Goal: Task Accomplishment & Management: Manage account settings

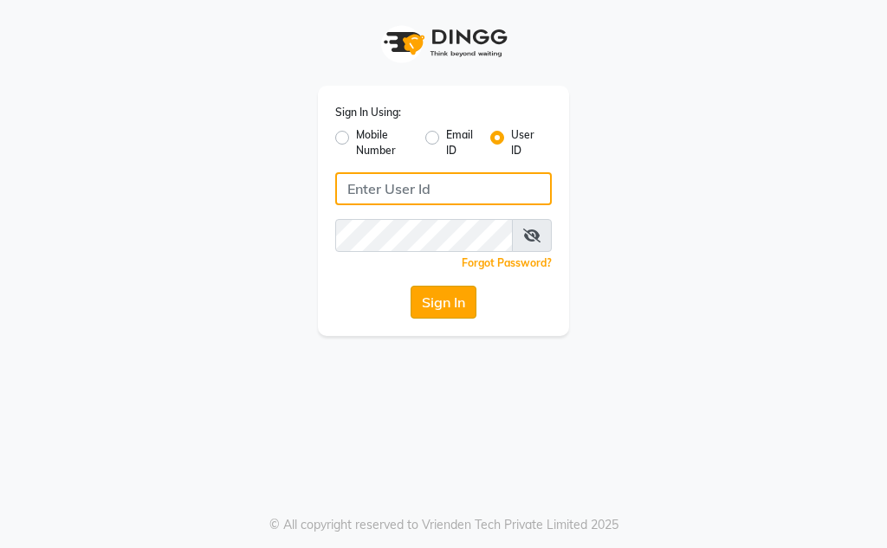
type input "Kunwargadh@123"
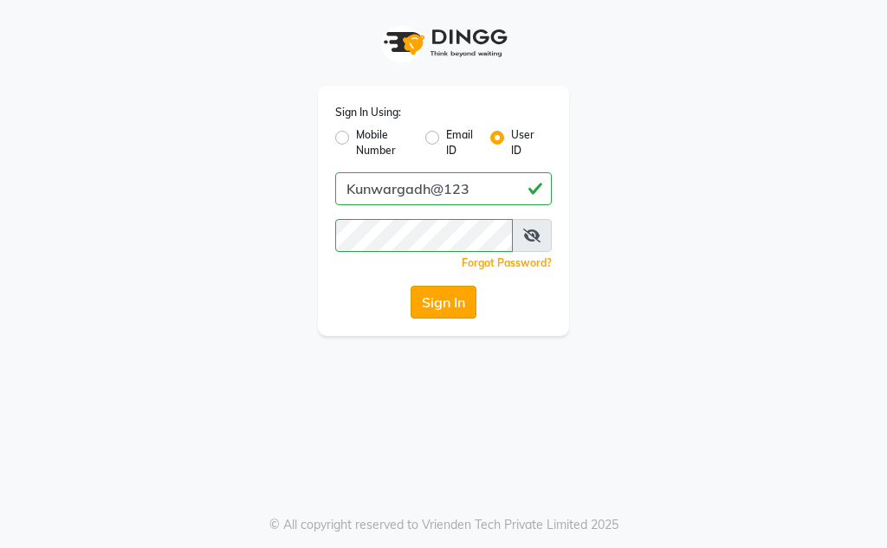
click at [464, 300] on button "Sign In" at bounding box center [444, 302] width 66 height 33
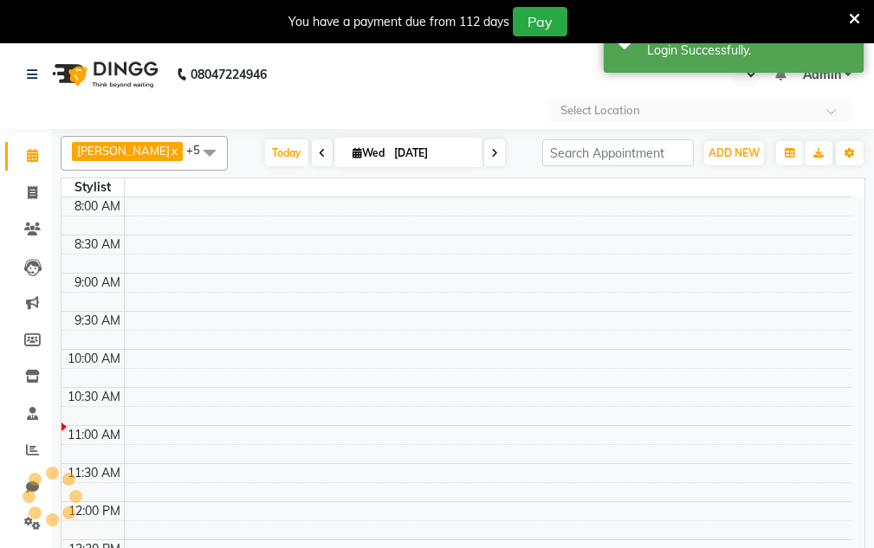
select select "en"
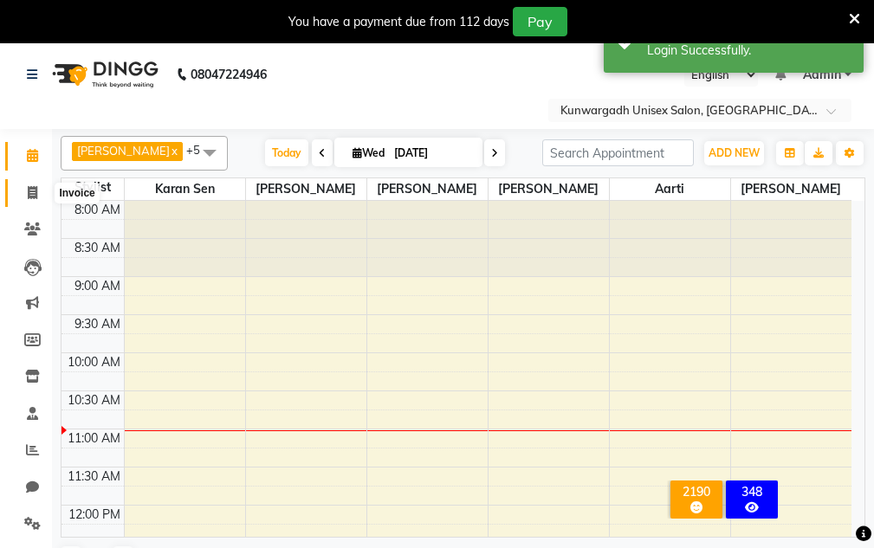
click at [34, 190] on icon at bounding box center [33, 192] width 10 height 13
select select "service"
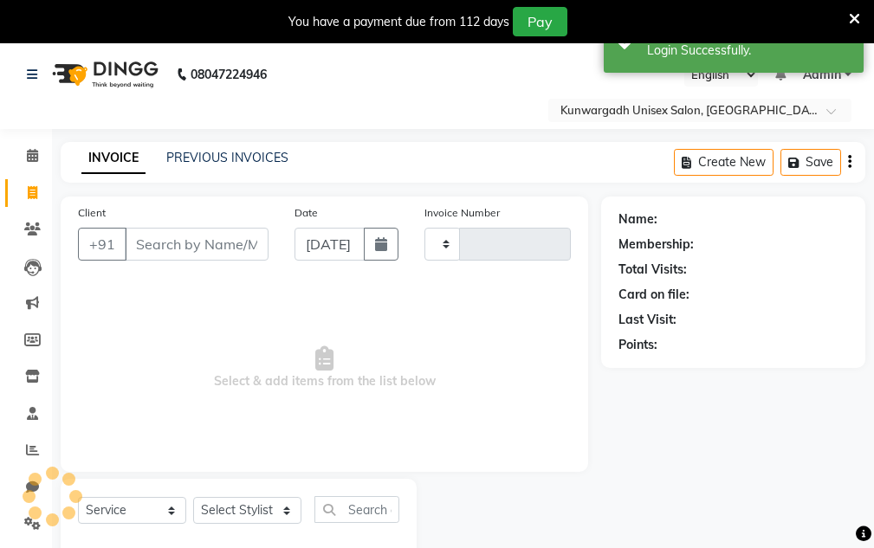
type input "4360"
select select "7931"
click at [172, 243] on input "Client" at bounding box center [197, 244] width 144 height 33
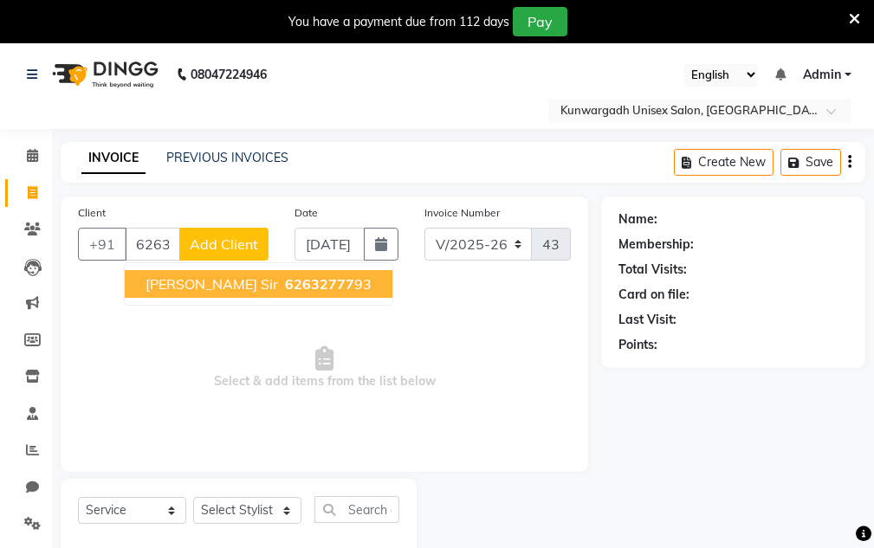
click at [150, 286] on span "[PERSON_NAME] Sir" at bounding box center [212, 283] width 133 height 17
type input "6263277793"
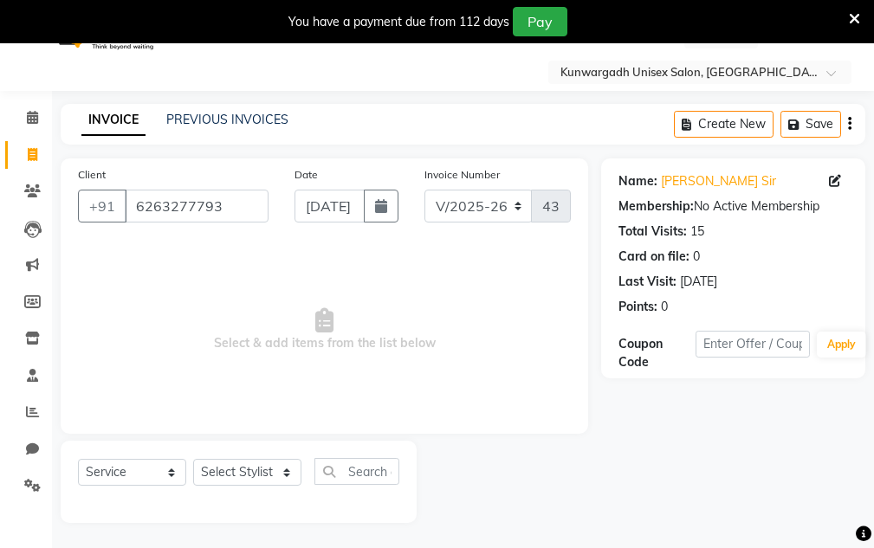
scroll to position [43, 0]
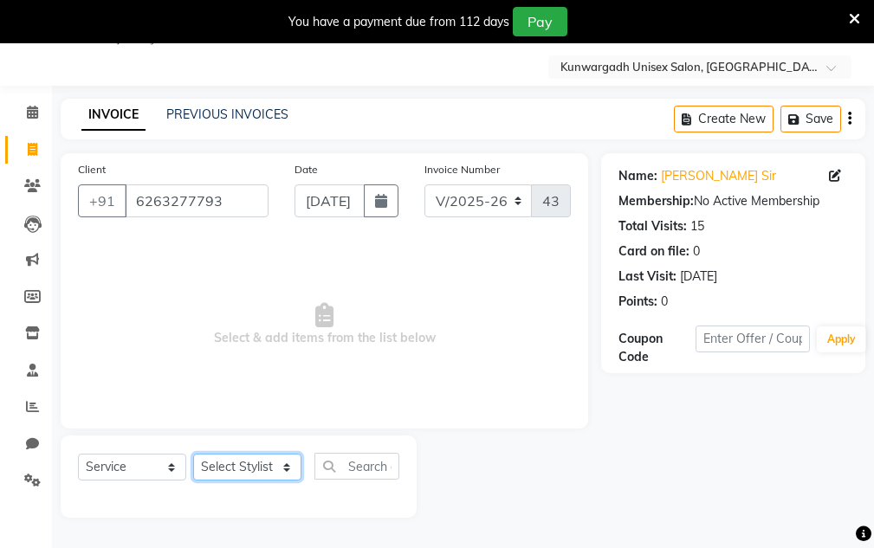
click at [233, 465] on select "Select Stylist Aarti [PERSON_NAME] Sir Chiku [PERSON_NAME] [PERSON_NAME] [PERSO…" at bounding box center [247, 467] width 108 height 27
select select "82467"
click at [193, 454] on select "Select Stylist Aarti [PERSON_NAME] Sir Chiku [PERSON_NAME] [PERSON_NAME] [PERSO…" at bounding box center [247, 467] width 108 height 27
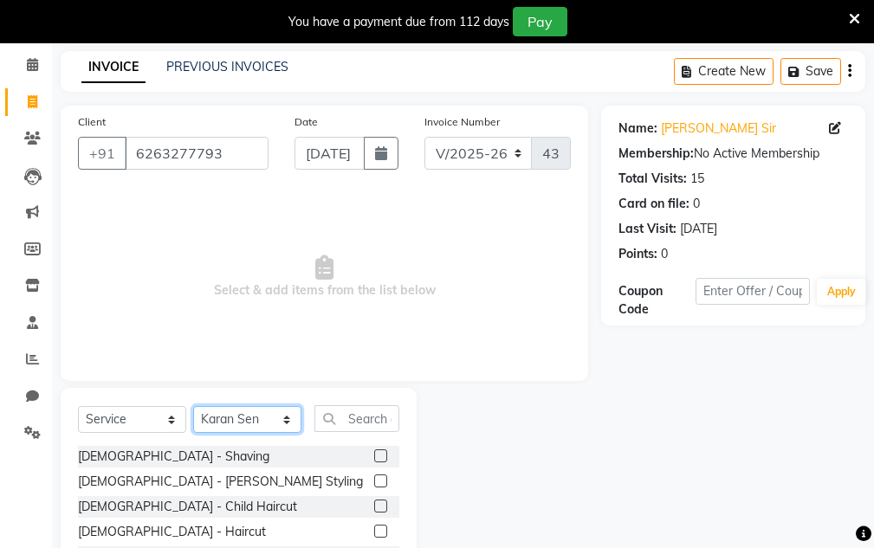
scroll to position [130, 0]
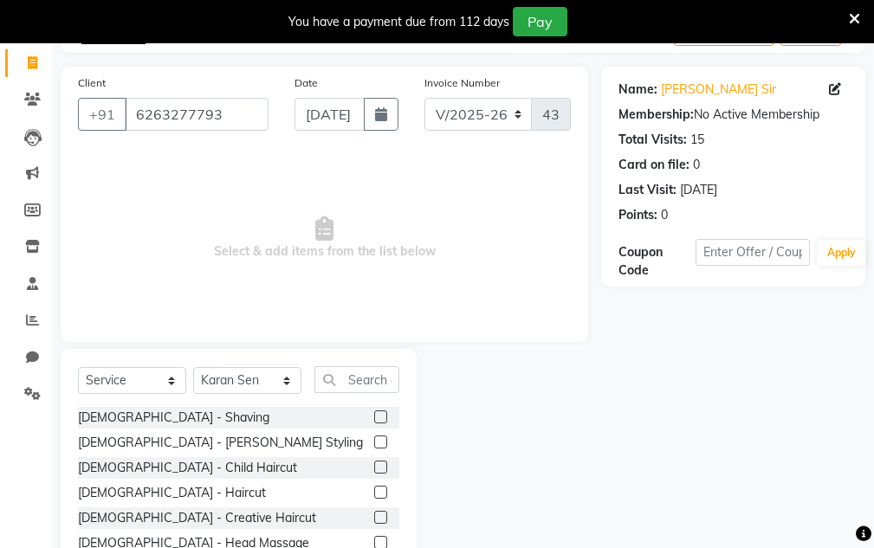
click at [374, 440] on label at bounding box center [380, 442] width 13 height 13
click at [374, 440] on input "checkbox" at bounding box center [379, 442] width 11 height 11
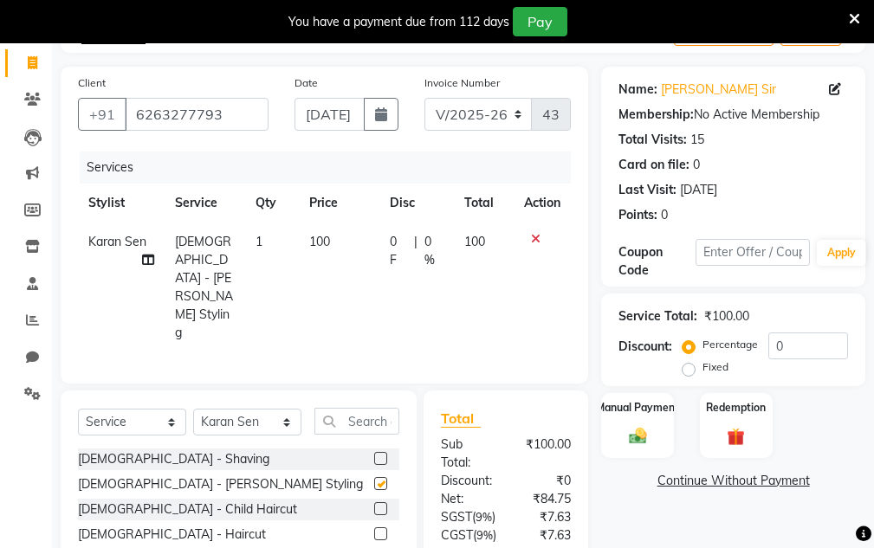
checkbox input "false"
click at [362, 408] on input "text" at bounding box center [356, 421] width 85 height 27
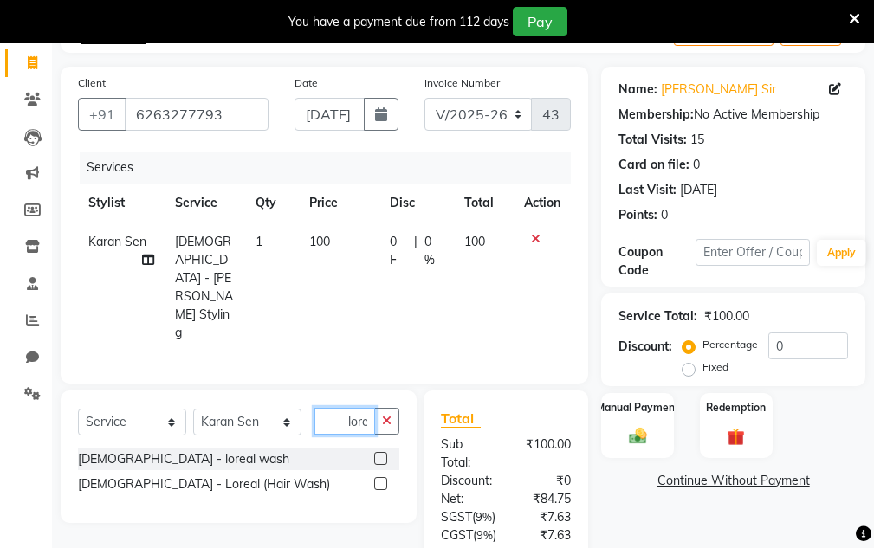
type input "lore"
click at [379, 452] on label at bounding box center [380, 458] width 13 height 13
click at [379, 454] on input "checkbox" at bounding box center [379, 459] width 11 height 11
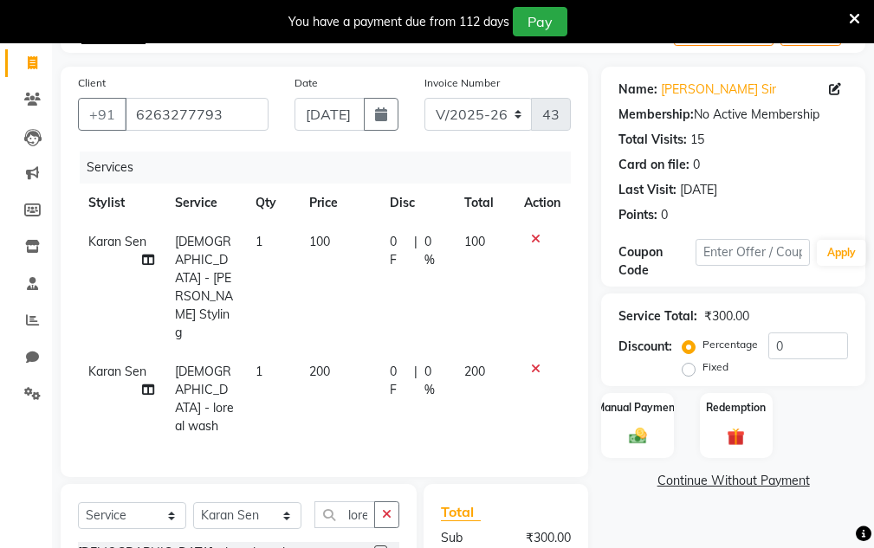
checkbox input "false"
click at [651, 431] on img at bounding box center [637, 436] width 29 height 21
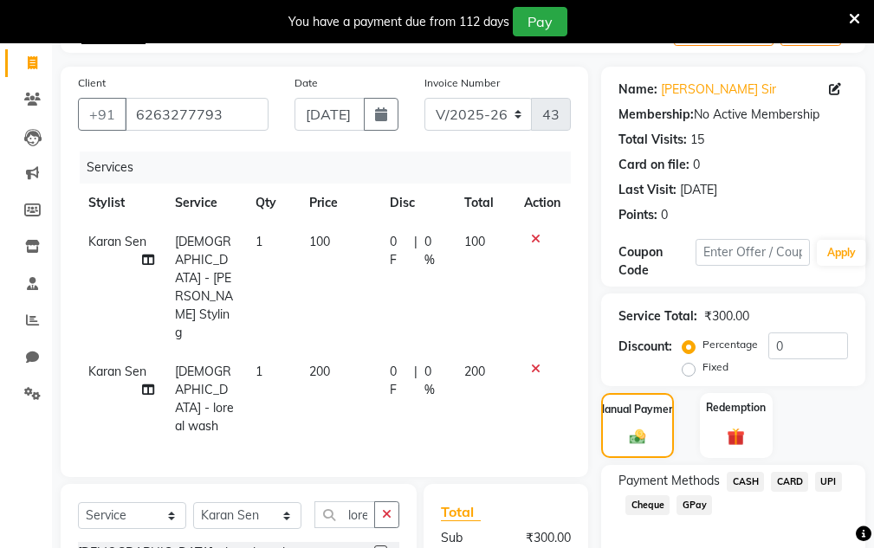
click at [823, 479] on span "UPI" at bounding box center [828, 482] width 27 height 20
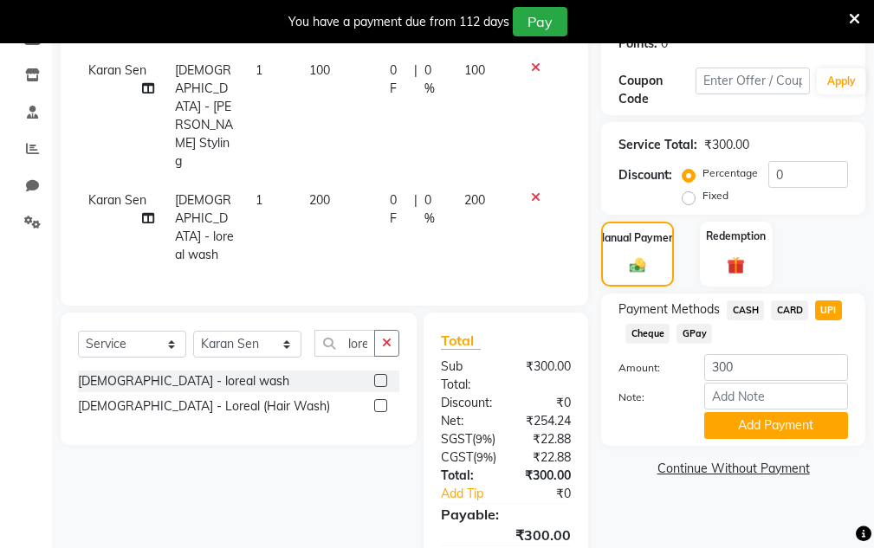
scroll to position [303, 0]
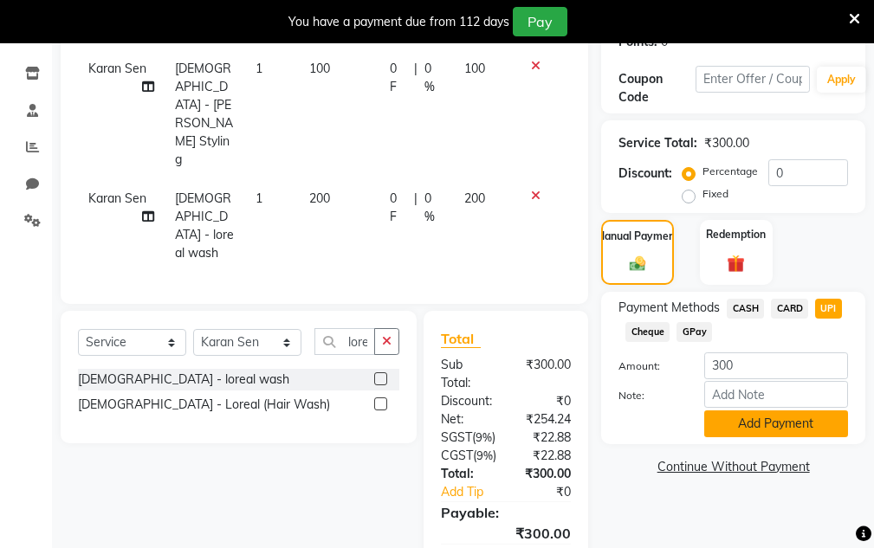
click at [804, 416] on button "Add Payment" at bounding box center [776, 424] width 144 height 27
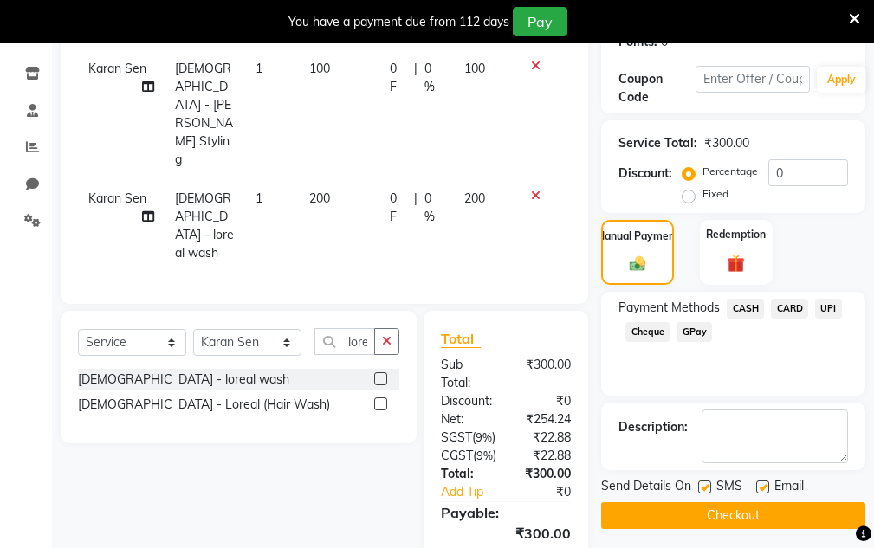
click at [694, 515] on button "Checkout" at bounding box center [733, 515] width 264 height 27
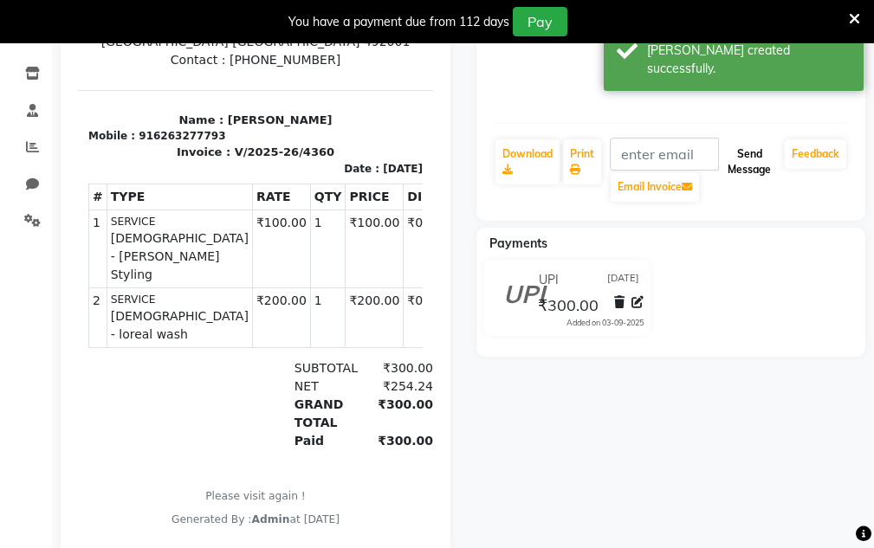
click at [746, 152] on button "Send Message" at bounding box center [749, 161] width 57 height 45
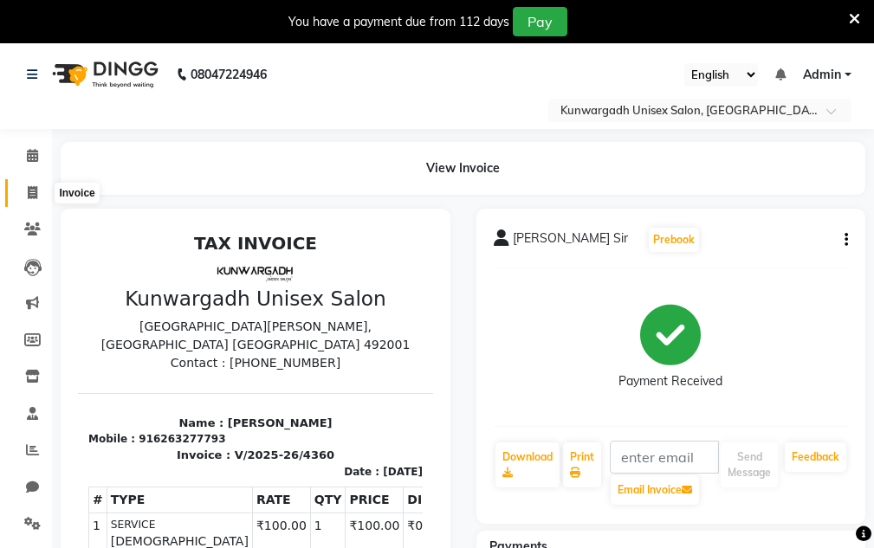
click at [28, 187] on icon at bounding box center [33, 192] width 10 height 13
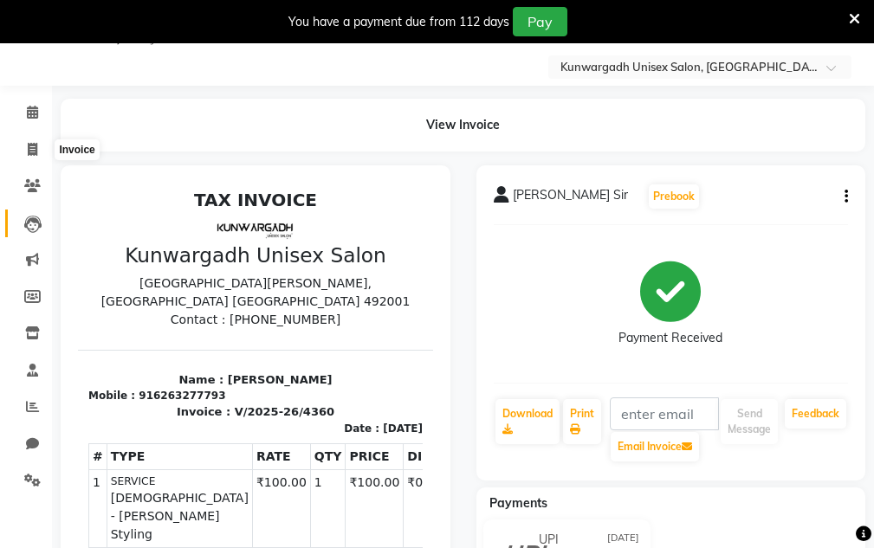
select select "service"
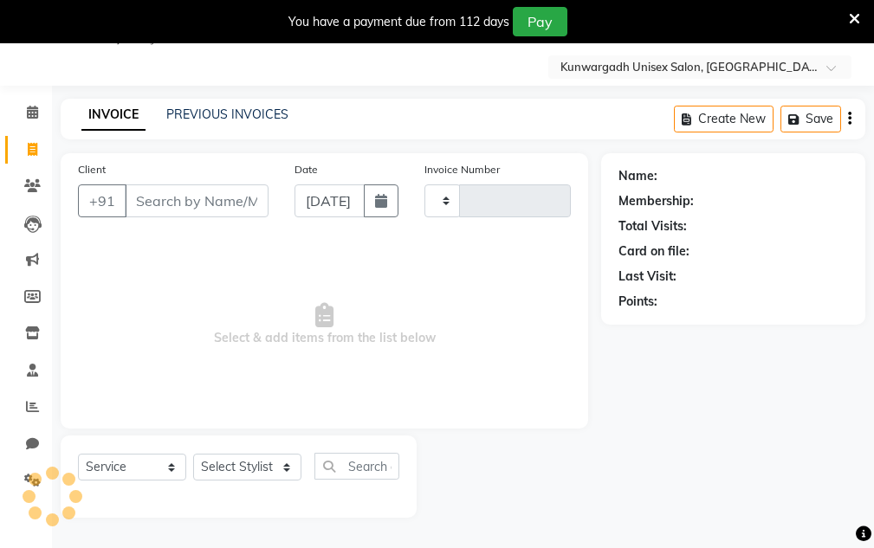
type input "4361"
select select "7931"
click at [193, 204] on input "Client" at bounding box center [197, 201] width 144 height 33
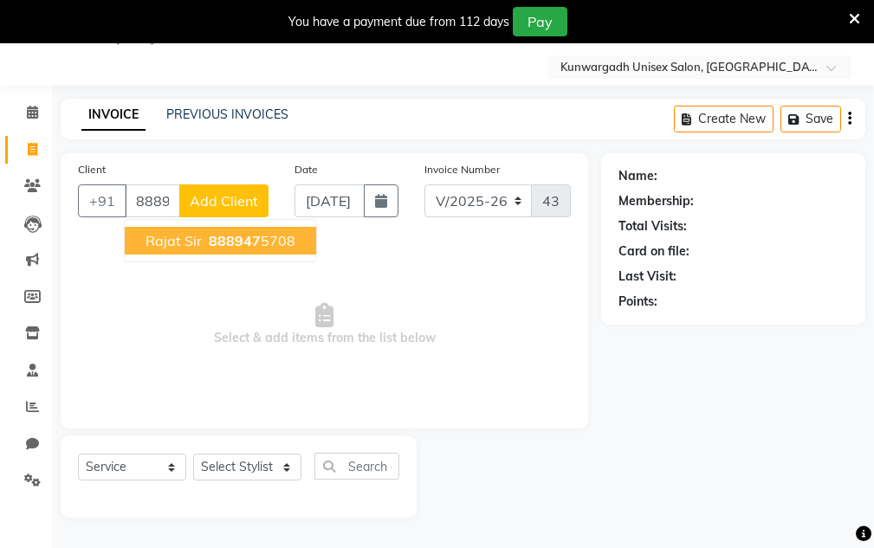
click at [183, 246] on span "Rajat Sir" at bounding box center [174, 240] width 56 height 17
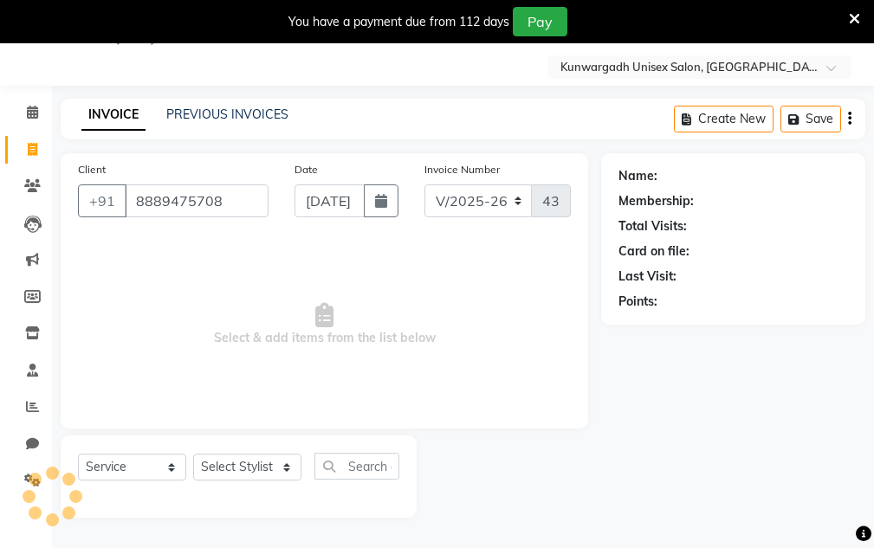
type input "8889475708"
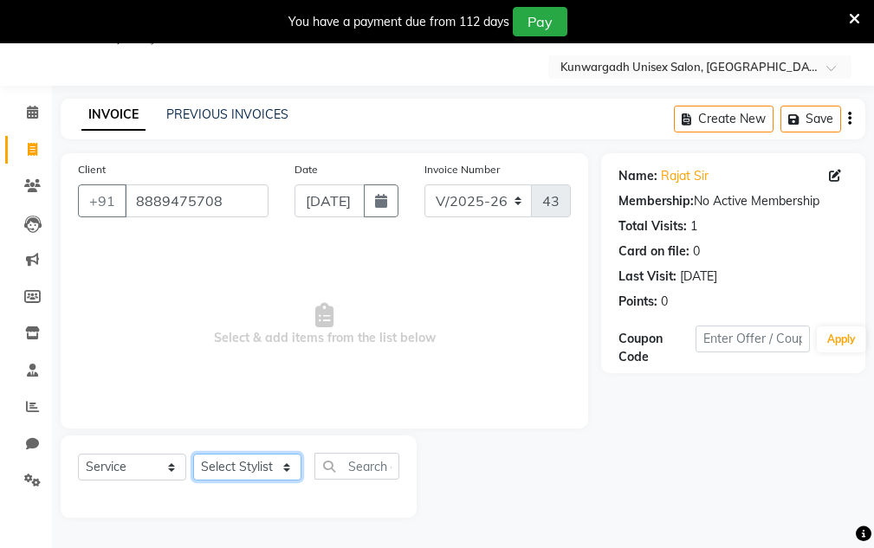
click at [230, 473] on select "Select Stylist Aarti [PERSON_NAME] Sir Chiku [PERSON_NAME] [PERSON_NAME] [PERSO…" at bounding box center [247, 467] width 108 height 27
select select "84120"
click at [193, 454] on select "Select Stylist Aarti [PERSON_NAME] Sir Chiku [PERSON_NAME] [PERSON_NAME] [PERSO…" at bounding box center [247, 467] width 108 height 27
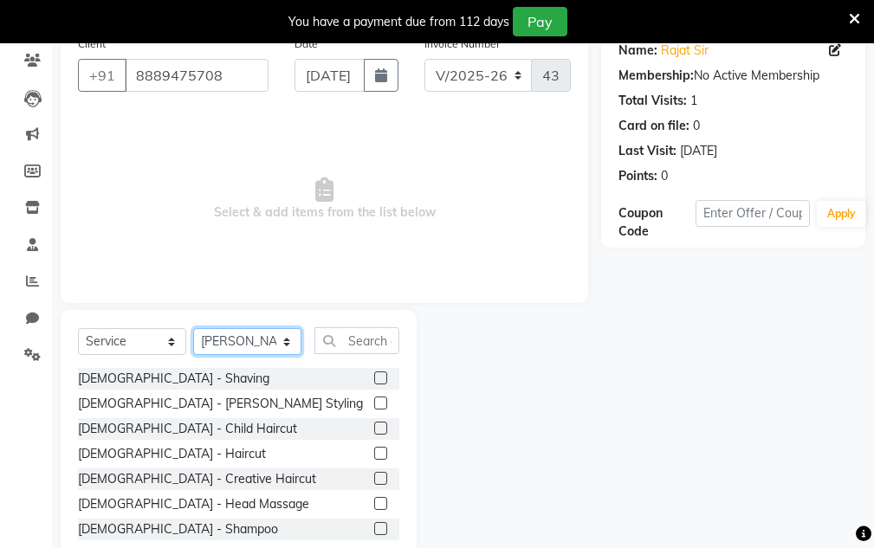
scroll to position [212, 0]
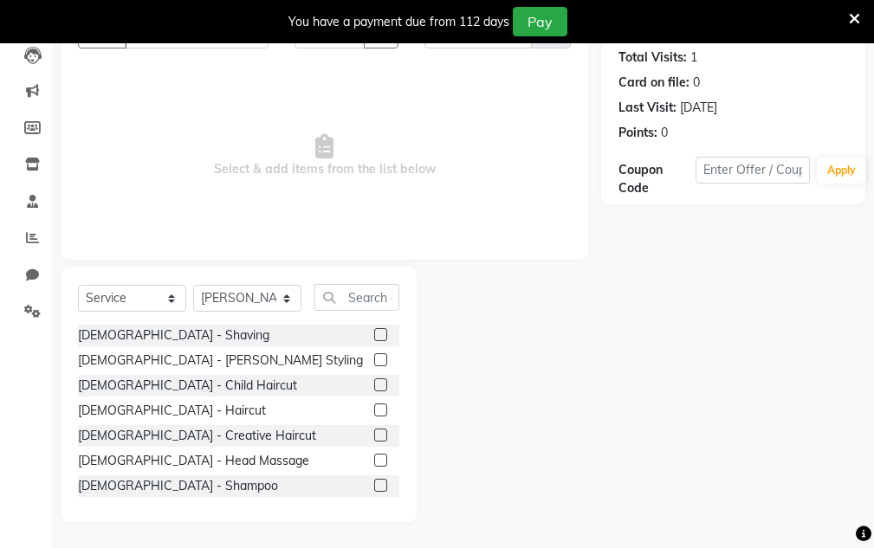
click at [360, 360] on div "[DEMOGRAPHIC_DATA] - [PERSON_NAME] Styling" at bounding box center [238, 361] width 321 height 22
click at [374, 358] on label at bounding box center [380, 359] width 13 height 13
click at [374, 358] on input "checkbox" at bounding box center [379, 360] width 11 height 11
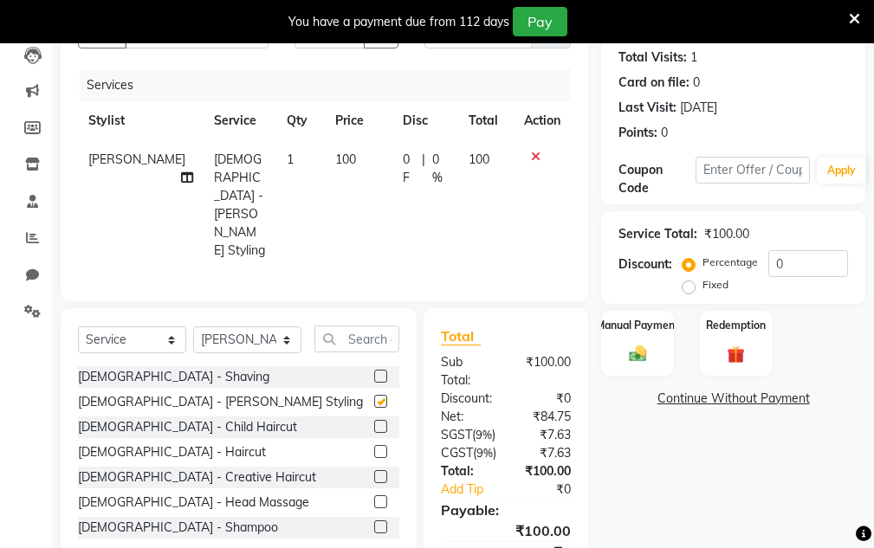
checkbox input "false"
click at [624, 351] on img at bounding box center [637, 354] width 29 height 21
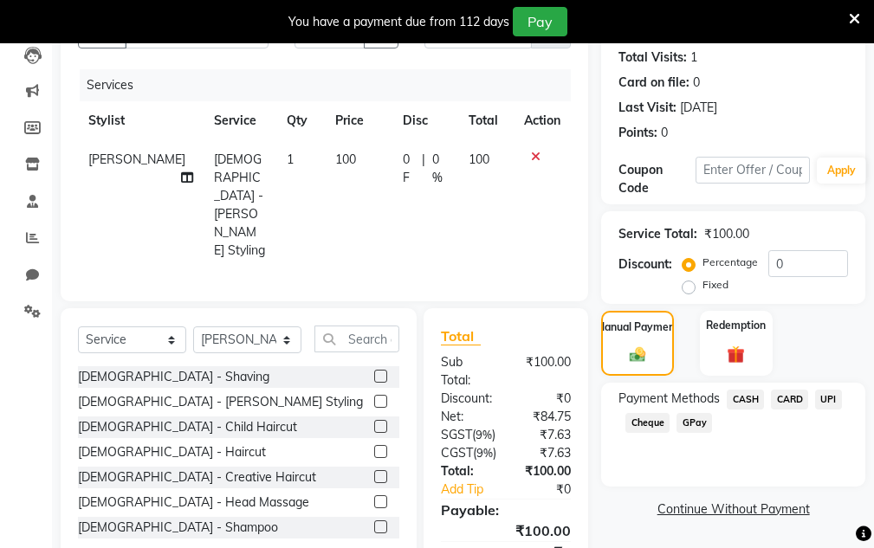
click at [830, 395] on span "UPI" at bounding box center [828, 400] width 27 height 20
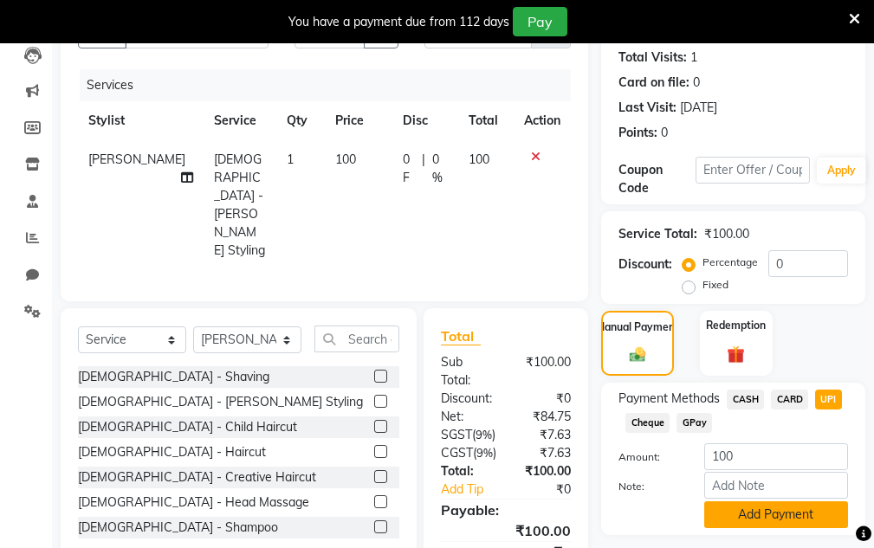
click at [801, 512] on button "Add Payment" at bounding box center [776, 515] width 144 height 27
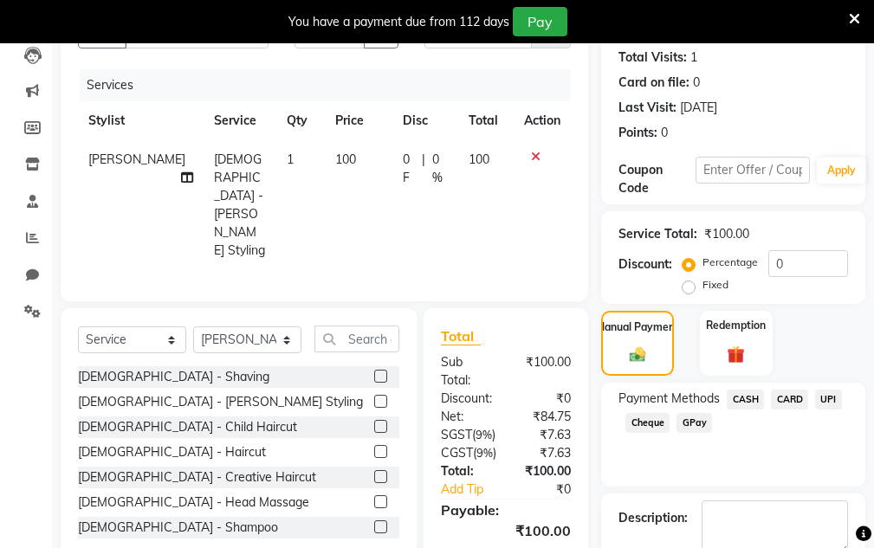
click at [828, 394] on span "UPI" at bounding box center [828, 400] width 27 height 20
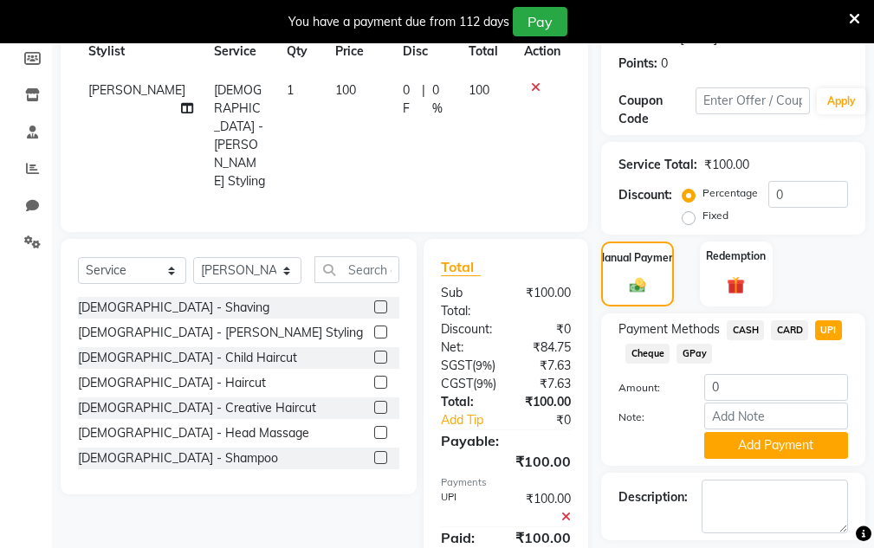
scroll to position [360, 0]
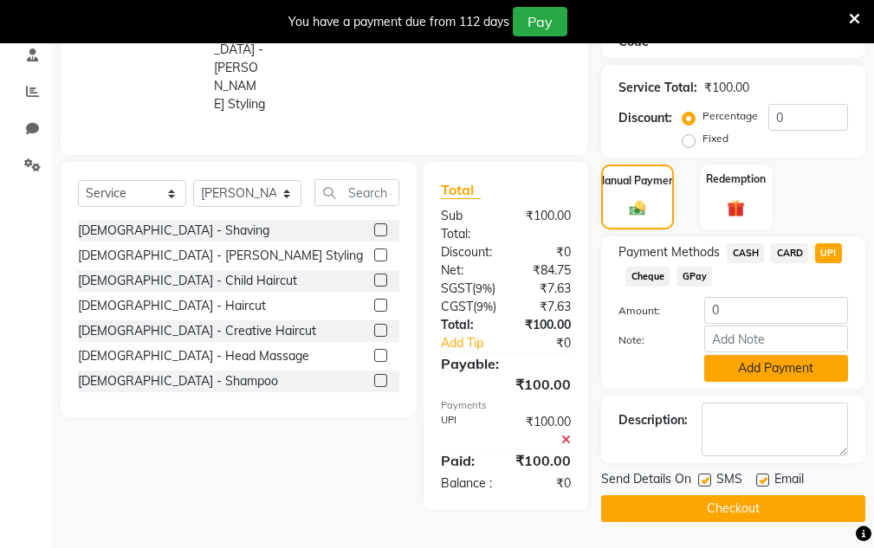
click at [821, 370] on button "Add Payment" at bounding box center [776, 368] width 144 height 27
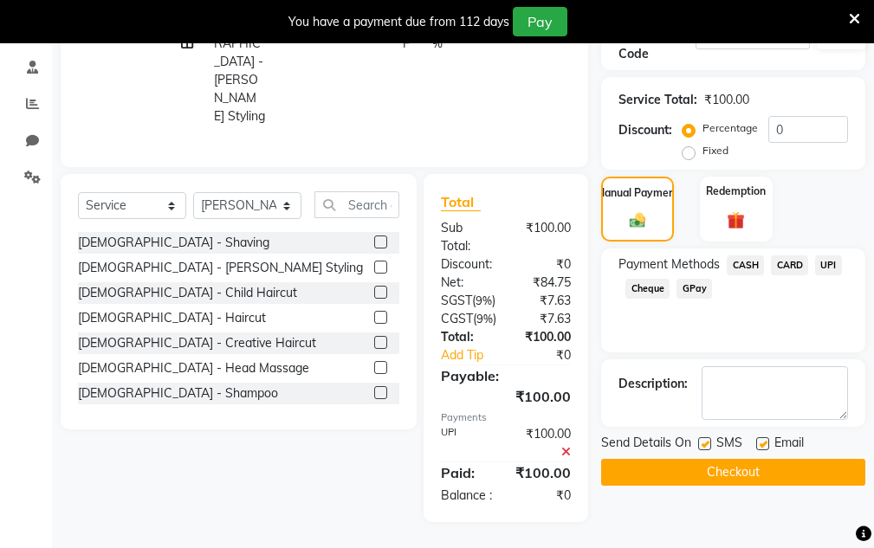
click at [829, 256] on span "UPI" at bounding box center [828, 266] width 27 height 20
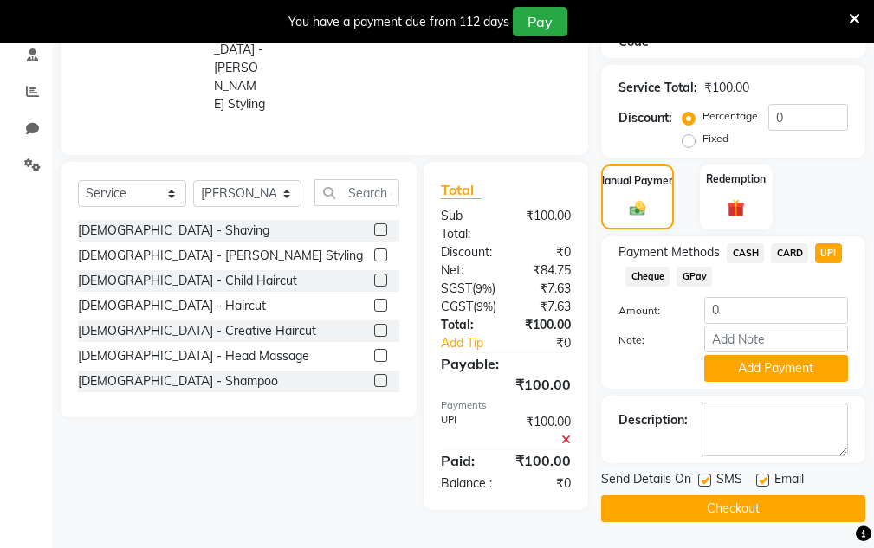
click at [780, 510] on button "Checkout" at bounding box center [733, 509] width 264 height 27
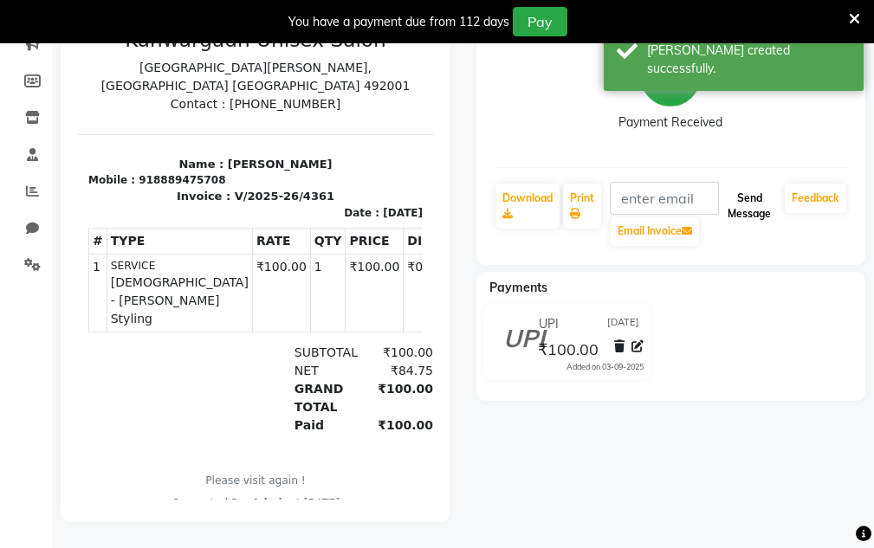
click at [752, 184] on button "Send Message" at bounding box center [749, 206] width 57 height 45
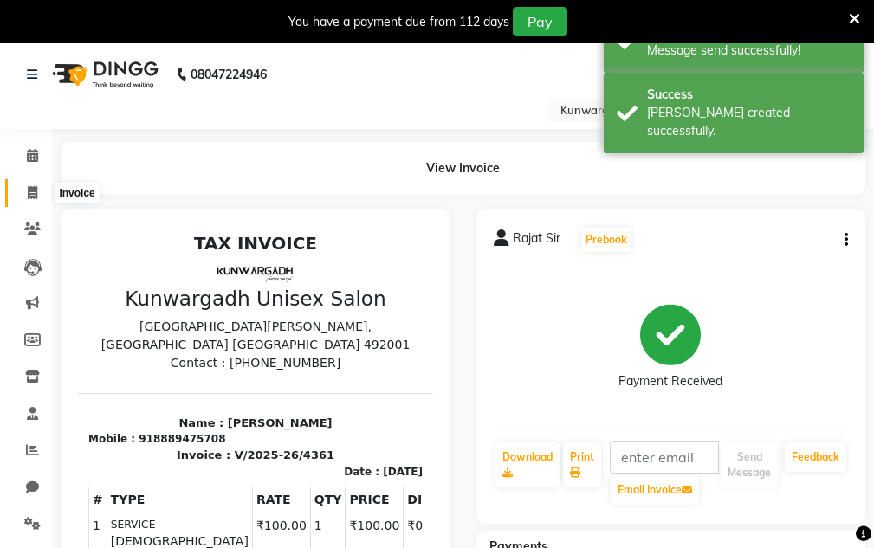
click at [26, 190] on span at bounding box center [32, 194] width 30 height 20
select select "service"
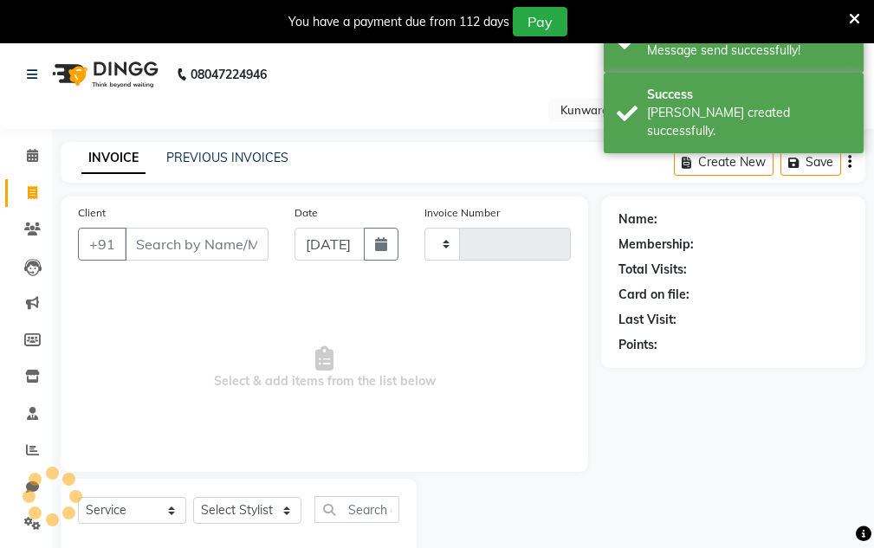
scroll to position [43, 0]
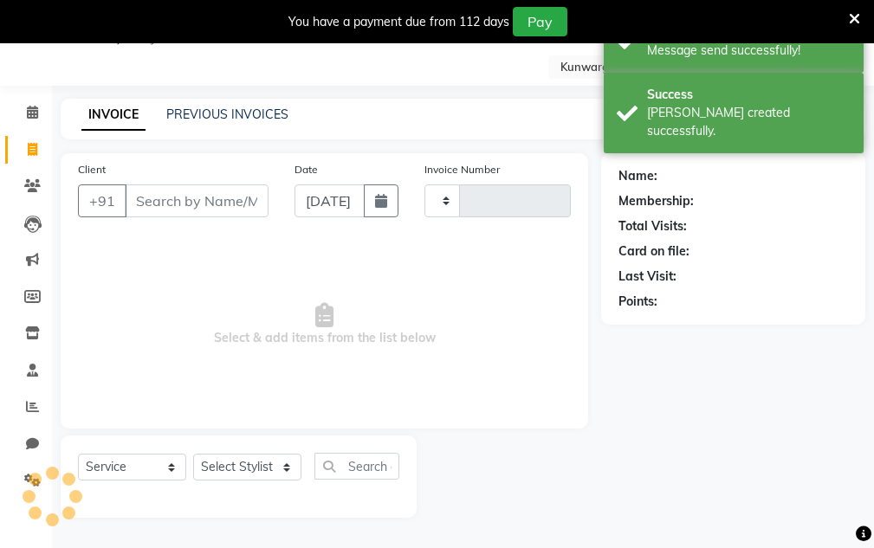
type input "4362"
select select "7931"
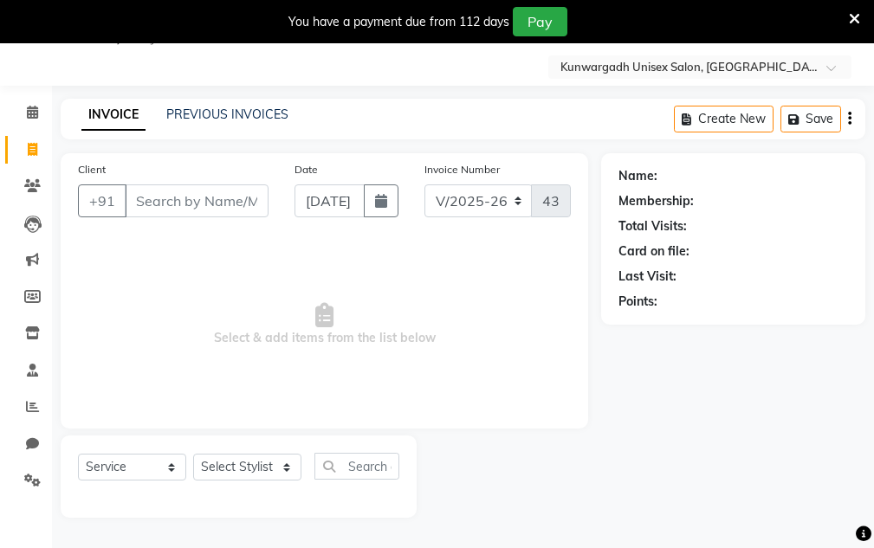
click at [852, 16] on icon at bounding box center [854, 19] width 11 height 16
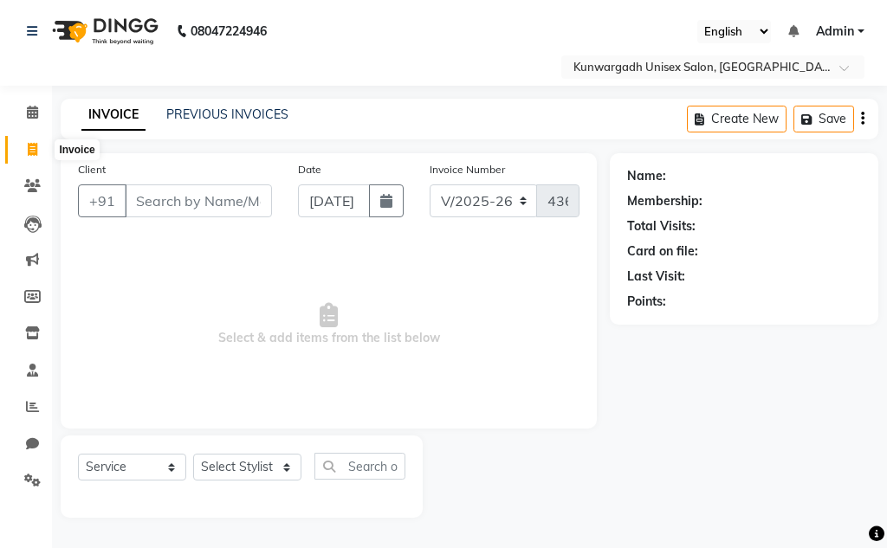
click at [31, 152] on icon at bounding box center [33, 149] width 10 height 13
select select "service"
type input "4362"
select select "7931"
click at [220, 195] on input "Client" at bounding box center [198, 201] width 147 height 33
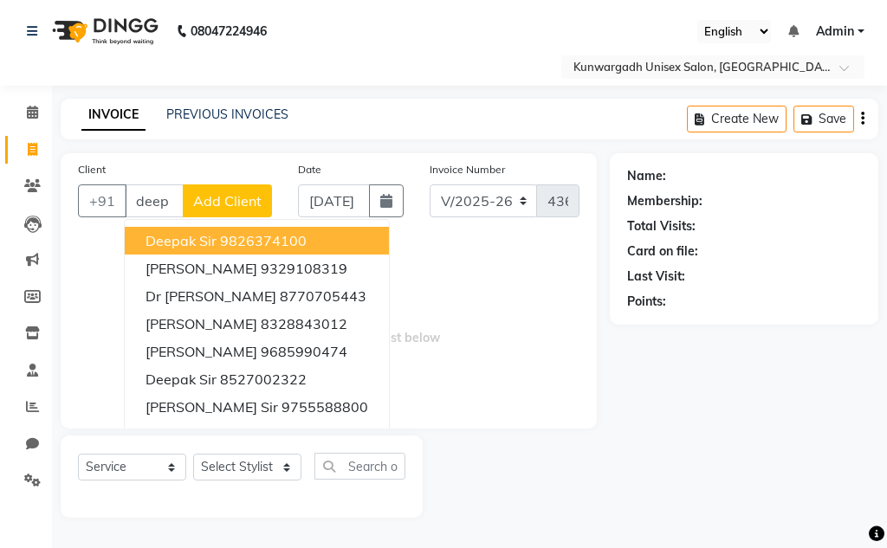
click at [162, 203] on input "deep" at bounding box center [154, 201] width 59 height 33
click at [172, 203] on input "deep" at bounding box center [154, 201] width 59 height 33
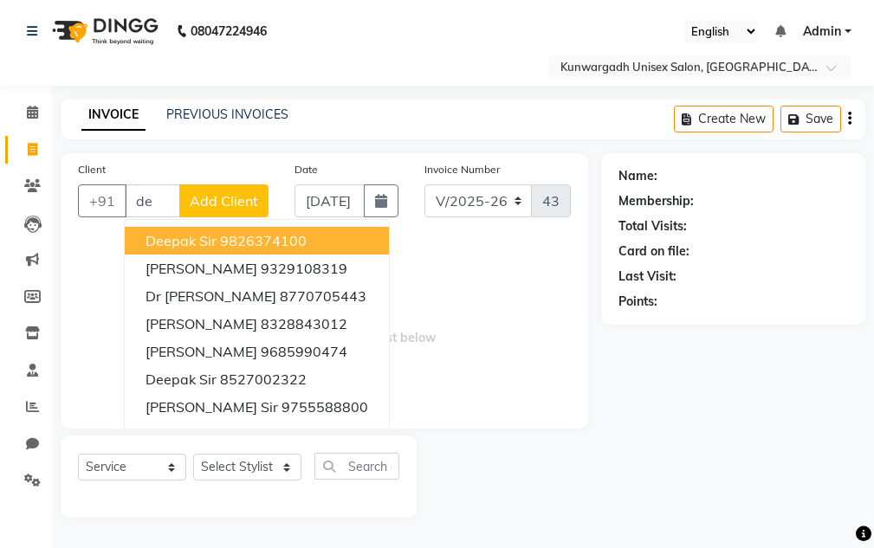
type input "d"
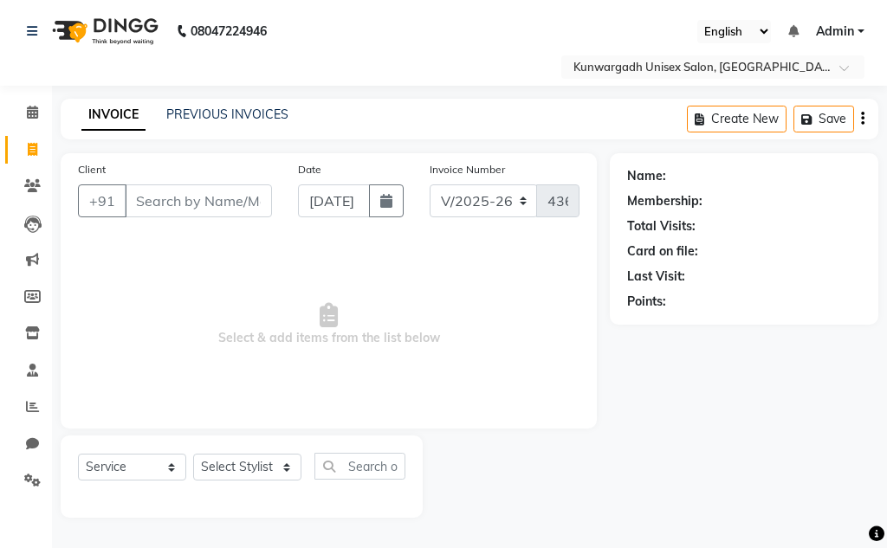
click at [154, 210] on input "Client" at bounding box center [198, 201] width 147 height 33
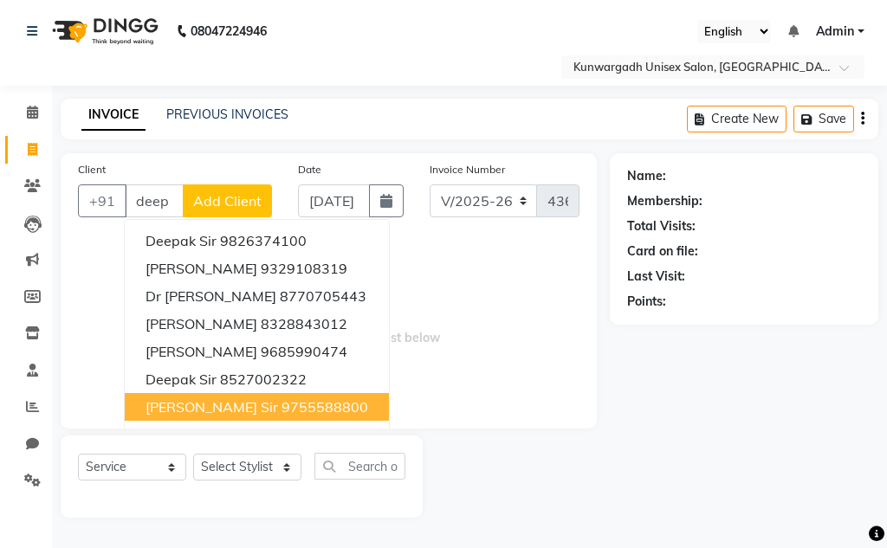
click at [505, 335] on span "Select & add items from the list below" at bounding box center [329, 324] width 502 height 173
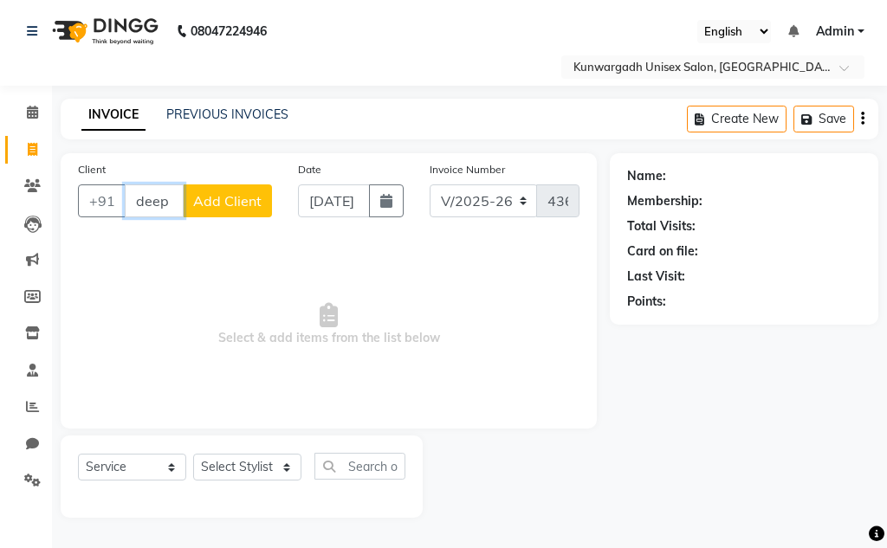
click at [165, 201] on input "deep" at bounding box center [154, 201] width 59 height 33
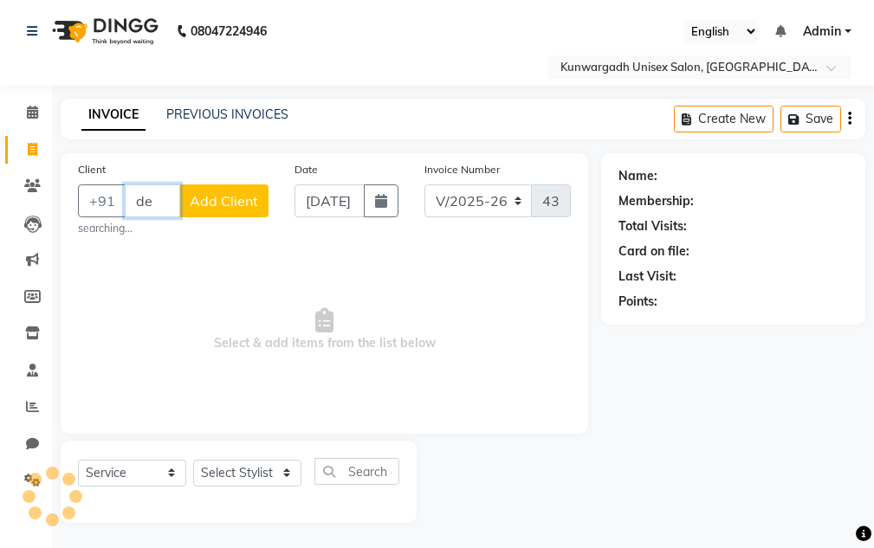
type input "d"
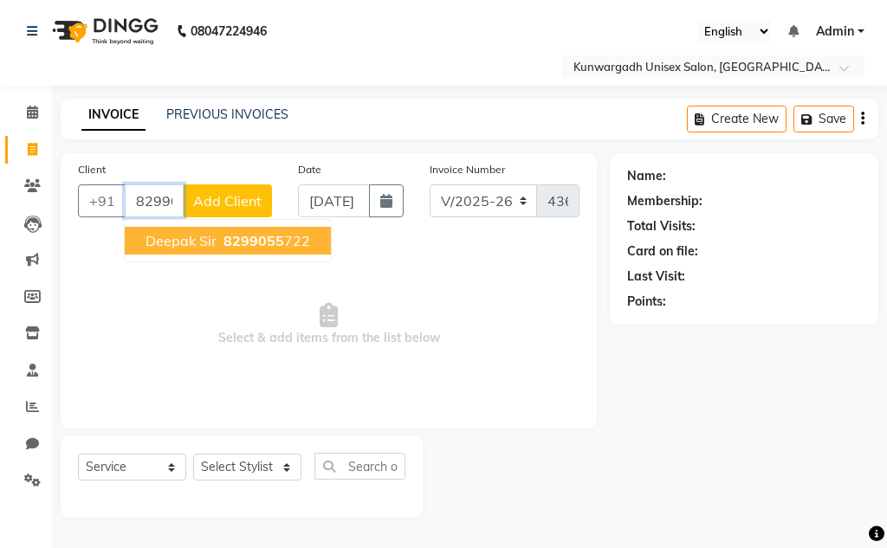
click at [159, 252] on button "Deepak sir 8299055 722" at bounding box center [228, 241] width 206 height 28
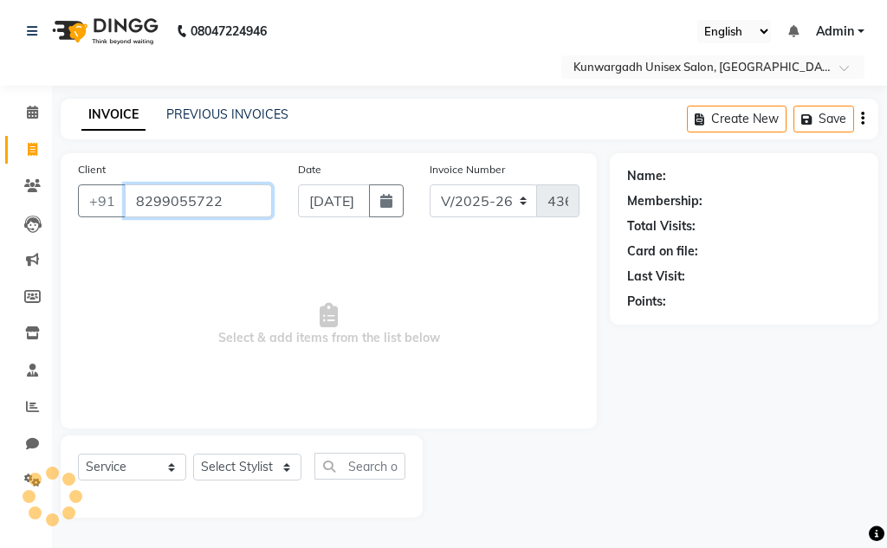
type input "8299055722"
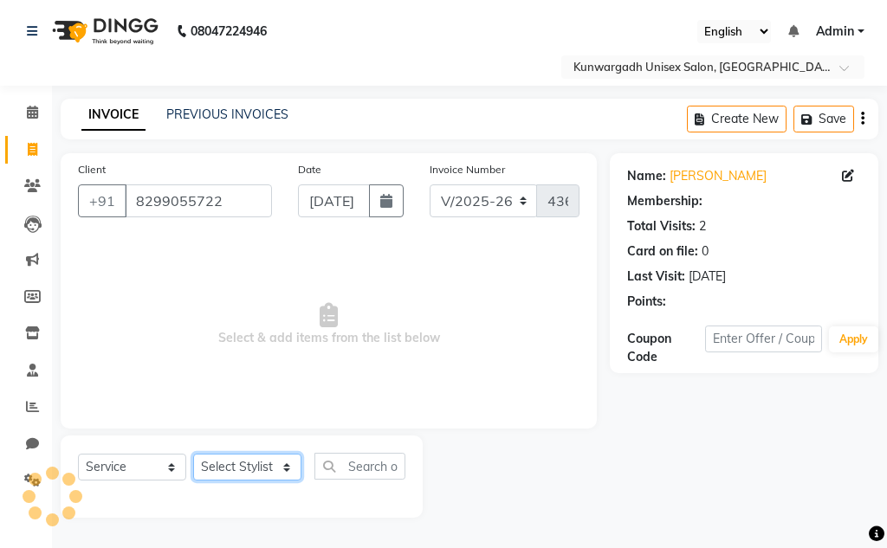
click at [253, 466] on select "Select Stylist Aarti [PERSON_NAME] Sir Chiku [PERSON_NAME] [PERSON_NAME] [PERSO…" at bounding box center [247, 467] width 108 height 27
select select "85604"
click at [193, 454] on select "Select Stylist Aarti [PERSON_NAME] Sir Chiku [PERSON_NAME] [PERSON_NAME] [PERSO…" at bounding box center [247, 467] width 108 height 27
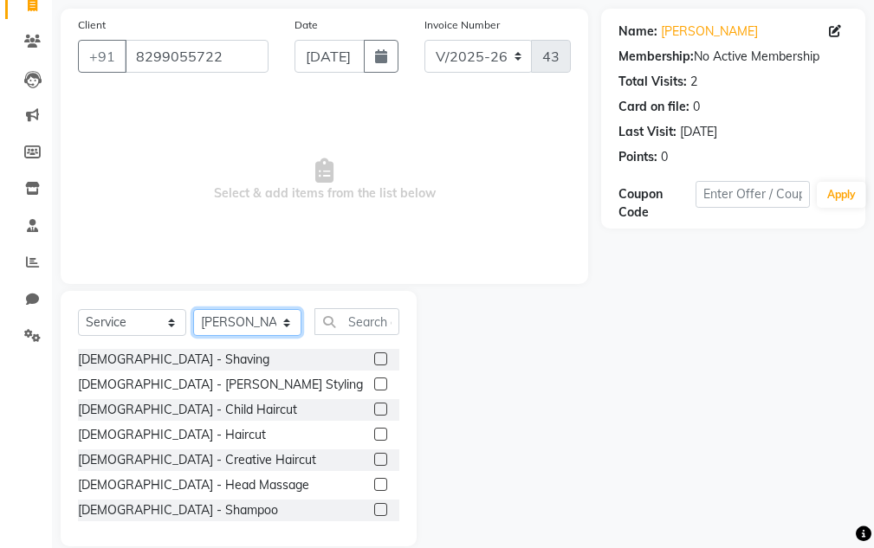
scroll to position [169, 0]
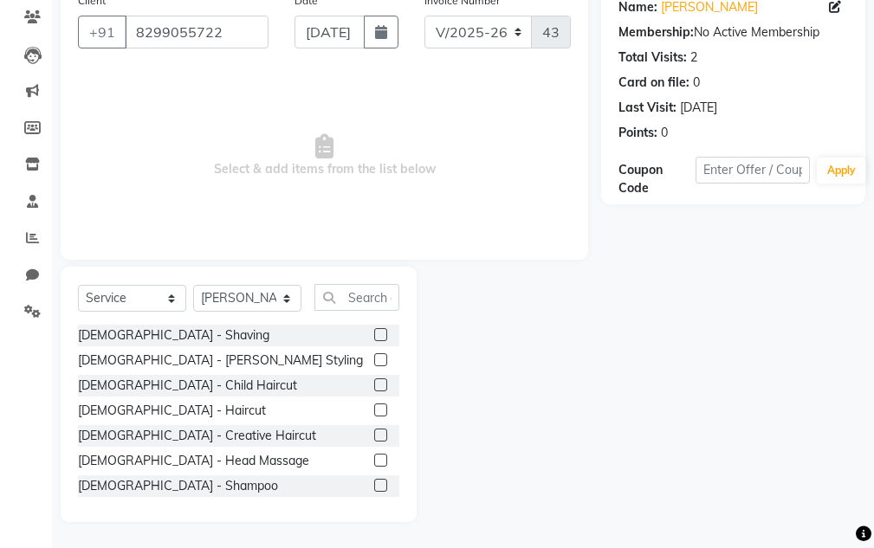
click at [374, 361] on label at bounding box center [380, 359] width 13 height 13
click at [374, 361] on input "checkbox" at bounding box center [379, 360] width 11 height 11
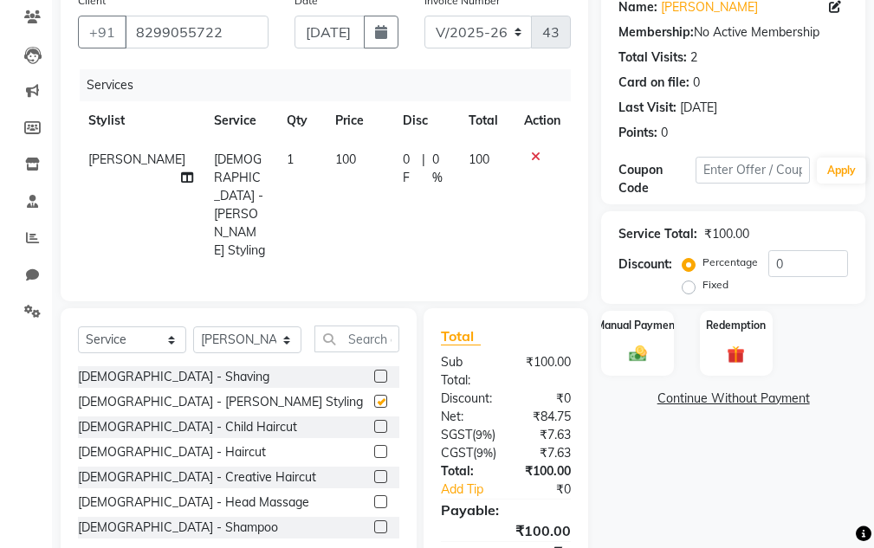
checkbox input "false"
click at [374, 445] on label at bounding box center [380, 451] width 13 height 13
click at [374, 447] on input "checkbox" at bounding box center [379, 452] width 11 height 11
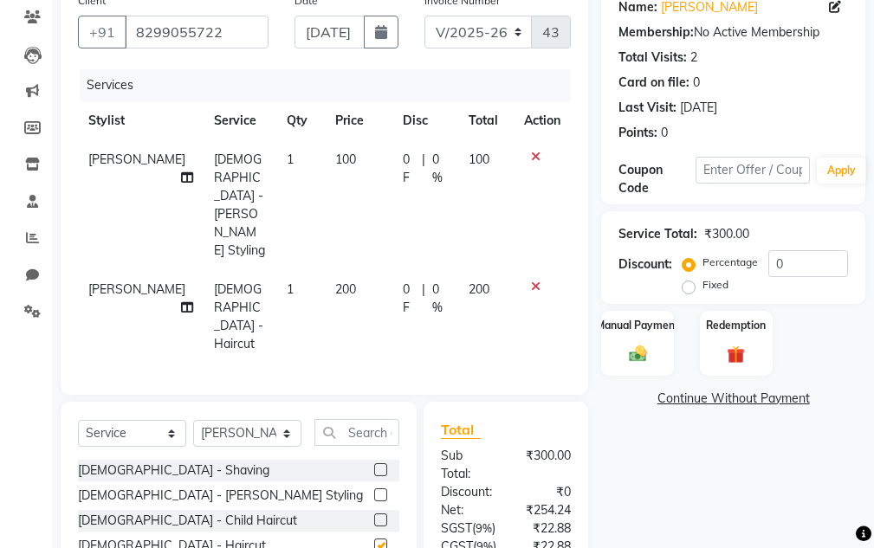
checkbox input "false"
click at [625, 348] on img at bounding box center [637, 354] width 29 height 21
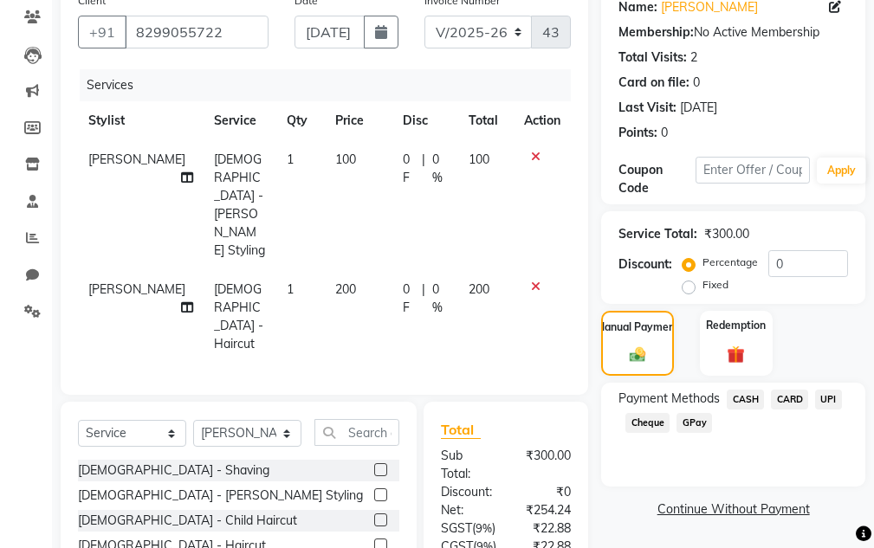
click at [831, 401] on span "UPI" at bounding box center [828, 400] width 27 height 20
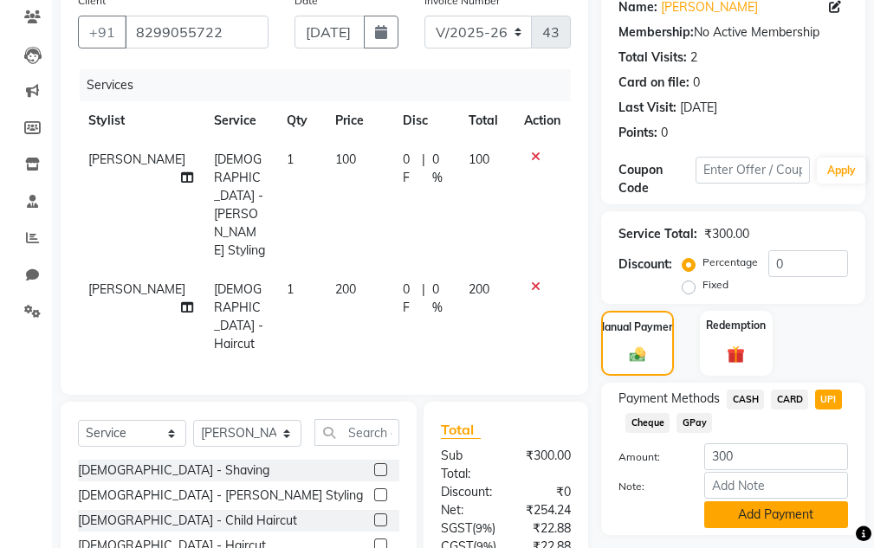
click at [809, 521] on button "Add Payment" at bounding box center [776, 515] width 144 height 27
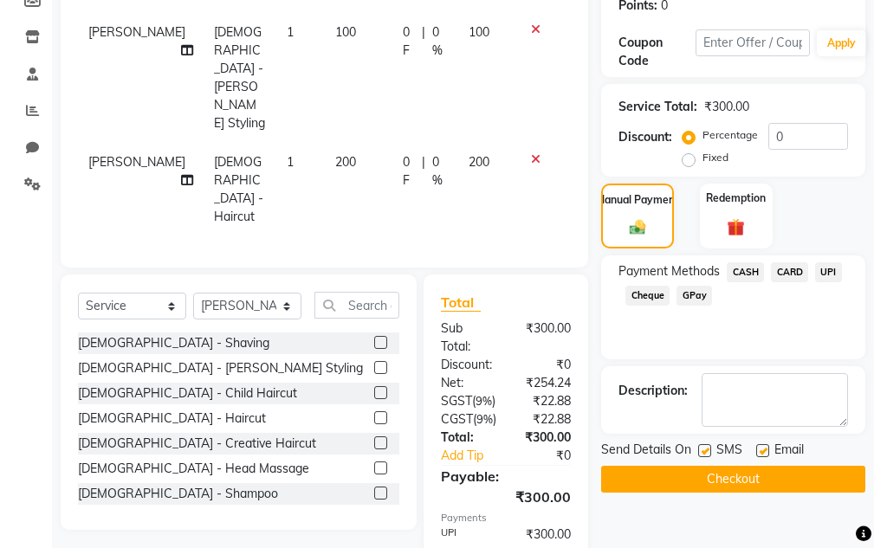
scroll to position [342, 0]
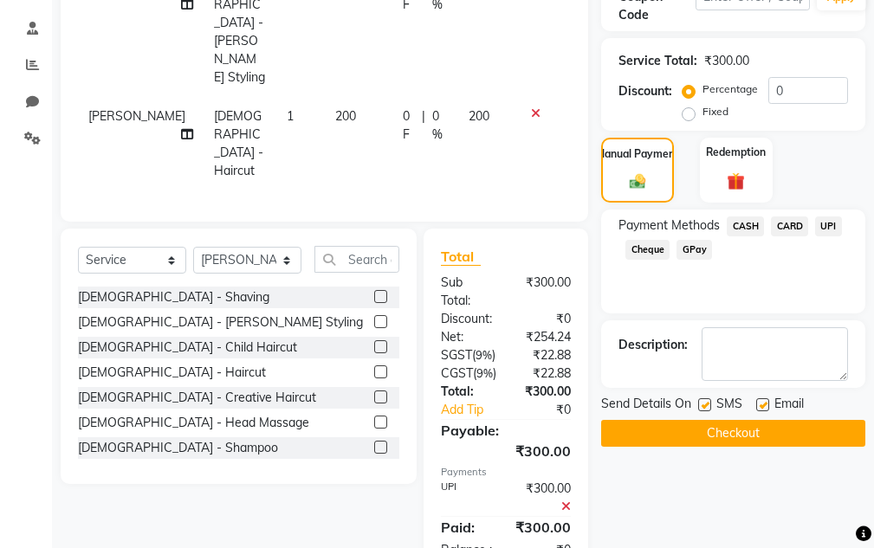
click at [774, 431] on button "Checkout" at bounding box center [733, 433] width 264 height 27
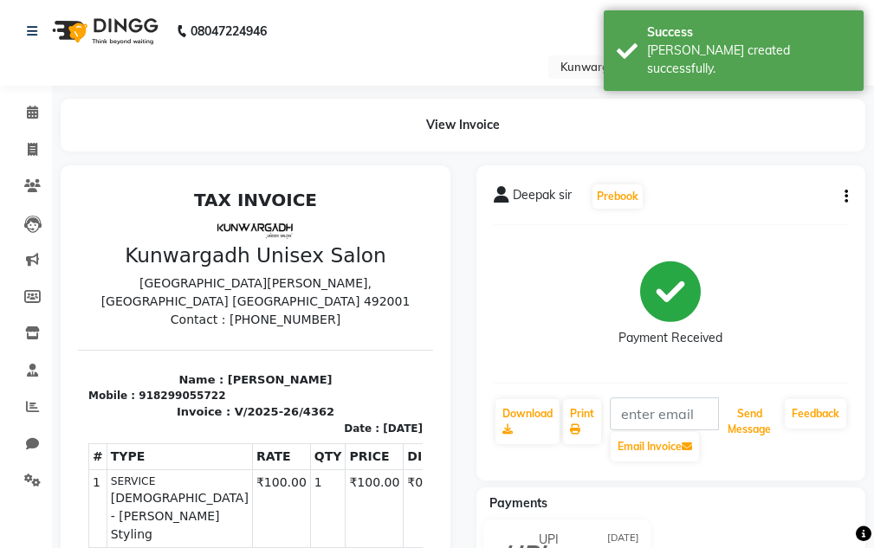
drag, startPoint x: 767, startPoint y: 423, endPoint x: 483, endPoint y: 271, distance: 322.0
click at [766, 423] on button "Send Message" at bounding box center [749, 421] width 57 height 45
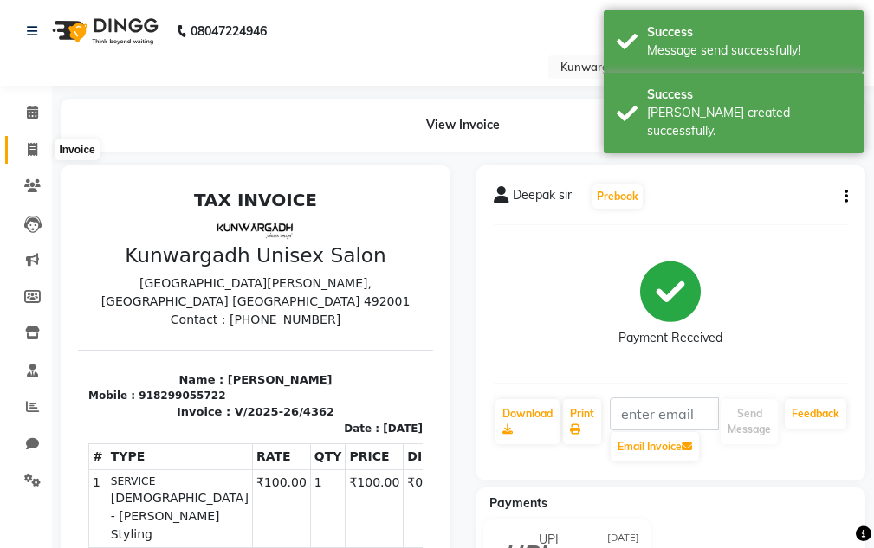
click at [36, 146] on icon at bounding box center [33, 149] width 10 height 13
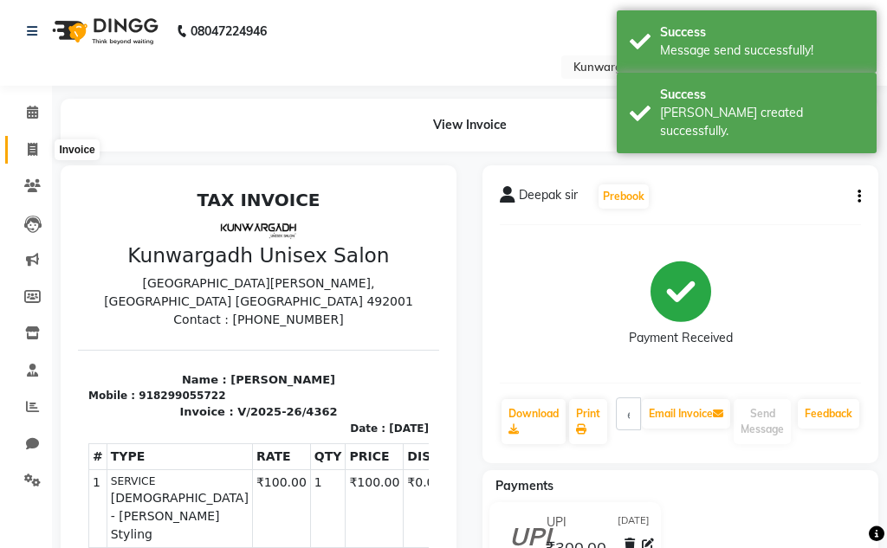
select select "service"
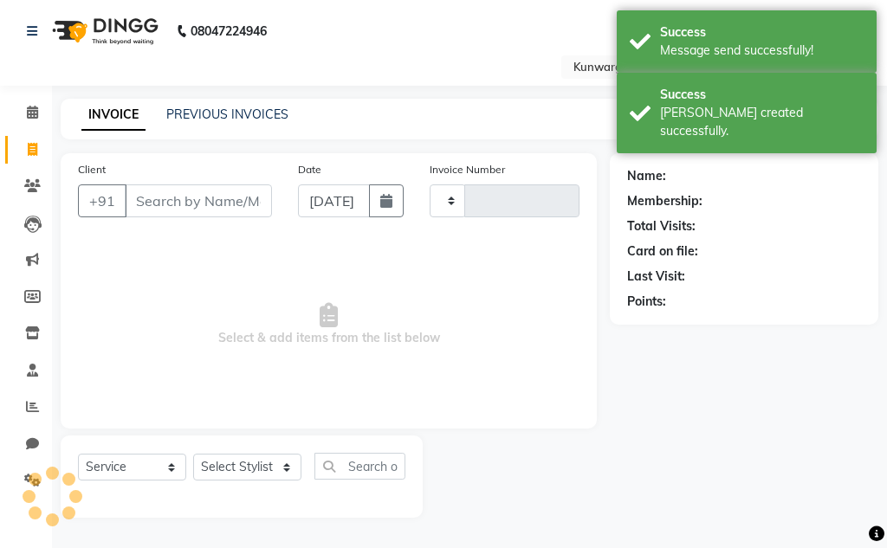
type input "4363"
select select "7931"
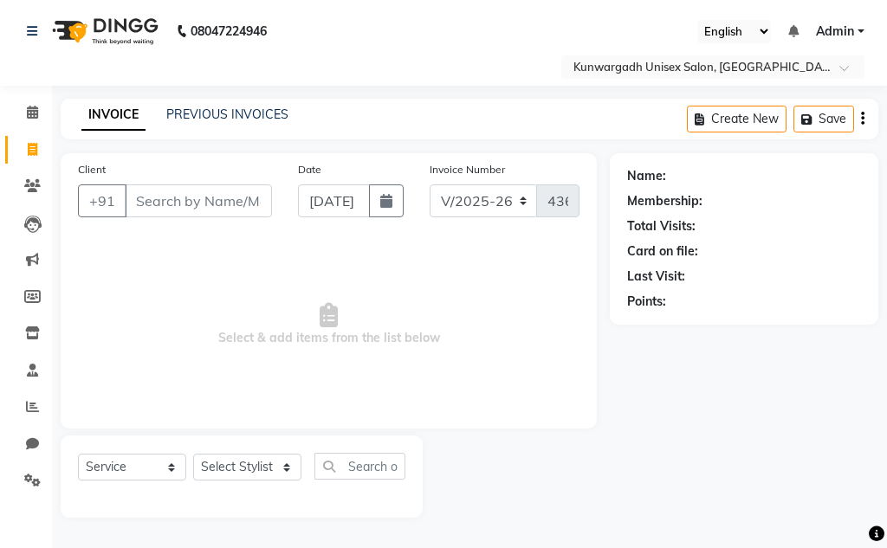
click at [235, 344] on span "Select & add items from the list below" at bounding box center [329, 324] width 502 height 173
drag, startPoint x: 377, startPoint y: 56, endPoint x: 615, endPoint y: 385, distance: 405.6
click at [615, 385] on div "Name: Membership: Total Visits: Card on file: Last Visit: Points:" at bounding box center [751, 335] width 282 height 365
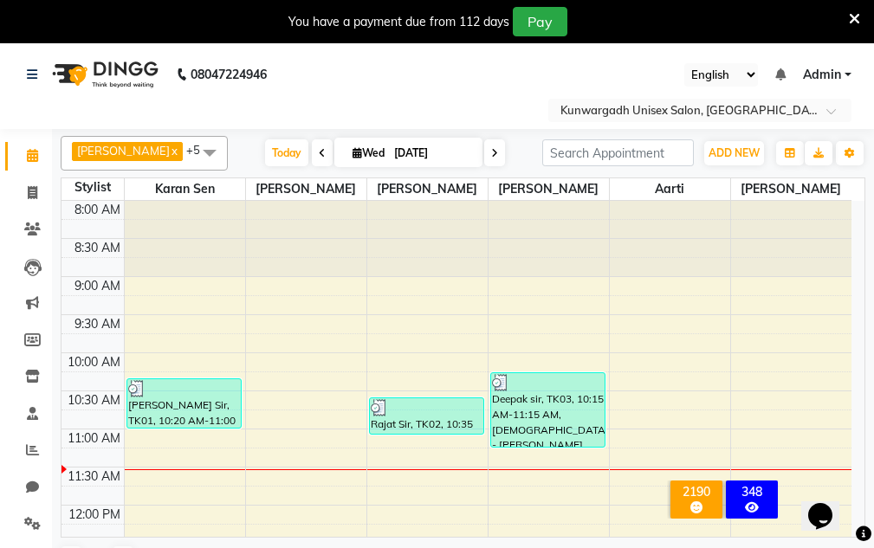
click at [854, 20] on icon at bounding box center [854, 19] width 11 height 16
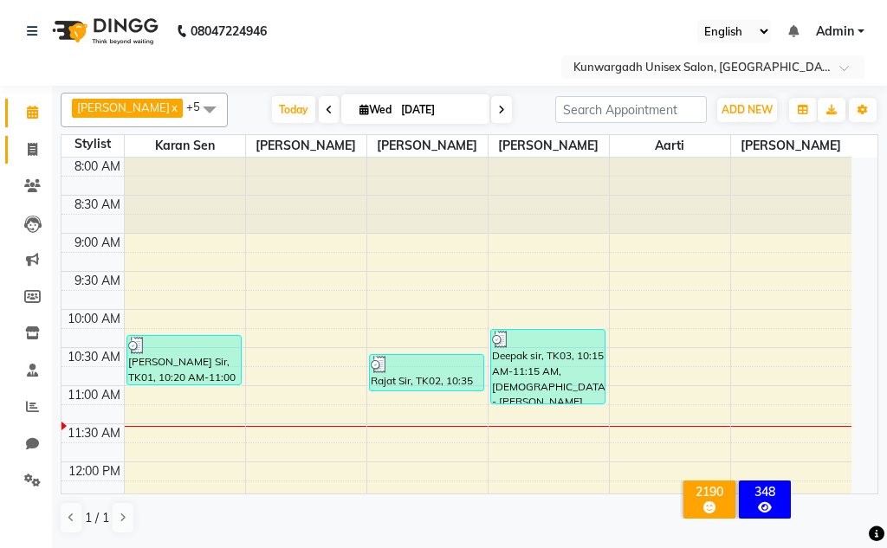
click at [29, 149] on icon at bounding box center [33, 149] width 10 height 13
select select "service"
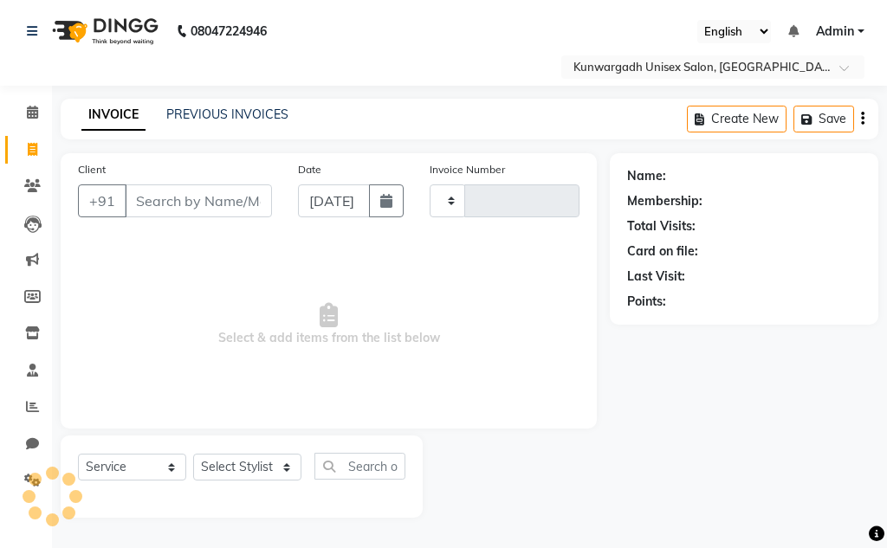
type input "4363"
select select "7931"
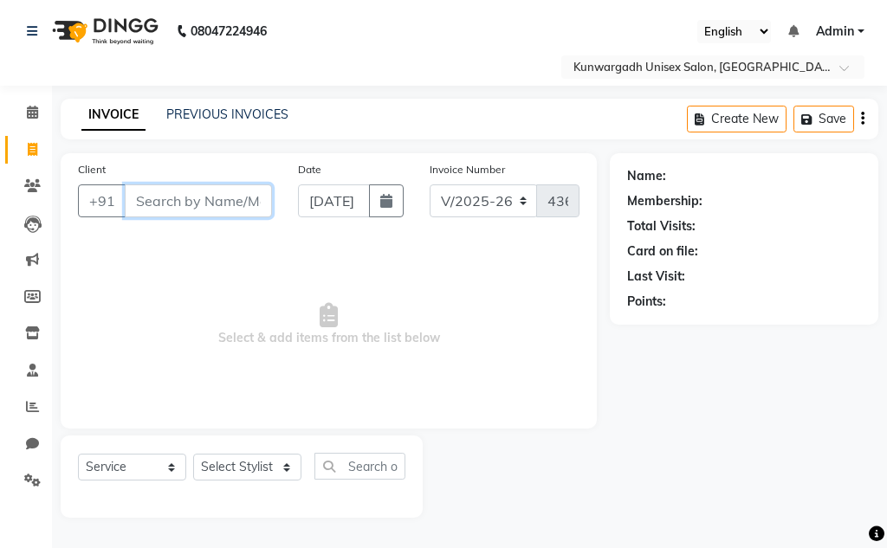
drag, startPoint x: 129, startPoint y: 204, endPoint x: 224, endPoint y: 178, distance: 98.8
click at [132, 204] on input "Client" at bounding box center [198, 201] width 147 height 33
type input "9343685206"
click at [257, 198] on span "Add Client" at bounding box center [227, 200] width 68 height 17
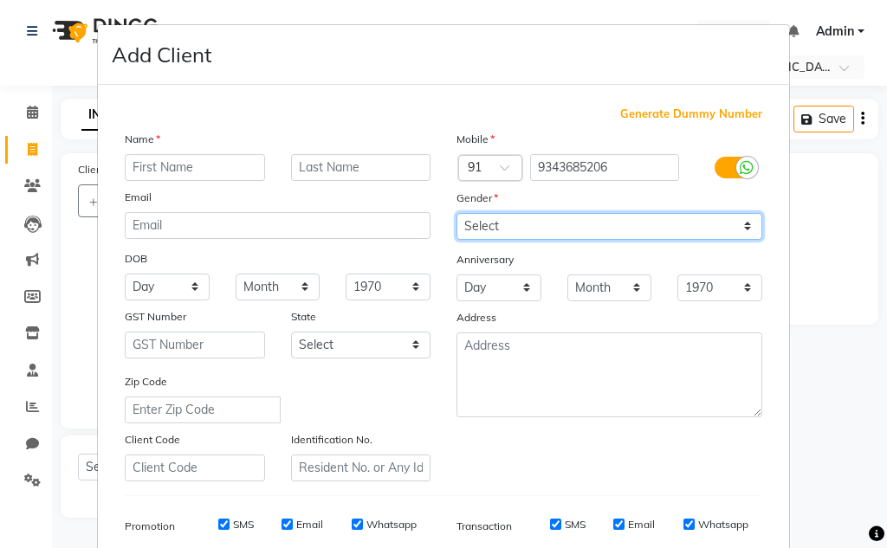
drag, startPoint x: 549, startPoint y: 226, endPoint x: 549, endPoint y: 239, distance: 13.0
click at [549, 227] on select "Select [DEMOGRAPHIC_DATA] [DEMOGRAPHIC_DATA] Other Prefer Not To Say" at bounding box center [610, 226] width 306 height 27
select select "[DEMOGRAPHIC_DATA]"
click at [457, 213] on select "Select [DEMOGRAPHIC_DATA] [DEMOGRAPHIC_DATA] Other Prefer Not To Say" at bounding box center [610, 226] width 306 height 27
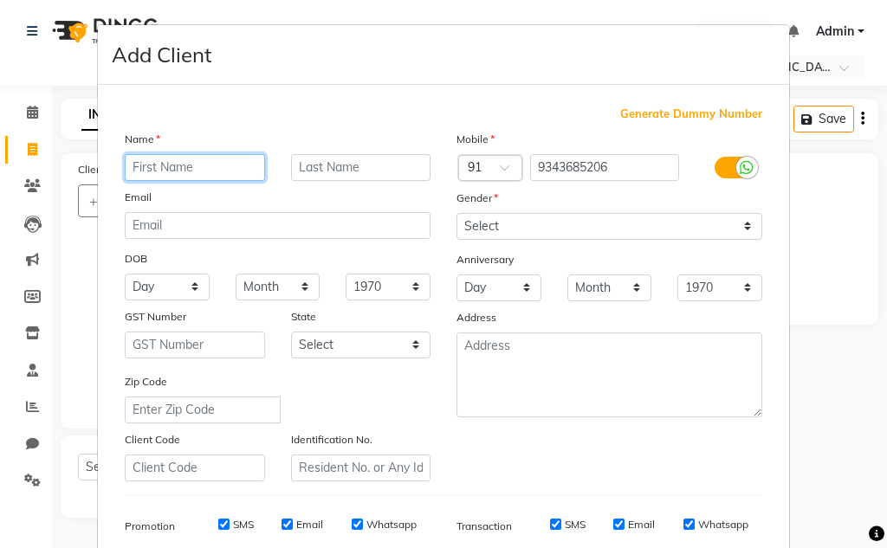
click at [191, 171] on input "text" at bounding box center [195, 167] width 140 height 27
click at [181, 171] on input "text" at bounding box center [195, 167] width 140 height 27
type input "[PERSON_NAME] sir"
click at [133, 282] on select "Day 01 02 03 04 05 06 07 08 09 10 11 12 13 14 15 16 17 18 19 20 21 22 23 24 25 …" at bounding box center [167, 287] width 85 height 27
select select "13"
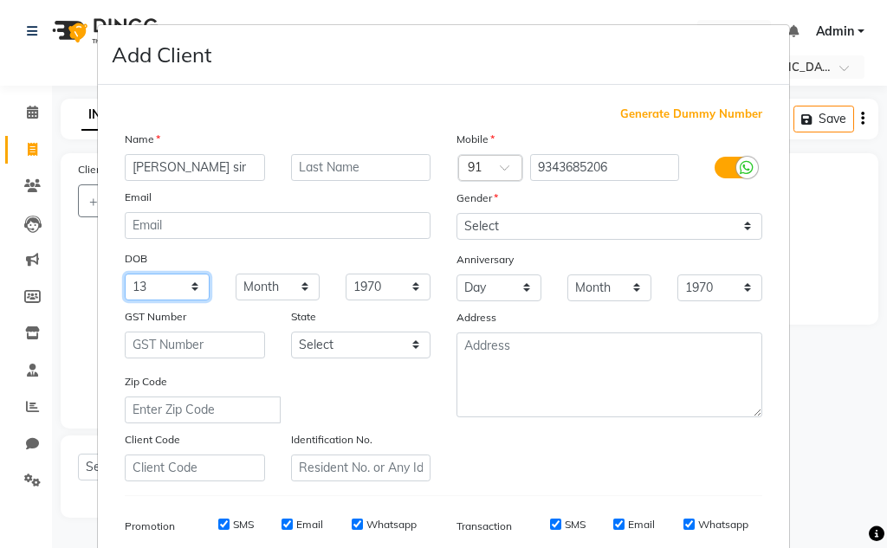
click at [125, 274] on select "Day 01 02 03 04 05 06 07 08 09 10 11 12 13 14 15 16 17 18 19 20 21 22 23 24 25 …" at bounding box center [167, 287] width 85 height 27
click at [248, 277] on select "Month January February March April May June July August September October Novem…" at bounding box center [278, 287] width 85 height 27
select select "09"
click at [236, 274] on select "Month January February March April May June July August September October Novem…" at bounding box center [278, 287] width 85 height 27
drag, startPoint x: 365, startPoint y: 290, endPoint x: 335, endPoint y: 153, distance: 140.0
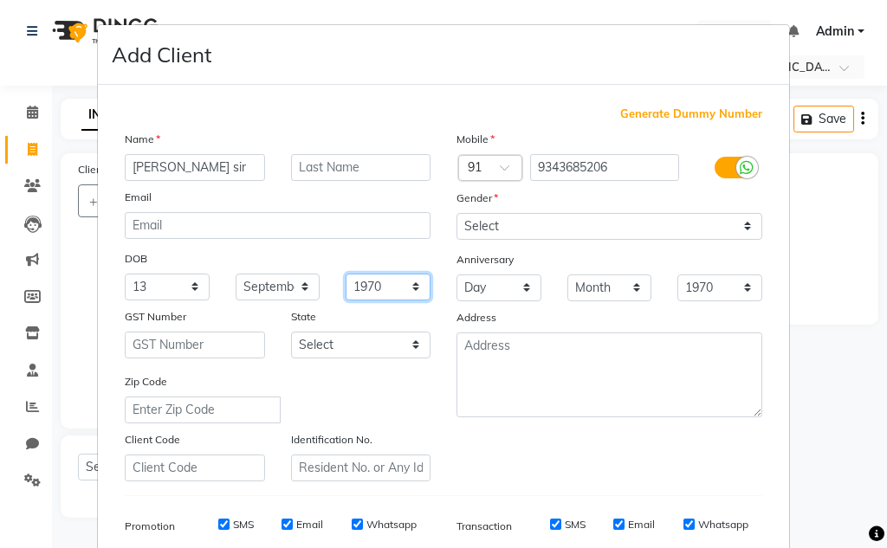
click at [365, 288] on select "1940 1941 1942 1943 1944 1945 1946 1947 1948 1949 1950 1951 1952 1953 1954 1955…" at bounding box center [388, 287] width 85 height 27
select select "2002"
click at [346, 274] on select "1940 1941 1942 1943 1944 1945 1946 1947 1948 1949 1950 1951 1952 1953 1954 1955…" at bounding box center [388, 287] width 85 height 27
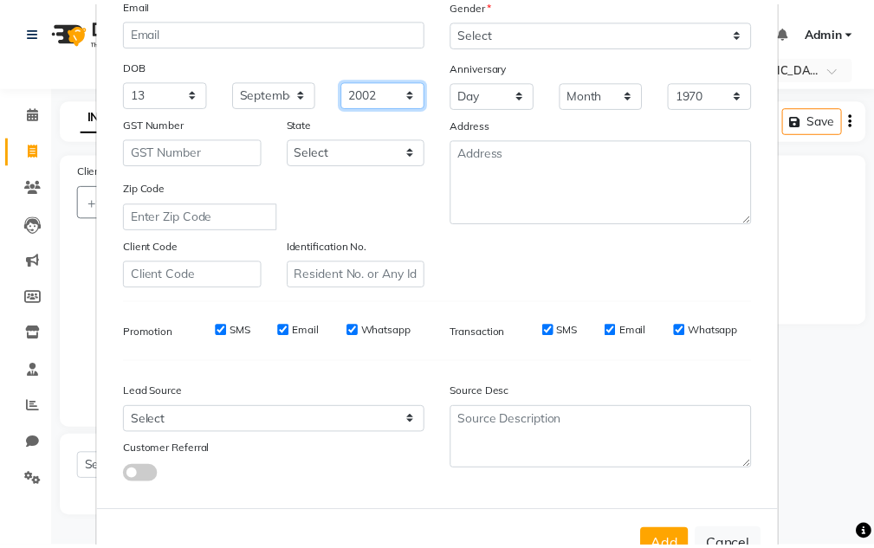
scroll to position [251, 0]
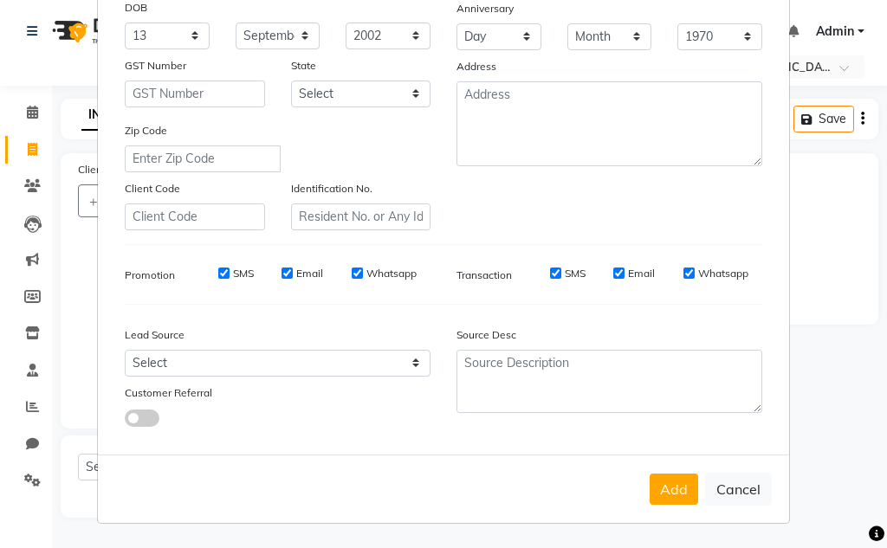
click at [664, 479] on button "Add" at bounding box center [674, 489] width 49 height 31
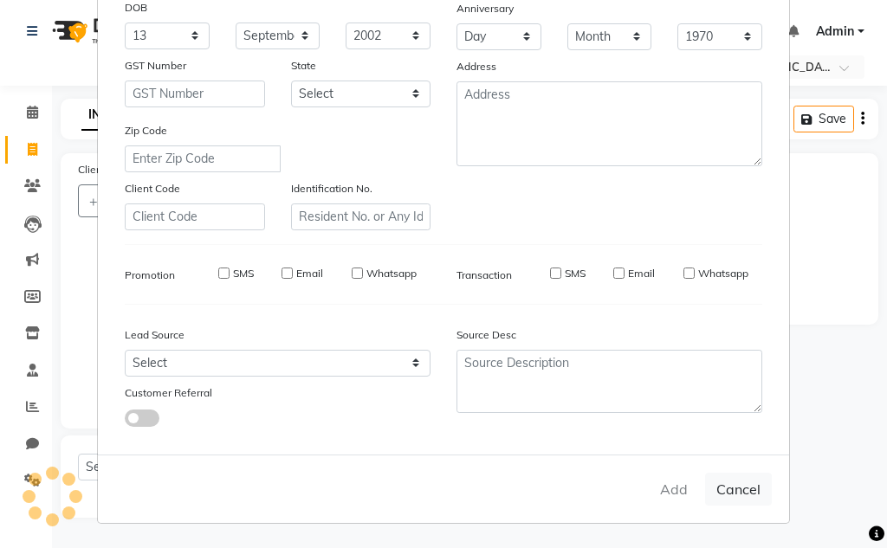
select select
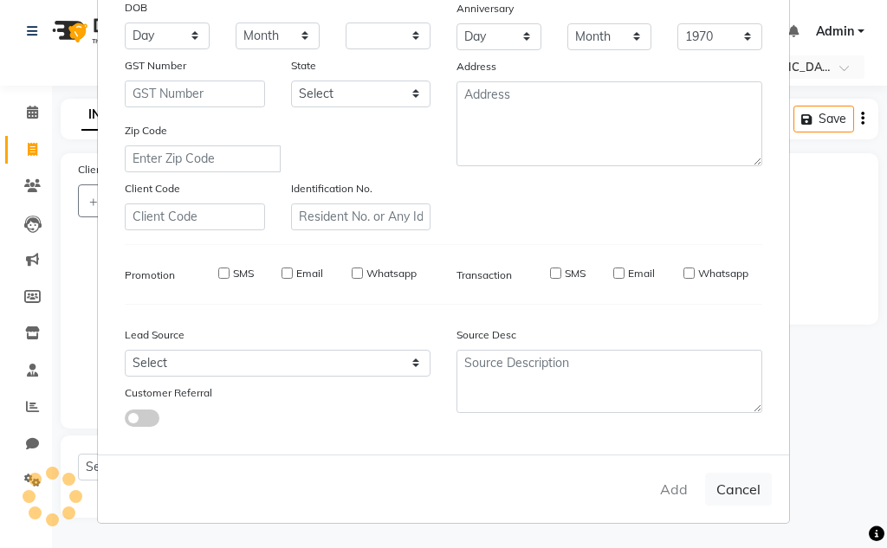
select select
checkbox input "false"
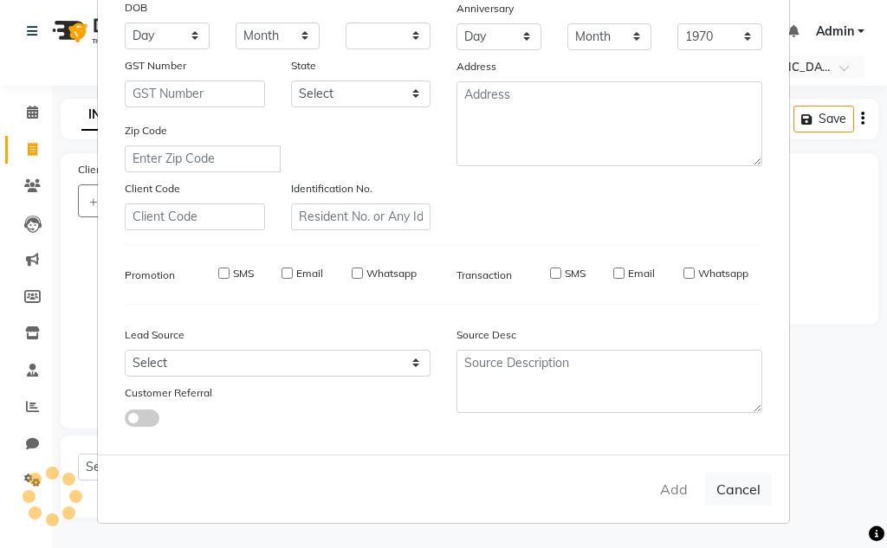
checkbox input "false"
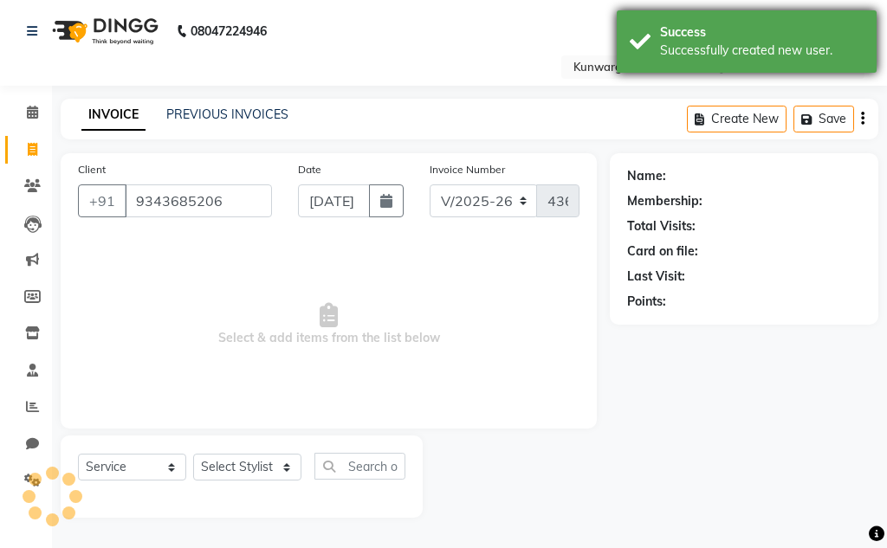
click at [634, 49] on div "Success Successfully created new user." at bounding box center [747, 41] width 260 height 62
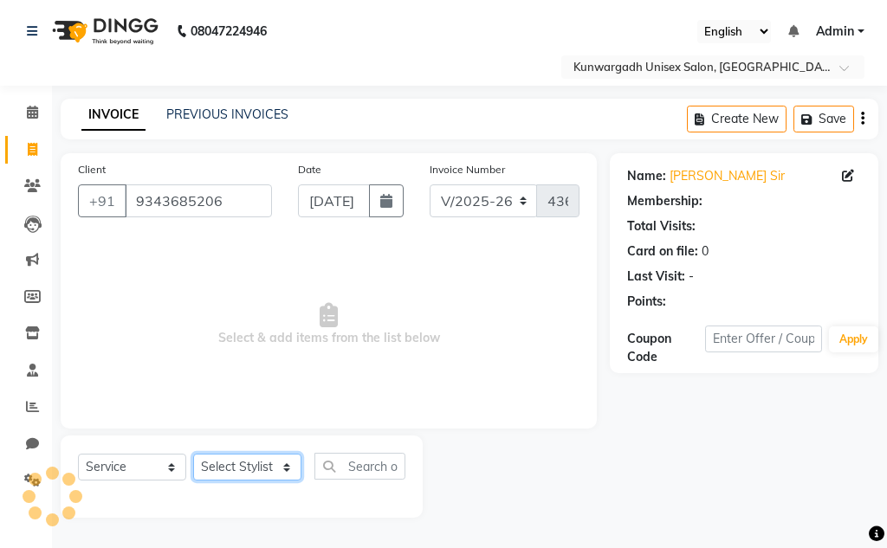
click at [247, 458] on select "Select Stylist Aarti [PERSON_NAME] Sir Chiku [PERSON_NAME] [PERSON_NAME] [PERSO…" at bounding box center [247, 467] width 108 height 27
select select "82467"
click at [193, 454] on select "Select Stylist Aarti [PERSON_NAME] Sir Chiku [PERSON_NAME] [PERSON_NAME] [PERSO…" at bounding box center [247, 467] width 108 height 27
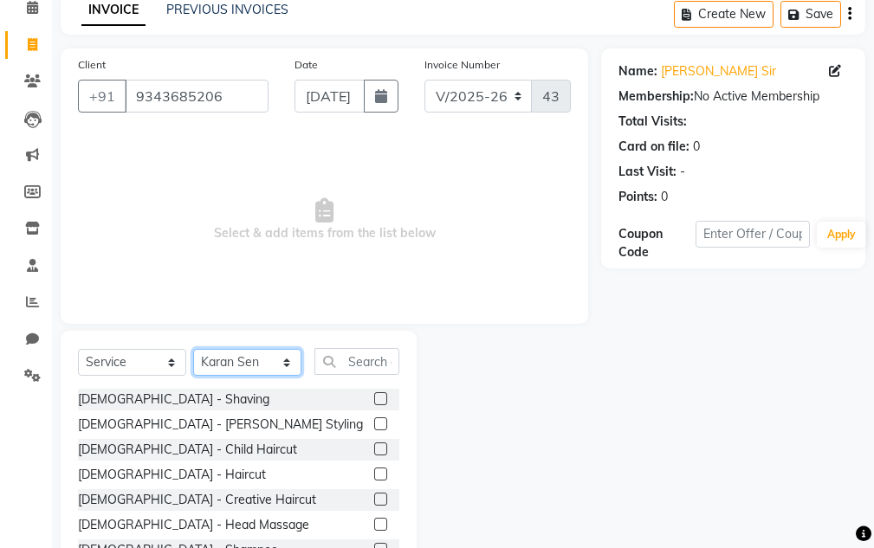
scroll to position [169, 0]
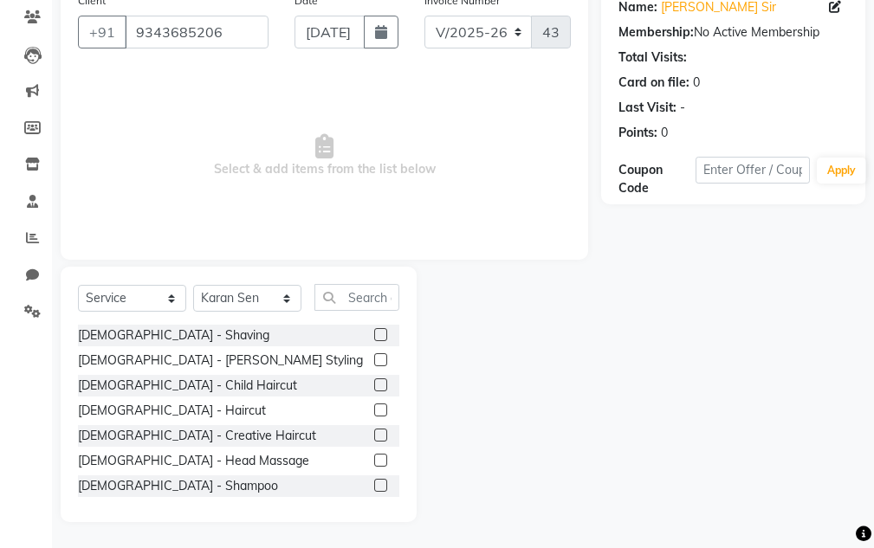
click at [374, 359] on label at bounding box center [380, 359] width 13 height 13
click at [374, 359] on input "checkbox" at bounding box center [379, 360] width 11 height 11
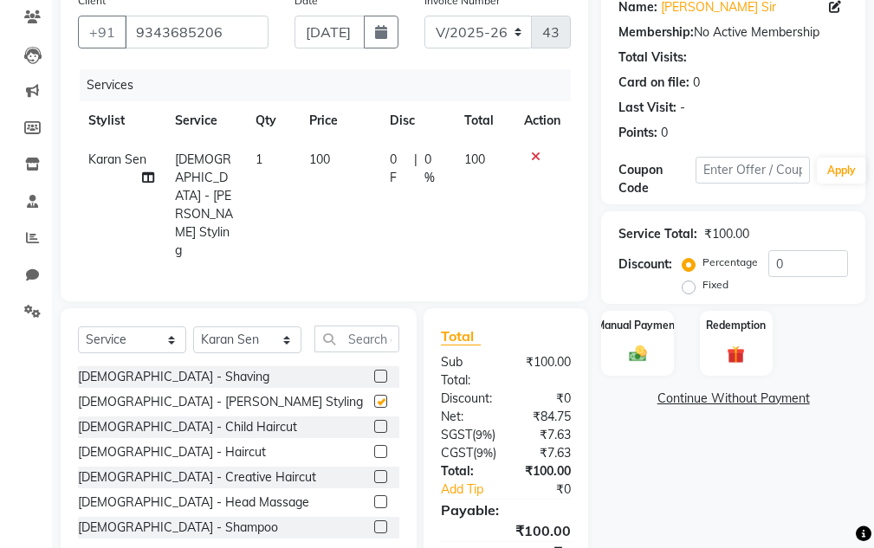
checkbox input "false"
click at [374, 445] on label at bounding box center [380, 451] width 13 height 13
click at [374, 447] on input "checkbox" at bounding box center [379, 452] width 11 height 11
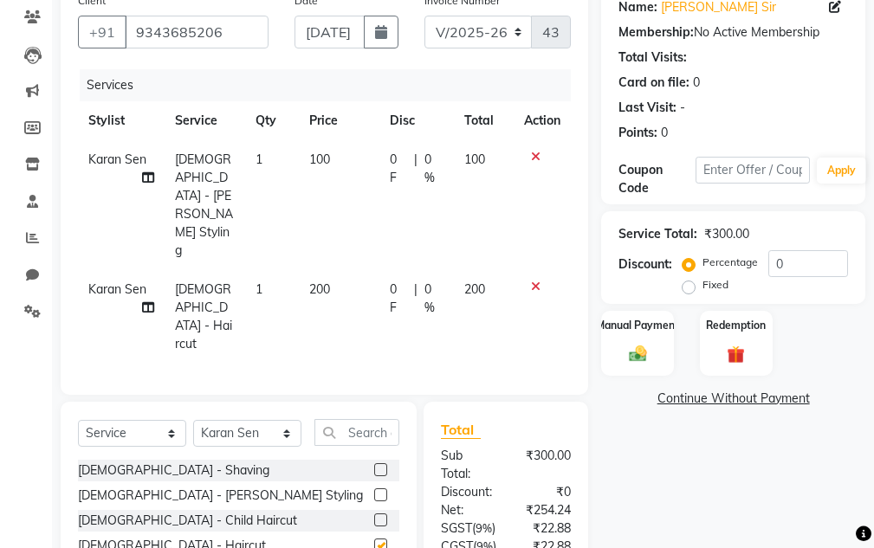
checkbox input "false"
click at [349, 419] on input "text" at bounding box center [356, 432] width 85 height 27
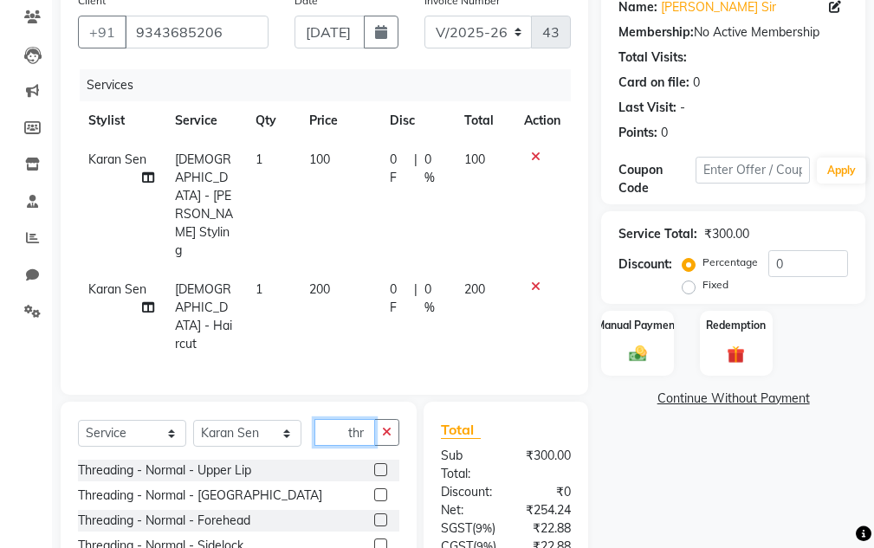
type input "thr"
click at [383, 514] on label at bounding box center [380, 520] width 13 height 13
click at [383, 515] on input "checkbox" at bounding box center [379, 520] width 11 height 11
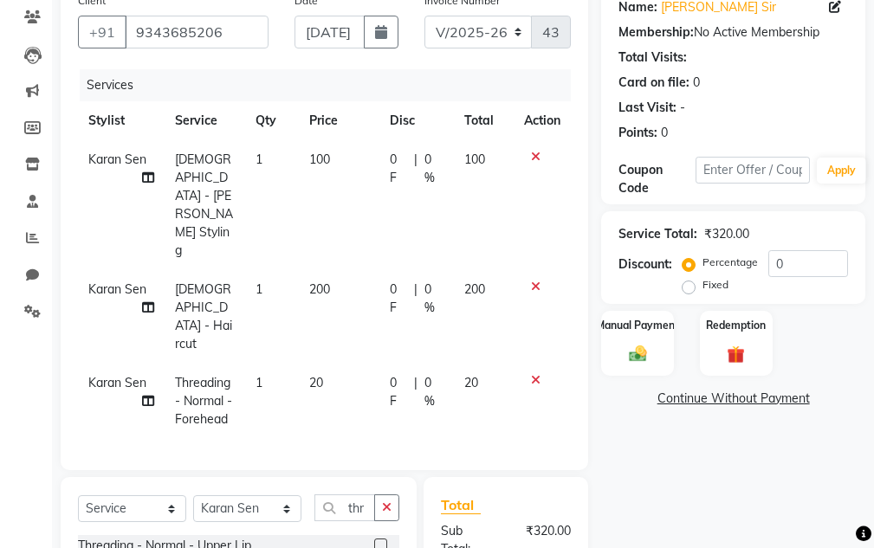
checkbox input "false"
click at [536, 374] on icon at bounding box center [536, 380] width 10 height 12
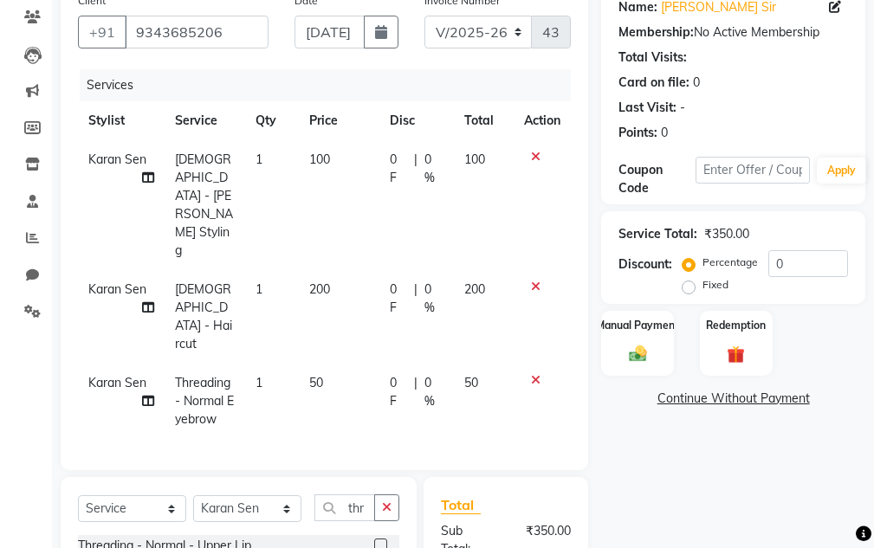
checkbox input "false"
click at [660, 355] on div "Manual Payment" at bounding box center [637, 343] width 75 height 68
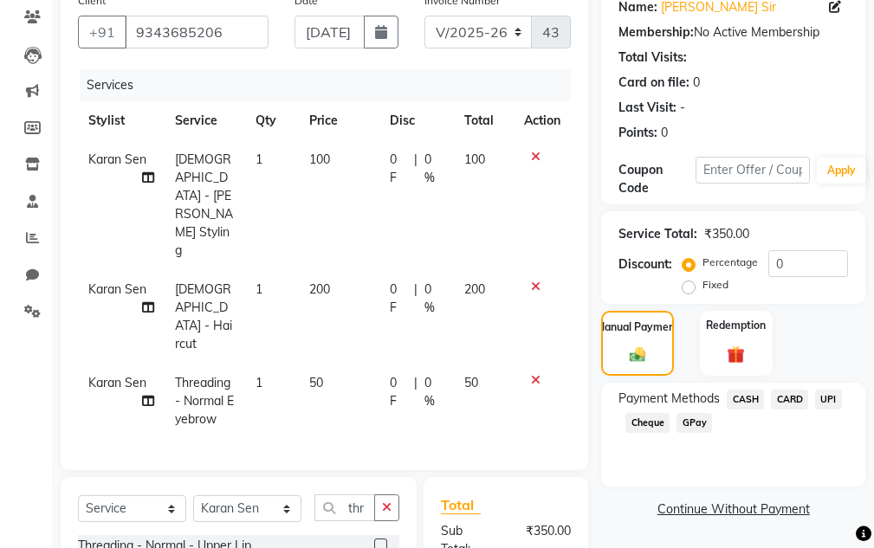
drag, startPoint x: 830, startPoint y: 399, endPoint x: 813, endPoint y: 343, distance: 58.9
click at [829, 399] on span "UPI" at bounding box center [828, 400] width 27 height 20
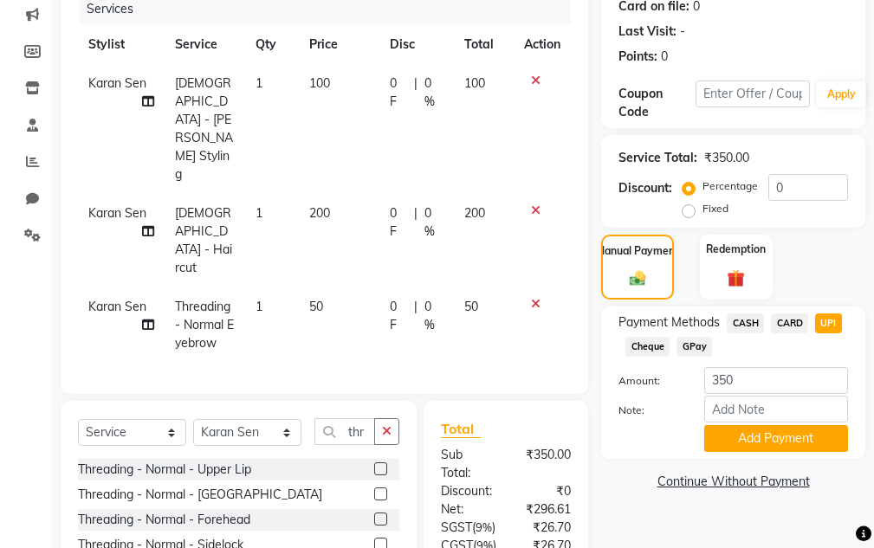
scroll to position [394, 0]
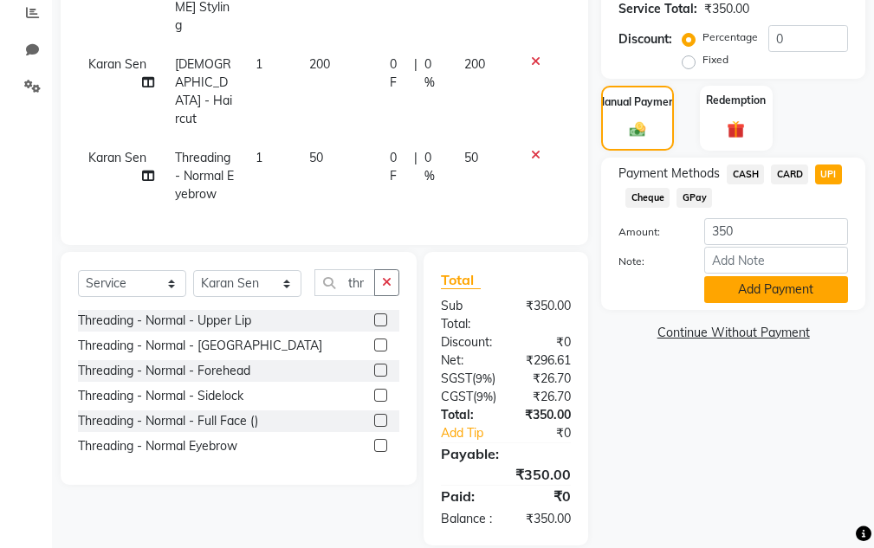
click at [800, 287] on button "Add Payment" at bounding box center [776, 289] width 144 height 27
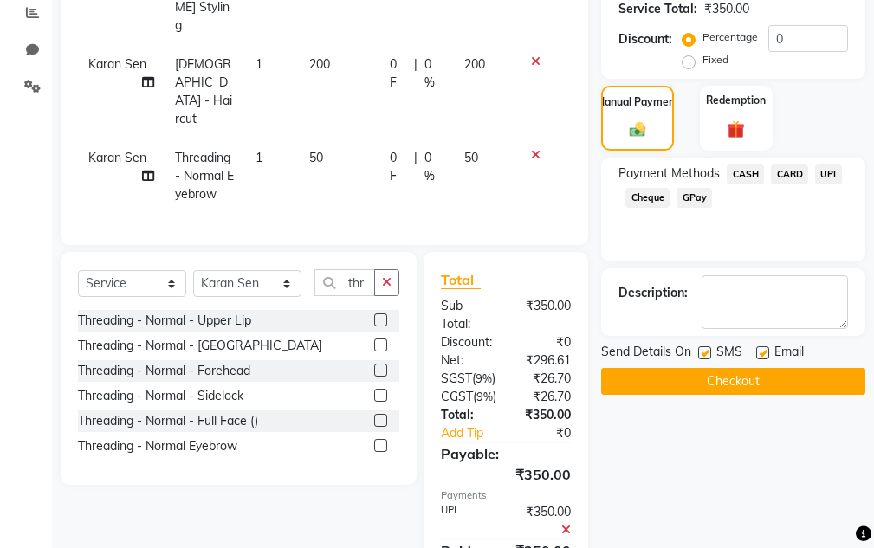
scroll to position [449, 0]
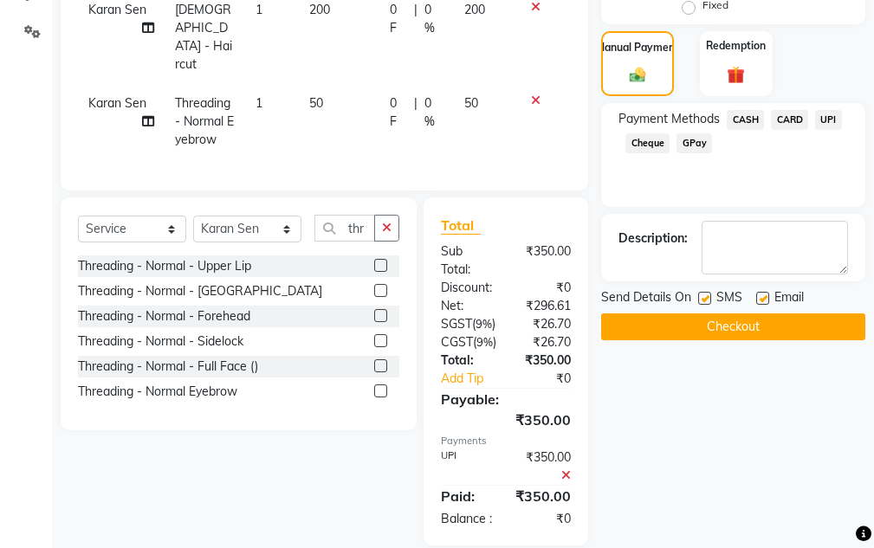
drag, startPoint x: 735, startPoint y: 320, endPoint x: 716, endPoint y: 264, distance: 58.9
click at [732, 316] on button "Checkout" at bounding box center [733, 327] width 264 height 27
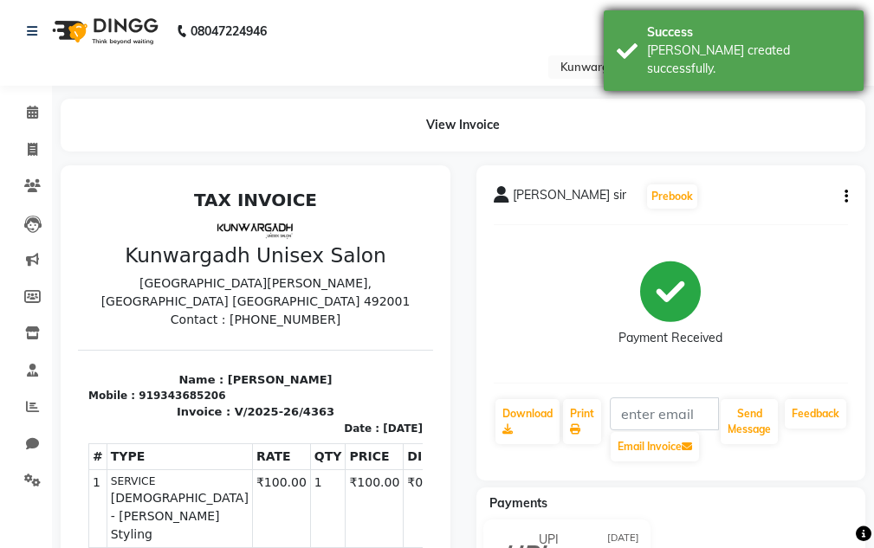
click at [748, 37] on div "Success" at bounding box center [749, 32] width 204 height 18
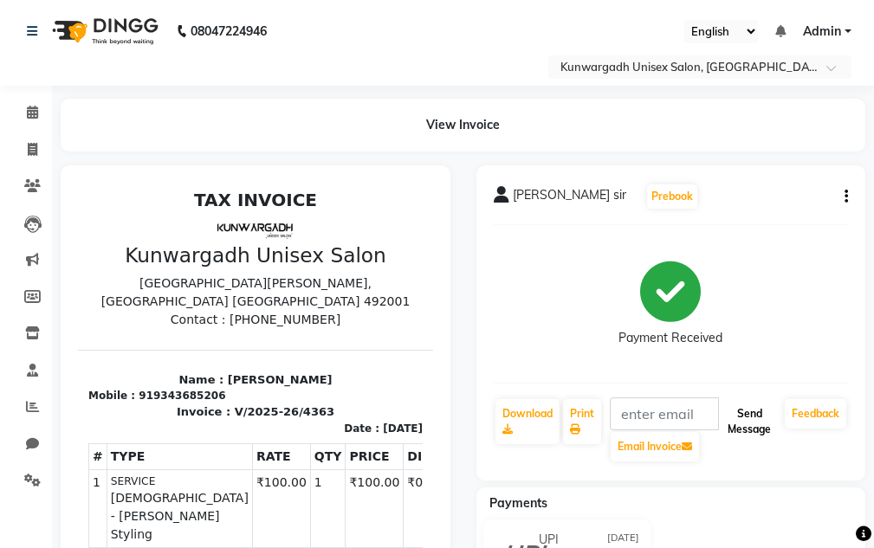
click at [765, 443] on button "Send Message" at bounding box center [749, 421] width 57 height 45
click at [764, 441] on button "Send Message" at bounding box center [749, 421] width 57 height 45
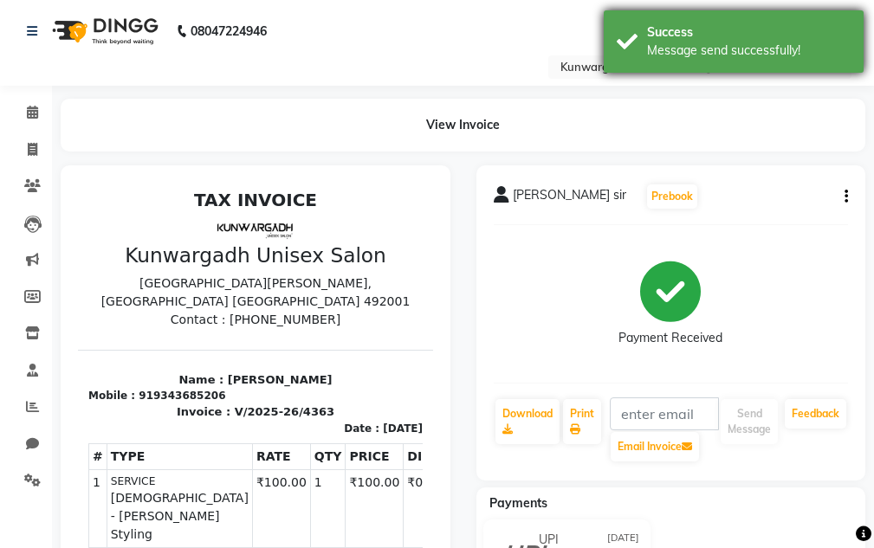
click at [749, 56] on div "Message send successfully!" at bounding box center [749, 51] width 204 height 18
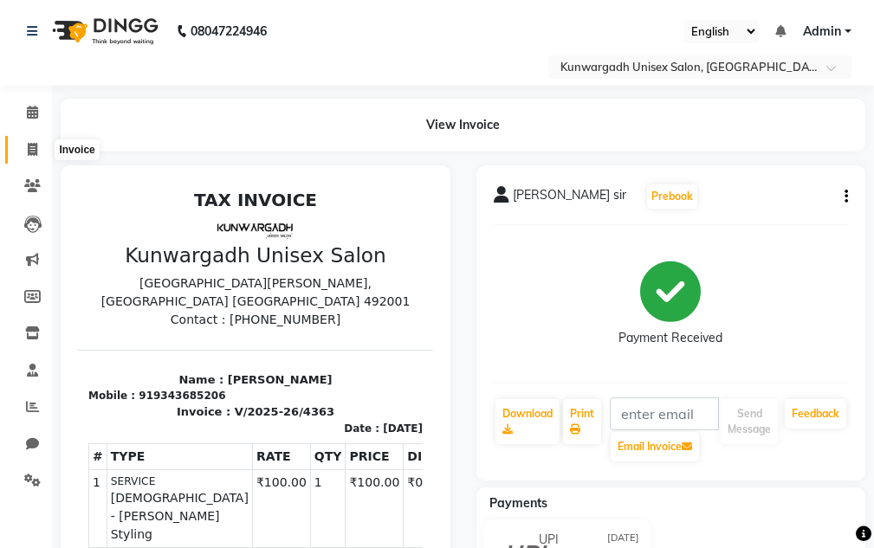
click at [29, 145] on icon at bounding box center [33, 149] width 10 height 13
select select "service"
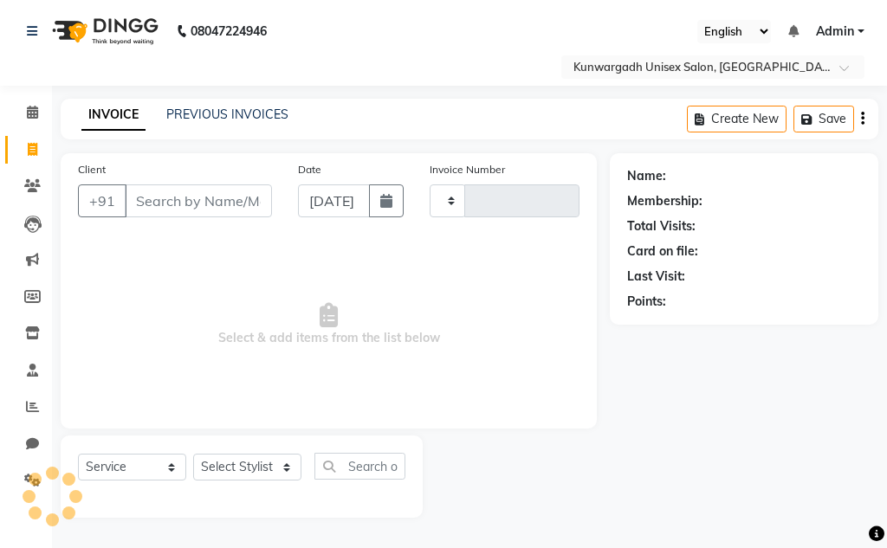
type input "4364"
select select "7931"
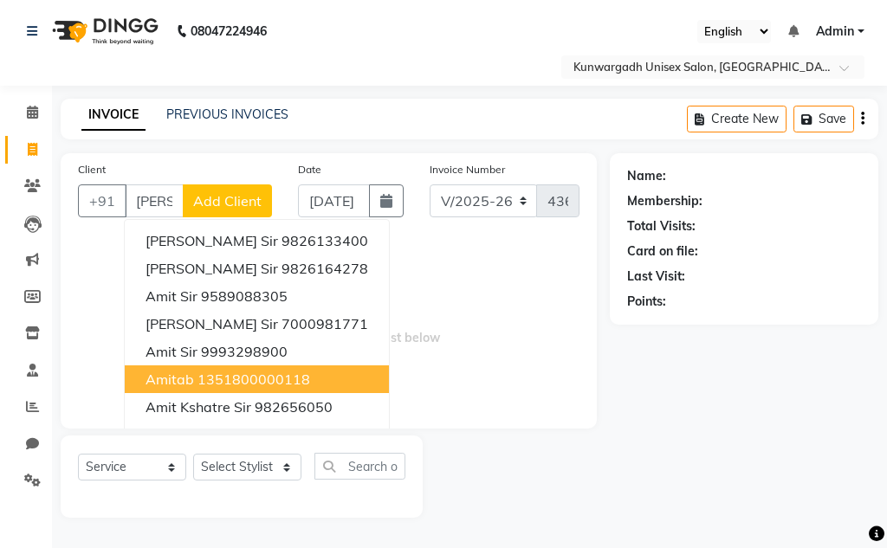
type input "[PERSON_NAME]"
click at [542, 319] on span "Select & add items from the list below" at bounding box center [329, 324] width 502 height 173
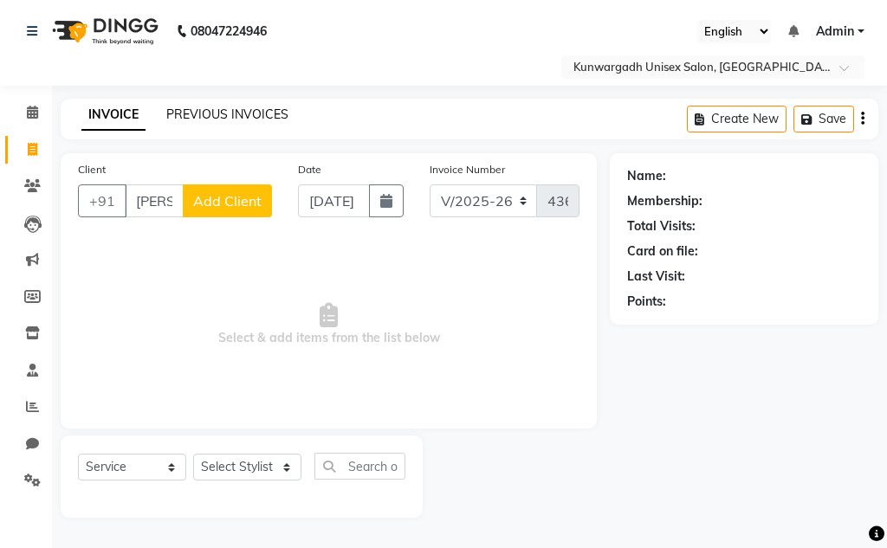
click at [189, 110] on link "PREVIOUS INVOICES" at bounding box center [227, 115] width 122 height 16
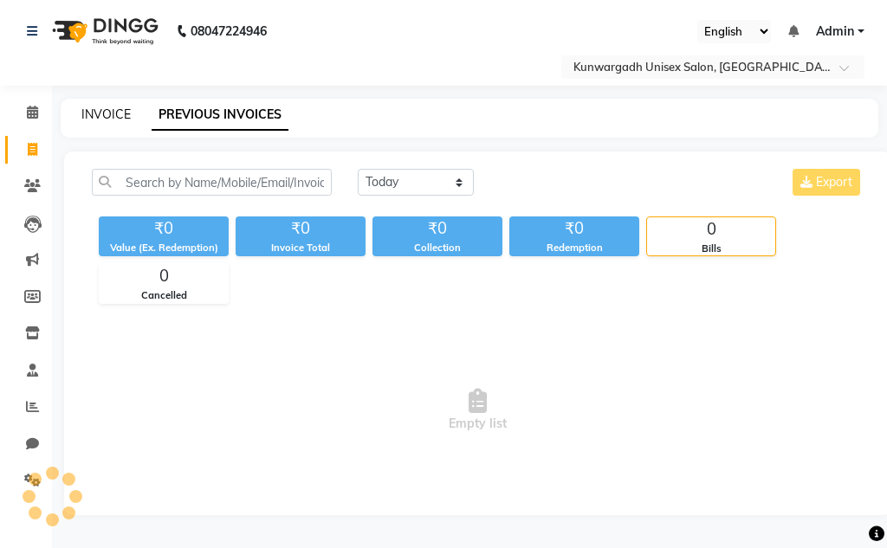
click at [106, 117] on link "INVOICE" at bounding box center [105, 115] width 49 height 16
select select "service"
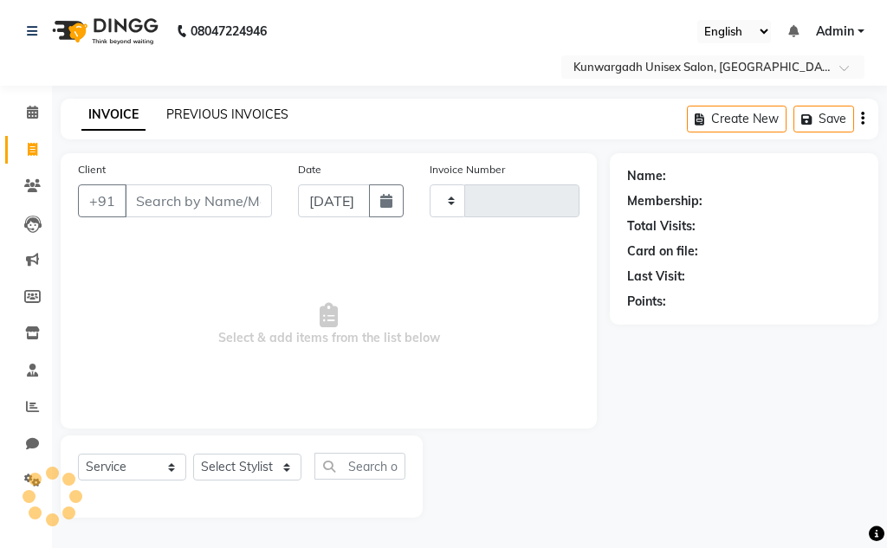
type input "4364"
select select "7931"
click at [202, 113] on link "PREVIOUS INVOICES" at bounding box center [227, 115] width 122 height 16
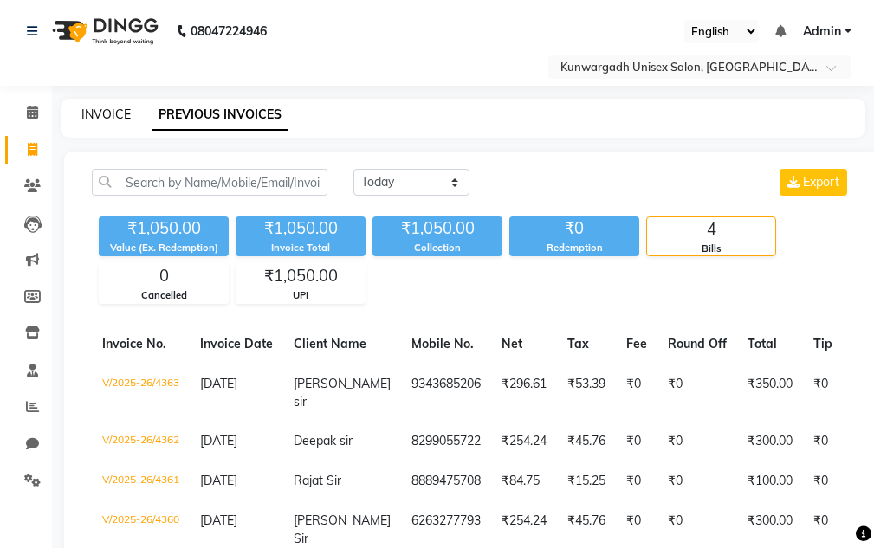
click at [105, 117] on link "INVOICE" at bounding box center [105, 115] width 49 height 16
select select "service"
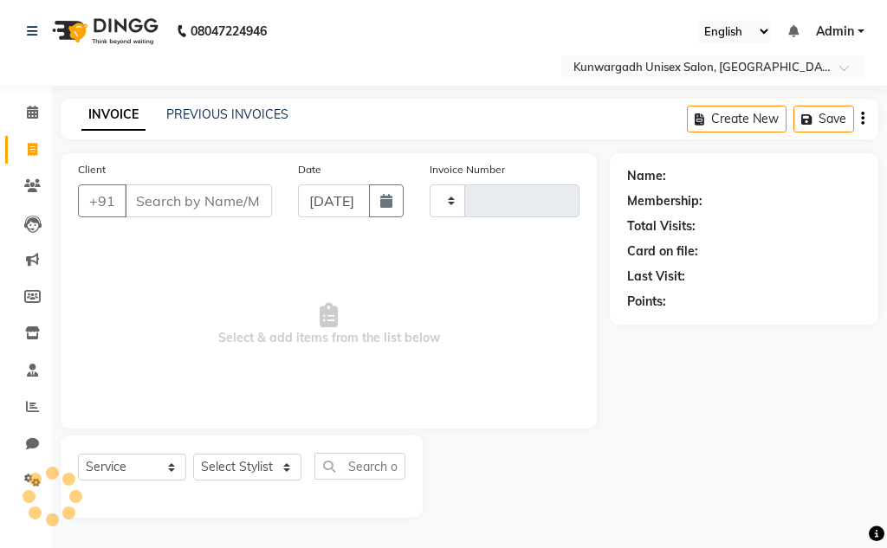
type input "4364"
select select "7931"
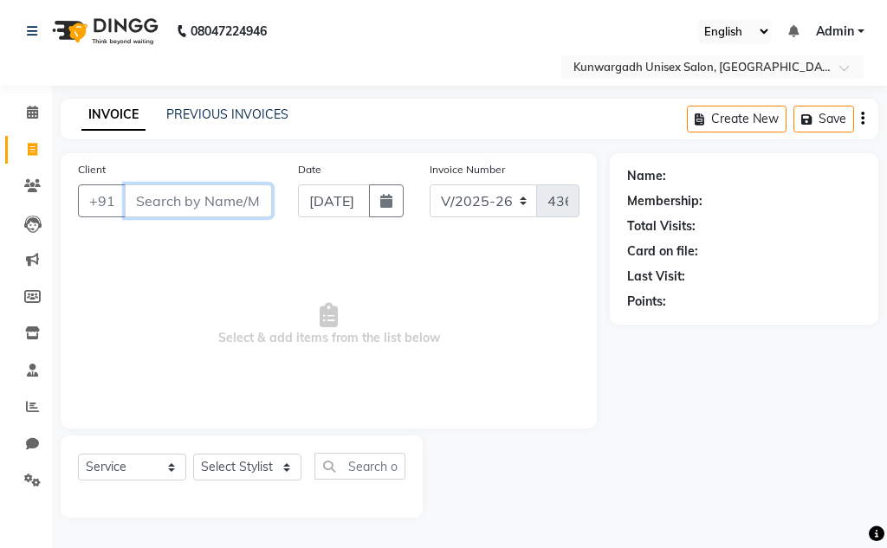
click at [195, 204] on input "Client" at bounding box center [198, 201] width 147 height 33
click at [189, 200] on input "Client" at bounding box center [198, 201] width 147 height 33
click at [230, 204] on input "Client" at bounding box center [198, 201] width 147 height 33
click at [186, 203] on input "Client" at bounding box center [198, 201] width 147 height 33
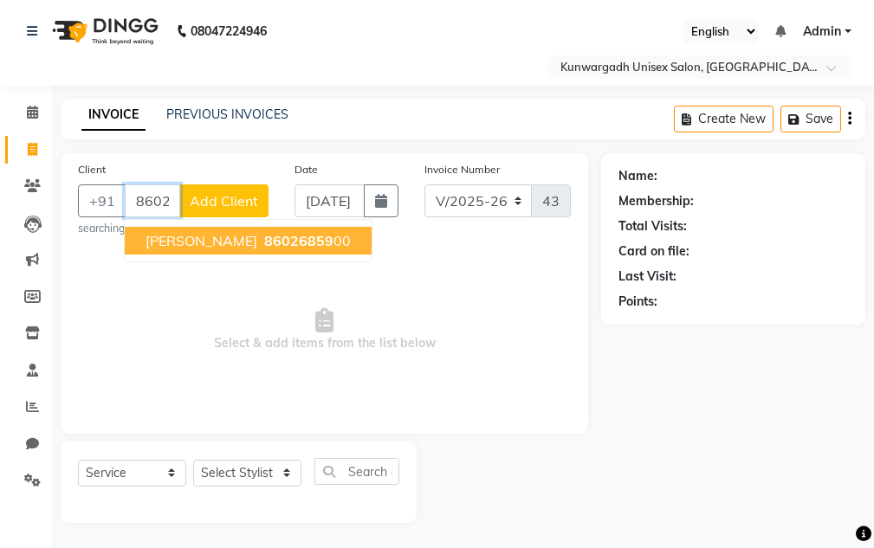
type input "8602685900"
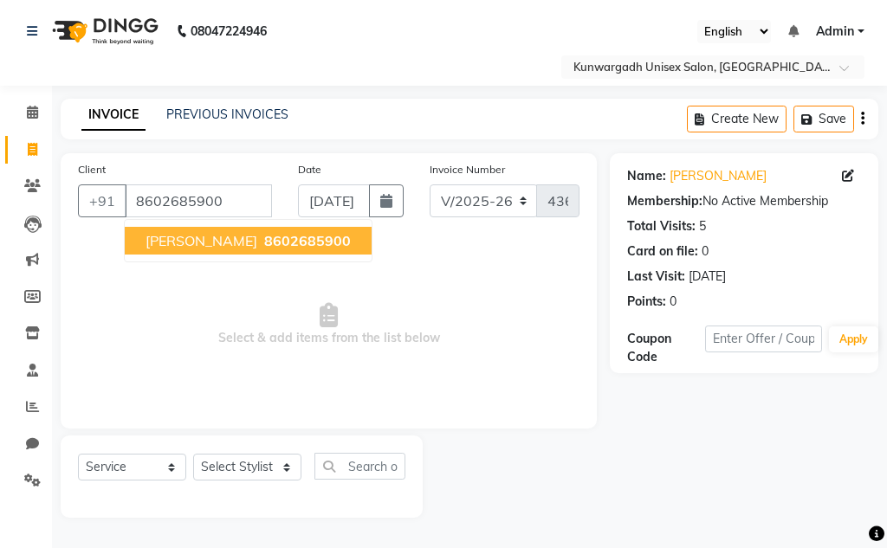
drag, startPoint x: 214, startPoint y: 248, endPoint x: 217, endPoint y: 256, distance: 9.3
click at [214, 248] on span "[PERSON_NAME]" at bounding box center [202, 240] width 112 height 17
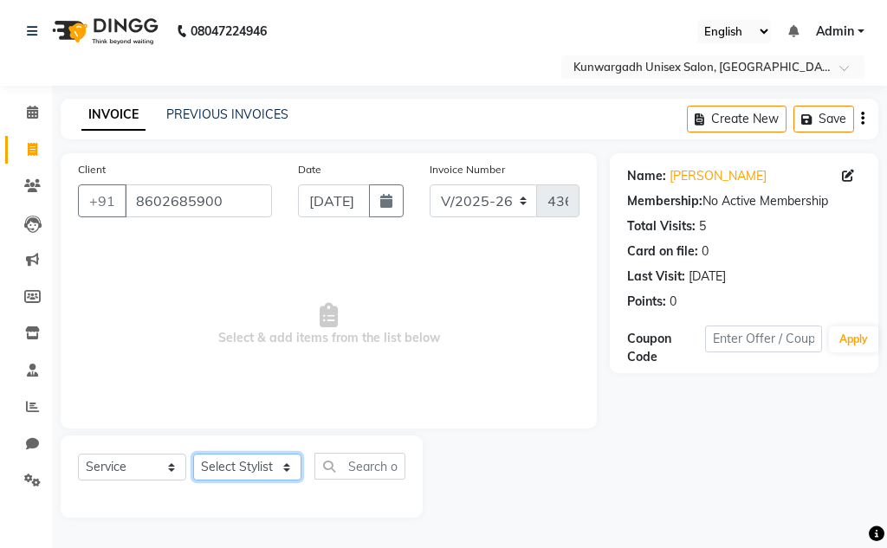
click at [239, 464] on select "Select Stylist Aarti [PERSON_NAME] Sir Chiku [PERSON_NAME] [PERSON_NAME] [PERSO…" at bounding box center [247, 467] width 108 height 27
select select "82467"
click at [193, 454] on select "Select Stylist Aarti [PERSON_NAME] Sir Chiku [PERSON_NAME] [PERSON_NAME] [PERSO…" at bounding box center [247, 467] width 108 height 27
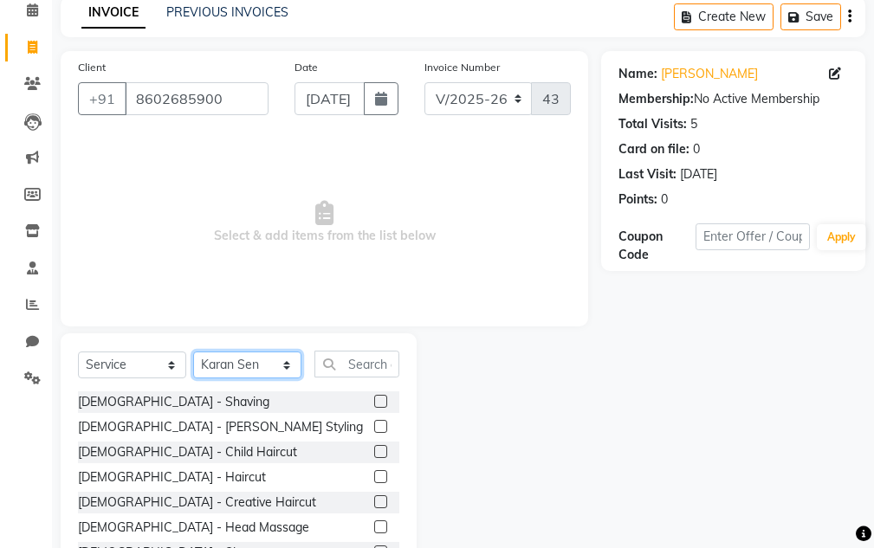
scroll to position [169, 0]
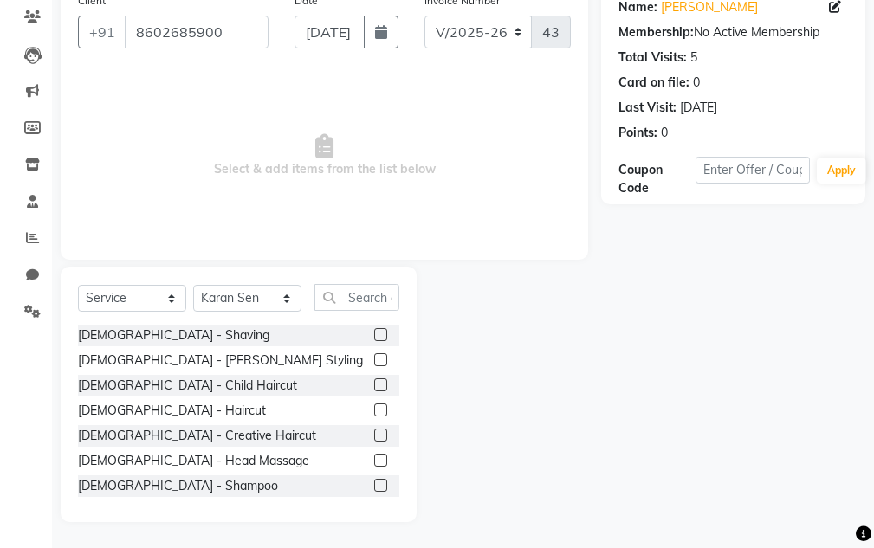
click at [374, 411] on label at bounding box center [380, 410] width 13 height 13
click at [374, 411] on input "checkbox" at bounding box center [379, 410] width 11 height 11
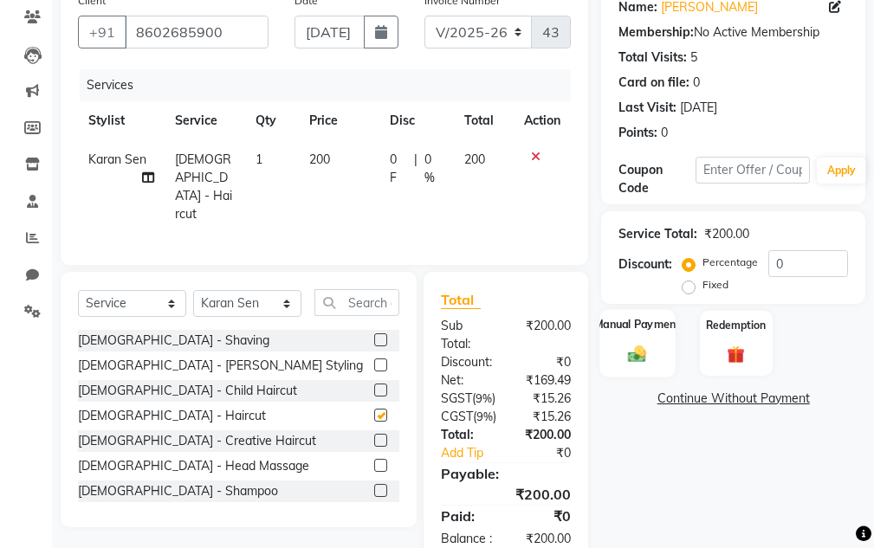
checkbox input "false"
click at [656, 355] on div "Manual Payment" at bounding box center [637, 343] width 75 height 68
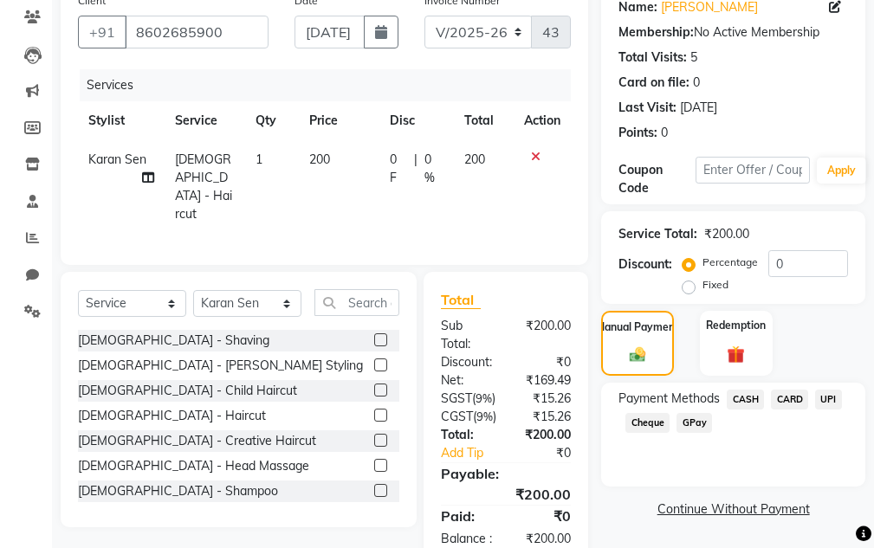
click at [748, 398] on span "CASH" at bounding box center [745, 400] width 37 height 20
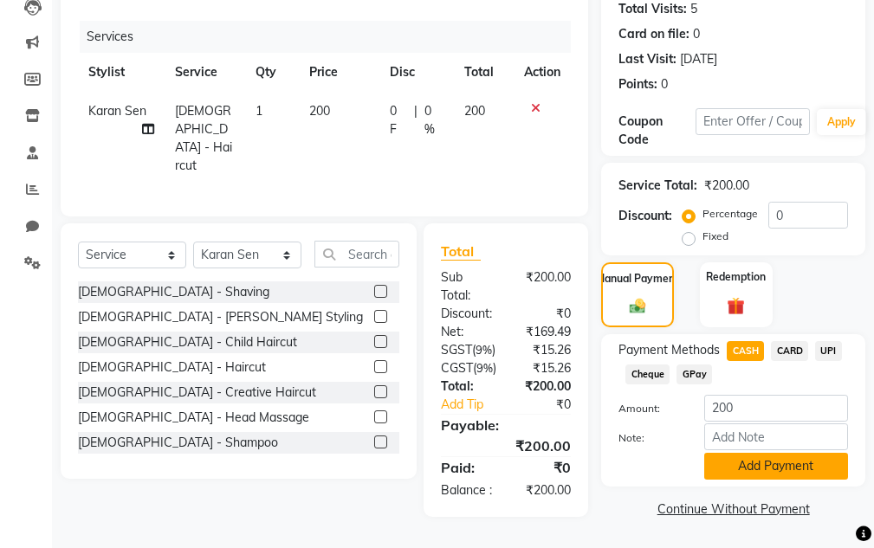
scroll to position [262, 0]
click at [761, 453] on button "Add Payment" at bounding box center [776, 466] width 144 height 27
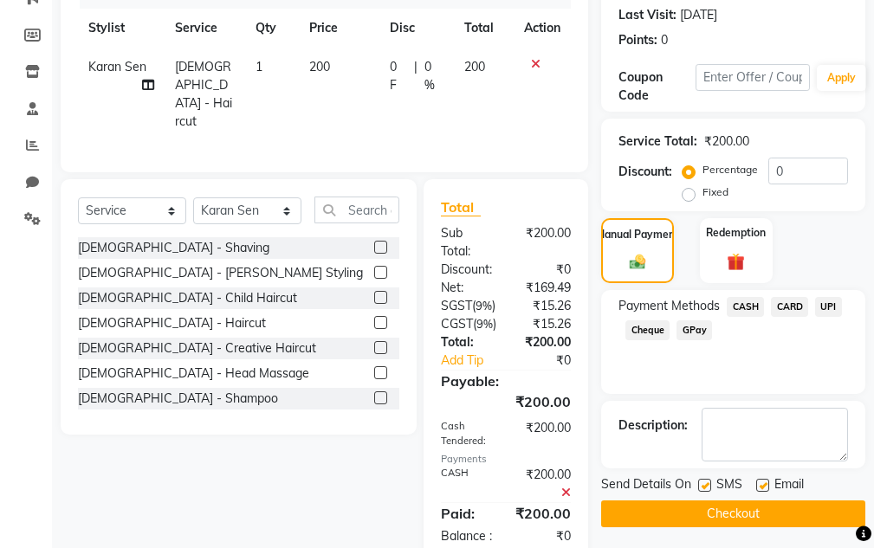
click at [761, 414] on textarea at bounding box center [775, 435] width 146 height 54
click at [747, 511] on button "Checkout" at bounding box center [733, 514] width 264 height 27
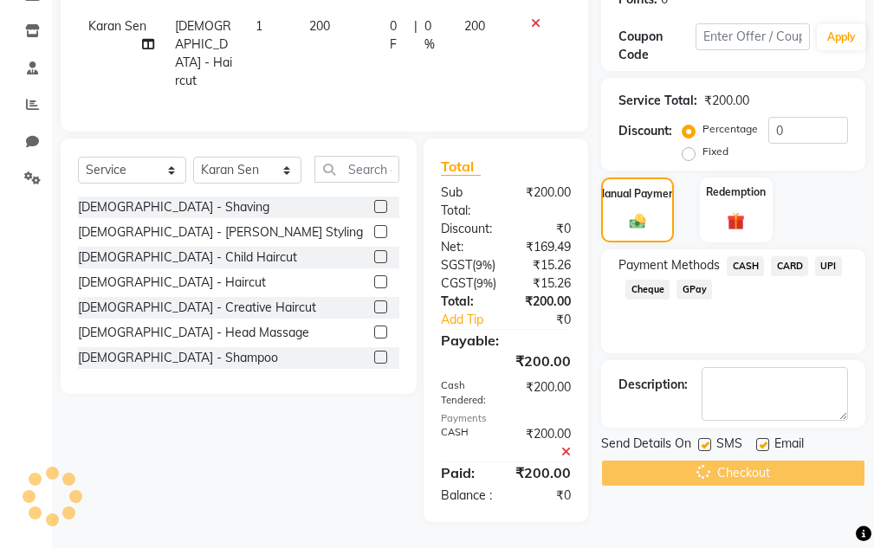
scroll to position [352, 0]
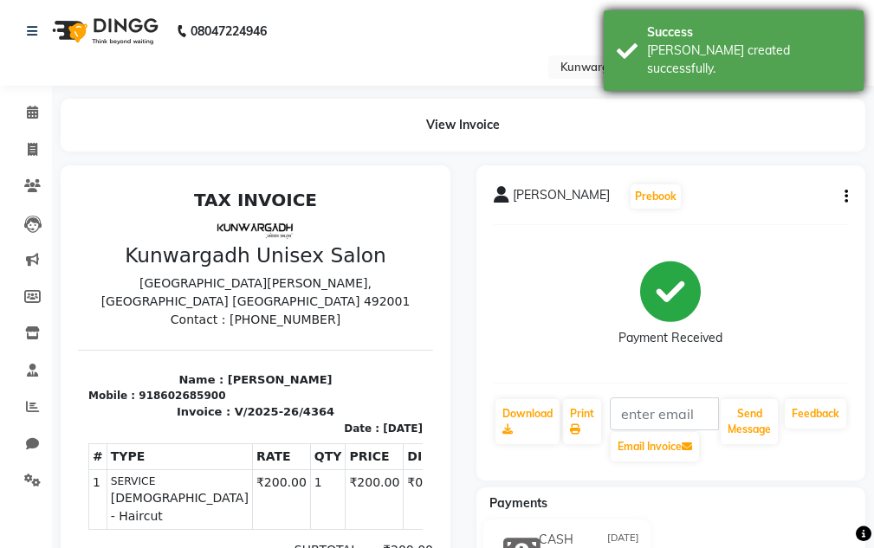
click at [740, 58] on div "[PERSON_NAME] created successfully." at bounding box center [749, 60] width 204 height 36
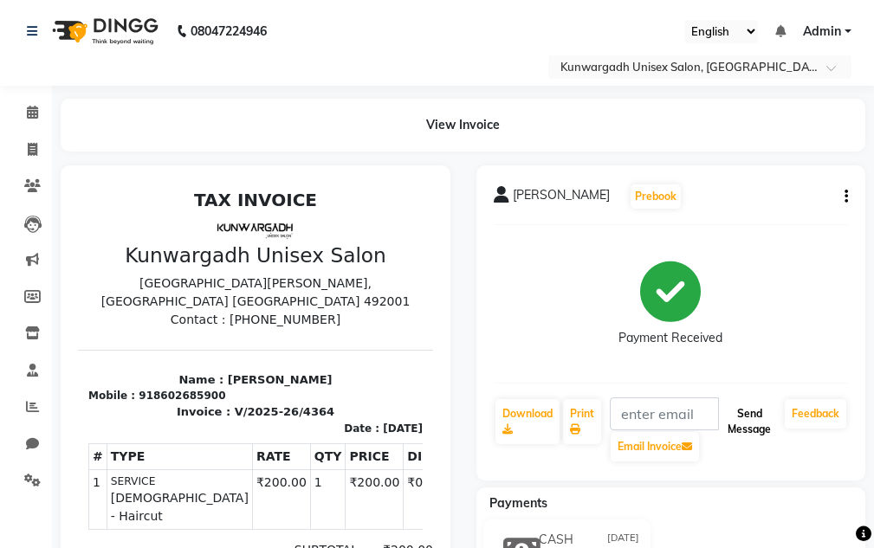
click at [756, 411] on button "Send Message" at bounding box center [749, 421] width 57 height 45
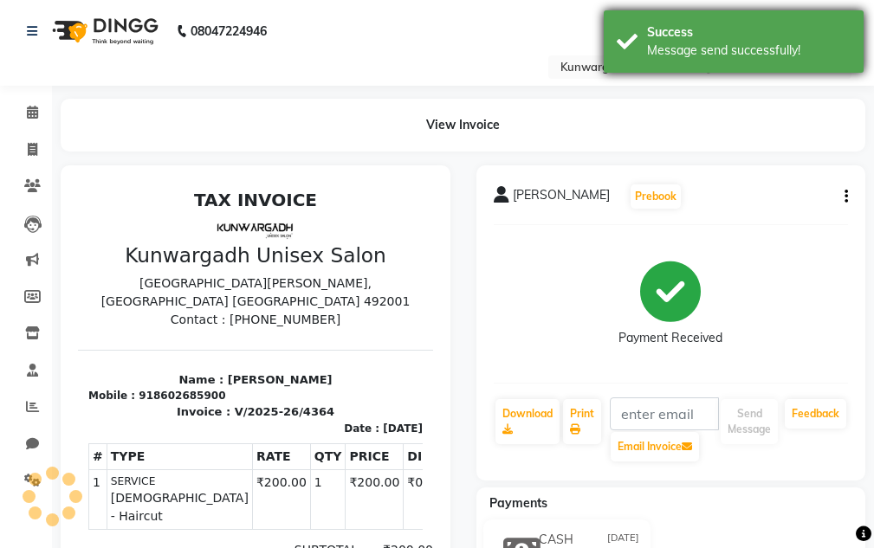
click at [766, 49] on div "Message send successfully!" at bounding box center [749, 51] width 204 height 18
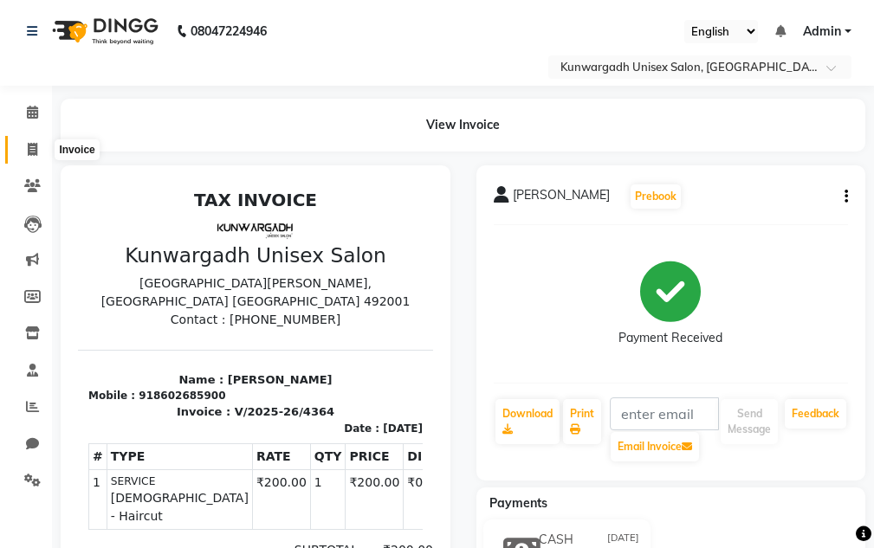
click at [30, 149] on icon at bounding box center [33, 149] width 10 height 13
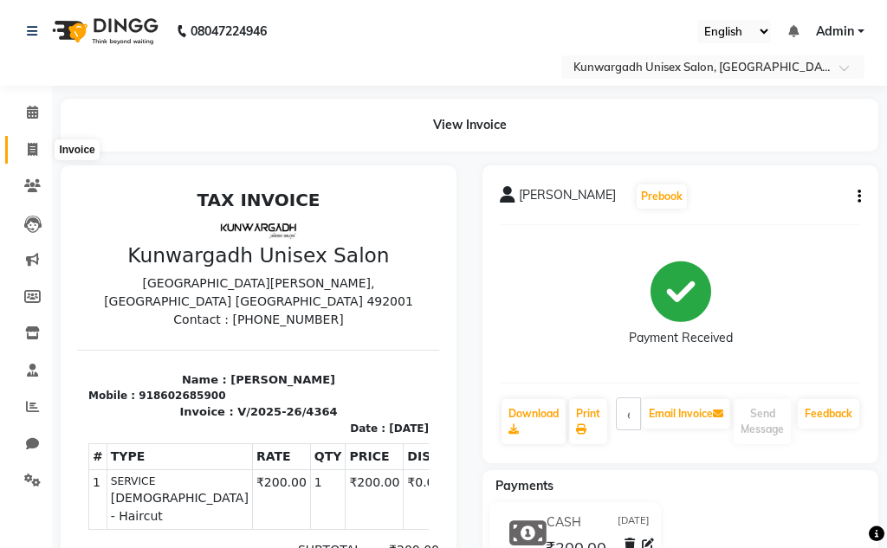
select select "7931"
select select "service"
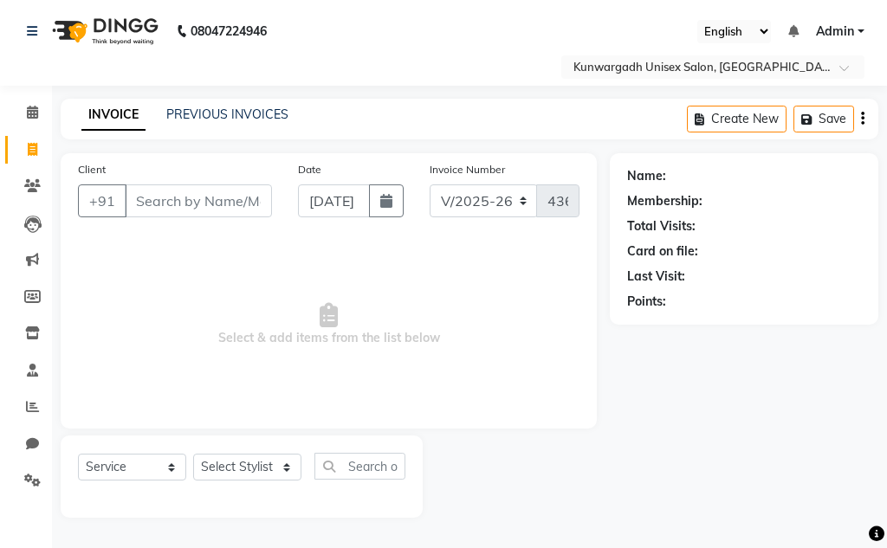
click at [769, 458] on div "Name: Membership: Total Visits: Card on file: Last Visit: Points:" at bounding box center [751, 335] width 282 height 365
click at [206, 207] on input "Client" at bounding box center [198, 201] width 147 height 33
click at [204, 198] on input "Client" at bounding box center [198, 201] width 147 height 33
click at [191, 199] on input "Client" at bounding box center [198, 201] width 147 height 33
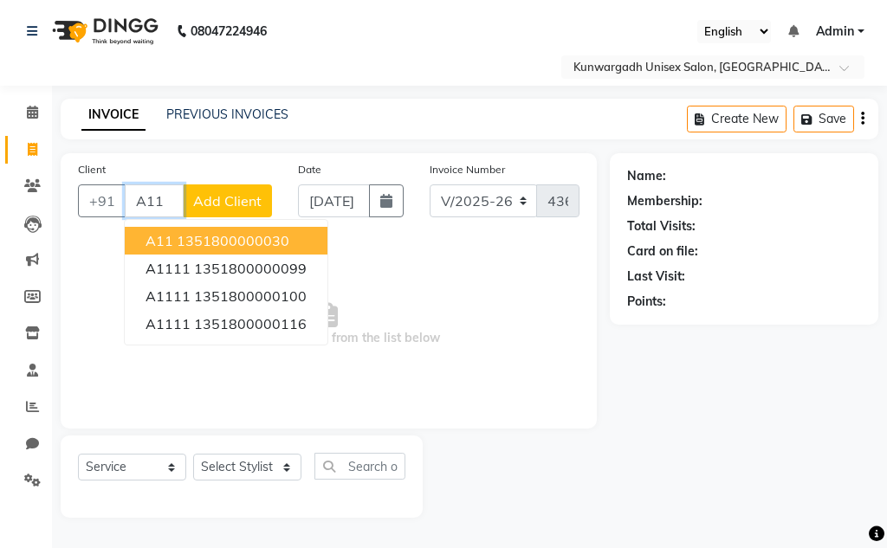
click at [196, 229] on button "A11 1351800000030" at bounding box center [226, 241] width 203 height 28
type input "1351800000030"
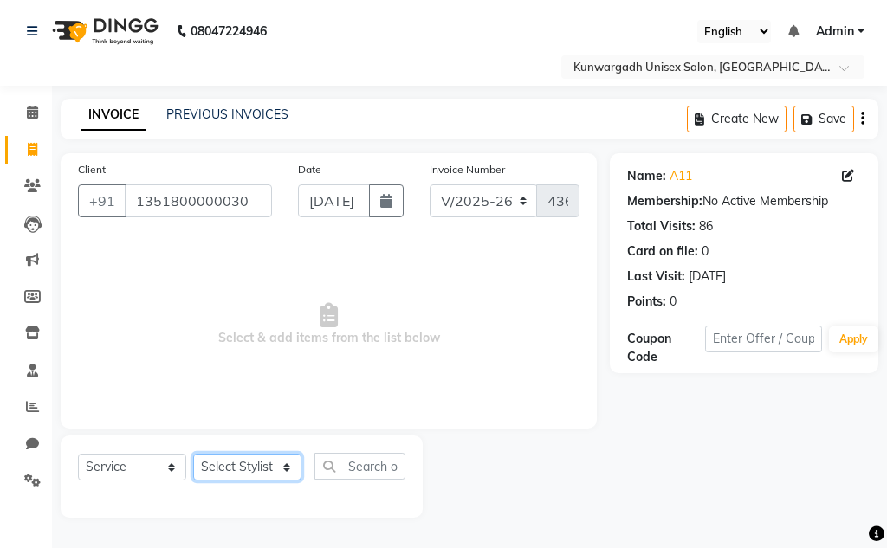
click at [250, 471] on select "Select Stylist Aarti [PERSON_NAME] Sir Chiku [PERSON_NAME] [PERSON_NAME] [PERSO…" at bounding box center [247, 467] width 108 height 27
select select "83190"
click at [193, 454] on select "Select Stylist Aarti [PERSON_NAME] Sir Chiku [PERSON_NAME] [PERSON_NAME] [PERSO…" at bounding box center [247, 467] width 108 height 27
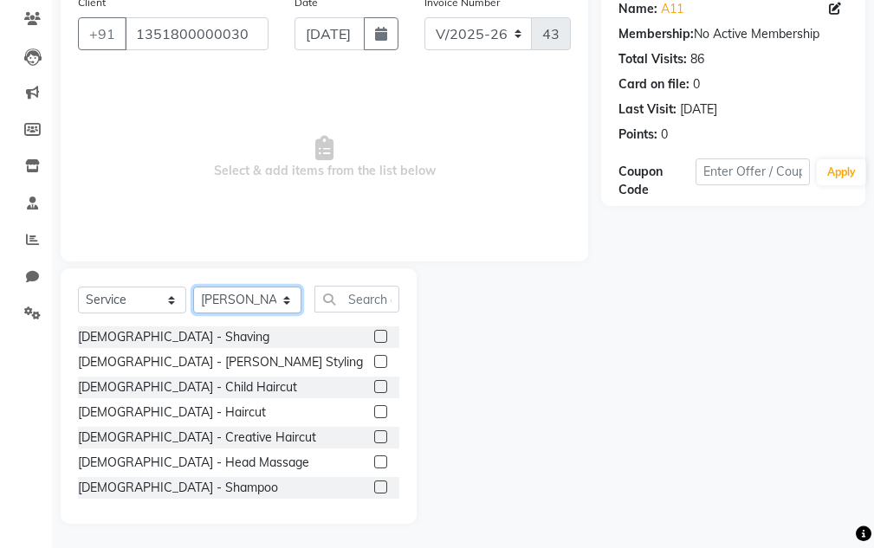
scroll to position [169, 0]
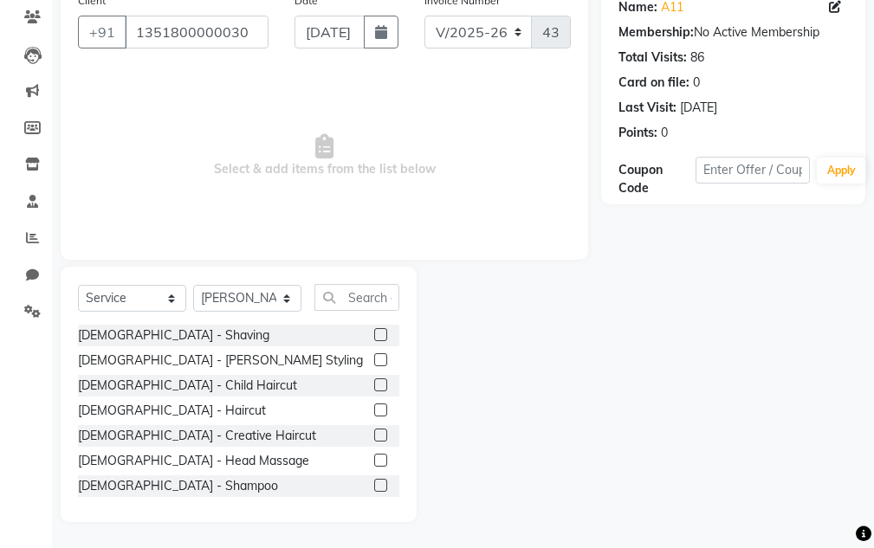
click at [374, 404] on label at bounding box center [380, 410] width 13 height 13
click at [374, 405] on input "checkbox" at bounding box center [379, 410] width 11 height 11
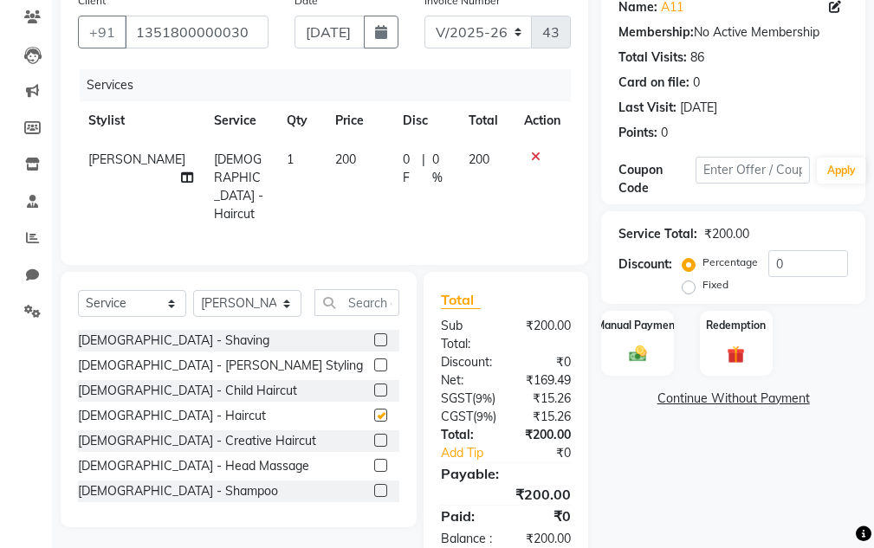
checkbox input "false"
click at [273, 295] on select "Select Stylist Aarti [PERSON_NAME] Sir Chiku [PERSON_NAME] [PERSON_NAME] [PERSO…" at bounding box center [247, 303] width 108 height 27
select select "84120"
click at [193, 290] on select "Select Stylist Aarti [PERSON_NAME] Sir Chiku [PERSON_NAME] [PERSON_NAME] [PERSO…" at bounding box center [247, 303] width 108 height 27
click at [331, 304] on input "text" at bounding box center [356, 302] width 85 height 27
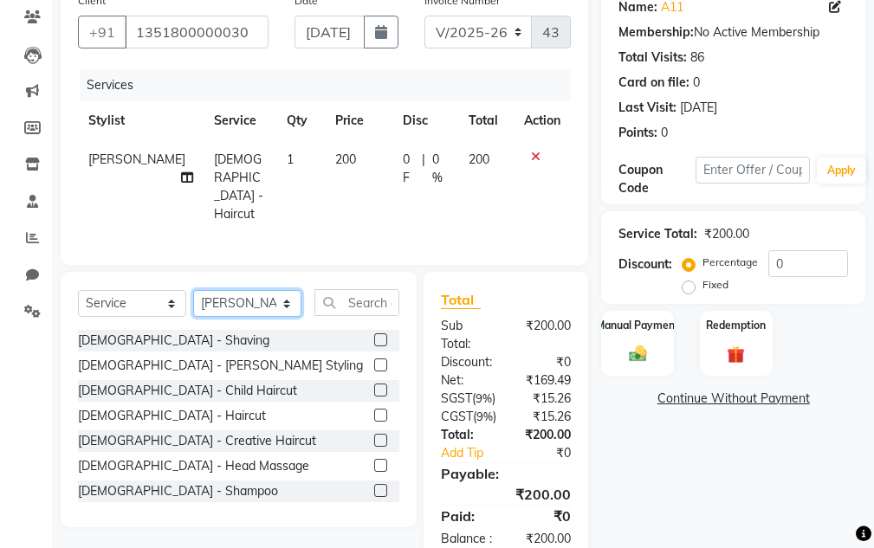
click at [266, 298] on select "Select Stylist Aarti [PERSON_NAME] Sir Chiku [PERSON_NAME] [PERSON_NAME] [PERSO…" at bounding box center [247, 303] width 108 height 27
click at [534, 152] on icon at bounding box center [536, 157] width 10 height 12
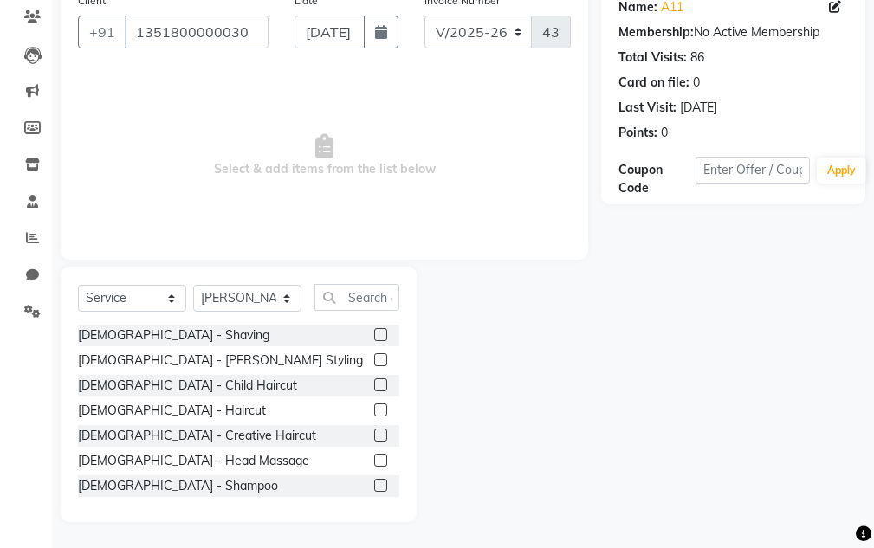
click at [374, 408] on label at bounding box center [380, 410] width 13 height 13
click at [374, 408] on input "checkbox" at bounding box center [379, 410] width 11 height 11
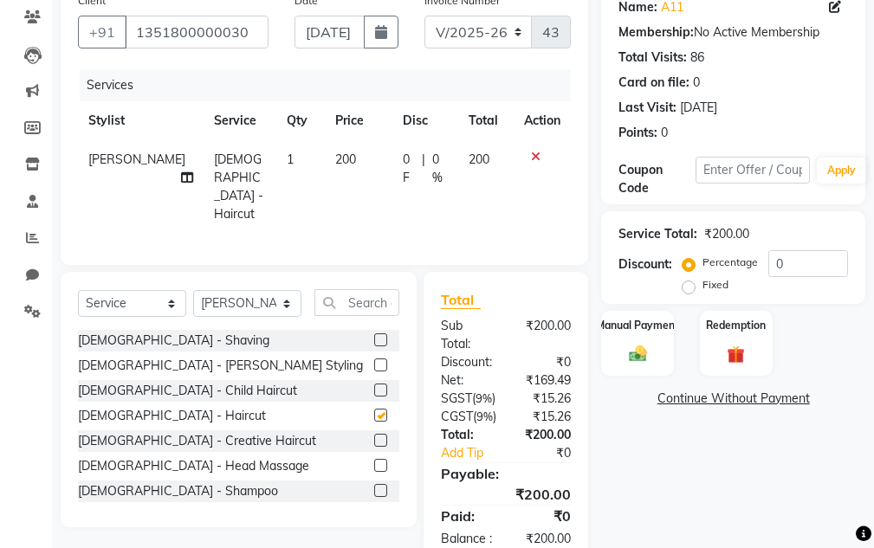
checkbox input "false"
click at [278, 296] on select "Select Stylist Aarti [PERSON_NAME] Sir Chiku [PERSON_NAME] [PERSON_NAME] [PERSO…" at bounding box center [247, 303] width 108 height 27
select select "83190"
click at [193, 290] on select "Select Stylist Aarti [PERSON_NAME] Sir Chiku [PERSON_NAME] [PERSON_NAME] [PERSO…" at bounding box center [247, 303] width 108 height 27
click at [338, 298] on input "text" at bounding box center [356, 302] width 85 height 27
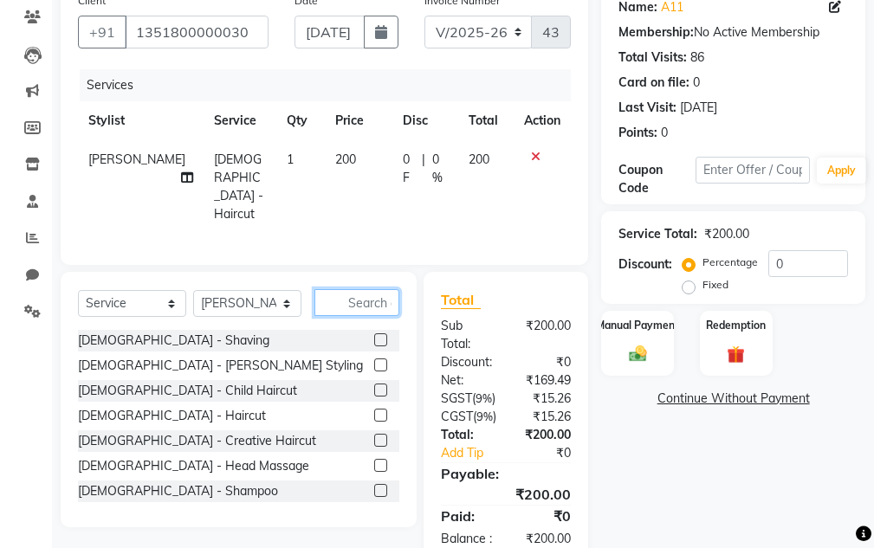
type input "r"
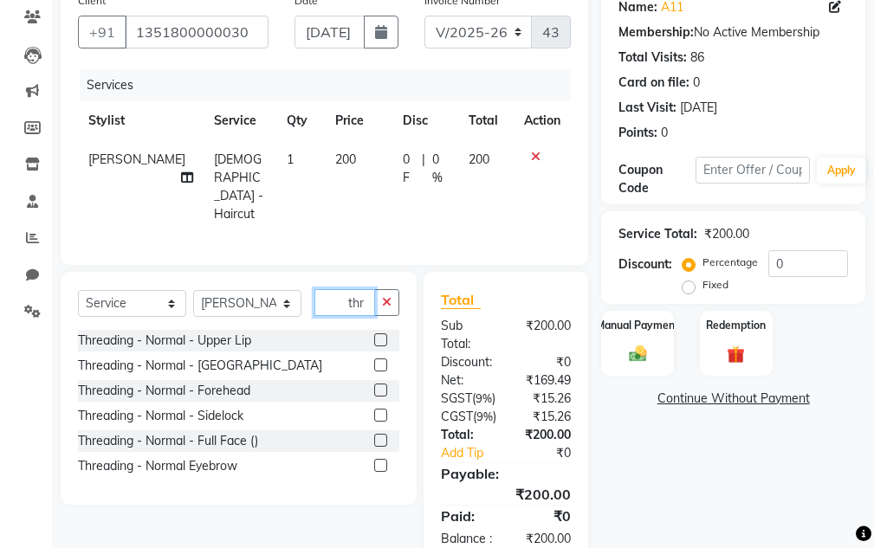
type input "thr"
click at [383, 462] on label at bounding box center [380, 465] width 13 height 13
click at [383, 462] on input "checkbox" at bounding box center [379, 466] width 11 height 11
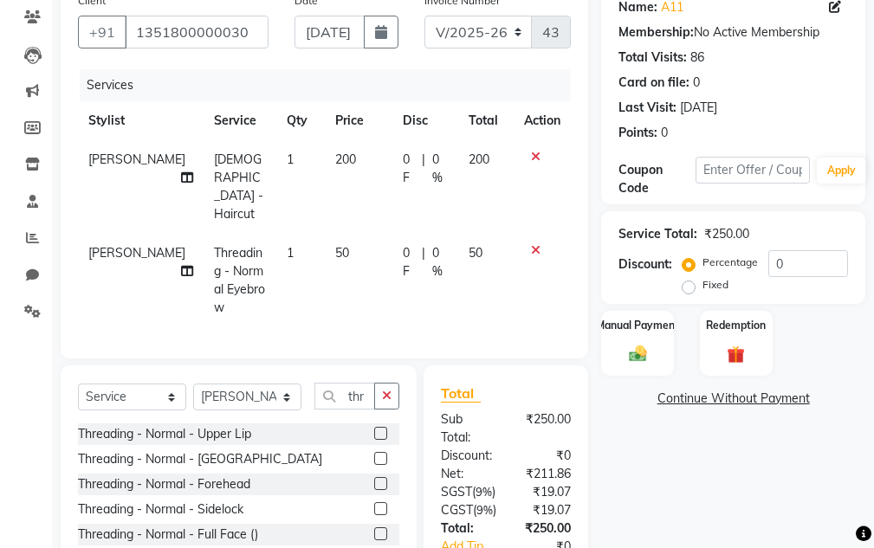
checkbox input "false"
click at [383, 427] on label at bounding box center [380, 433] width 13 height 13
click at [383, 429] on input "checkbox" at bounding box center [379, 434] width 11 height 11
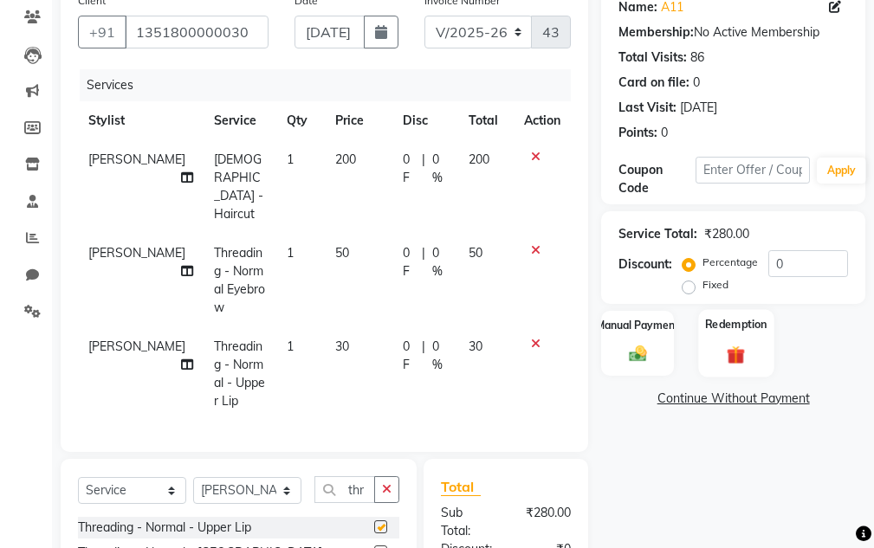
checkbox input "false"
click at [667, 347] on div "Manual Payment" at bounding box center [637, 343] width 75 height 68
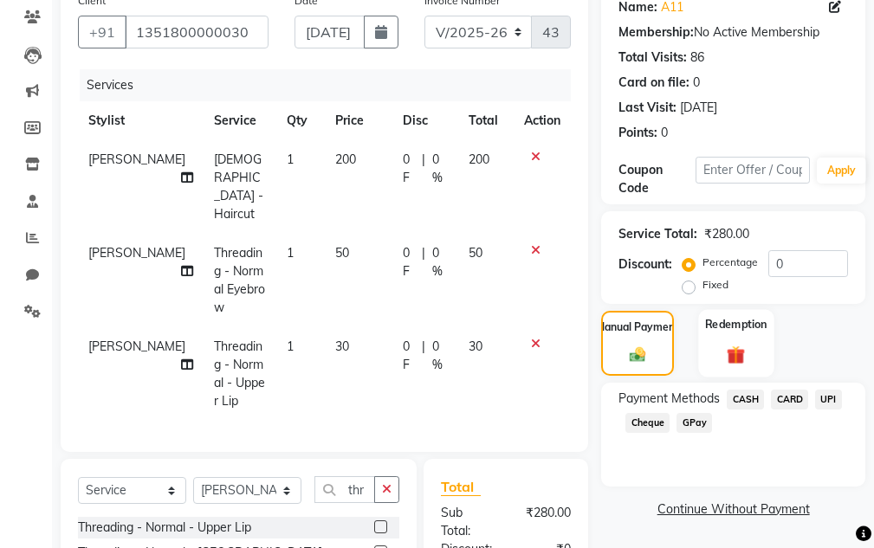
drag, startPoint x: 748, startPoint y: 397, endPoint x: 761, endPoint y: 371, distance: 29.5
click at [748, 396] on span "CASH" at bounding box center [745, 400] width 37 height 20
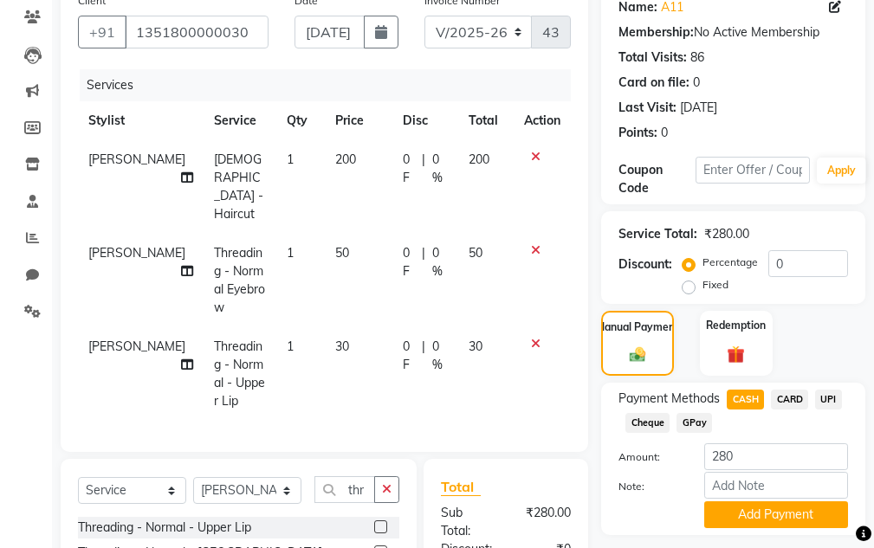
scroll to position [394, 0]
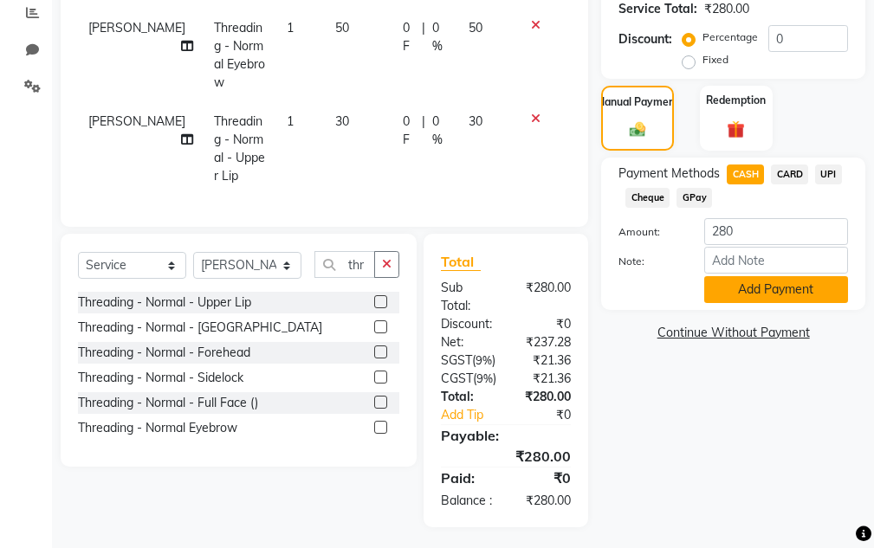
click at [773, 282] on button "Add Payment" at bounding box center [776, 289] width 144 height 27
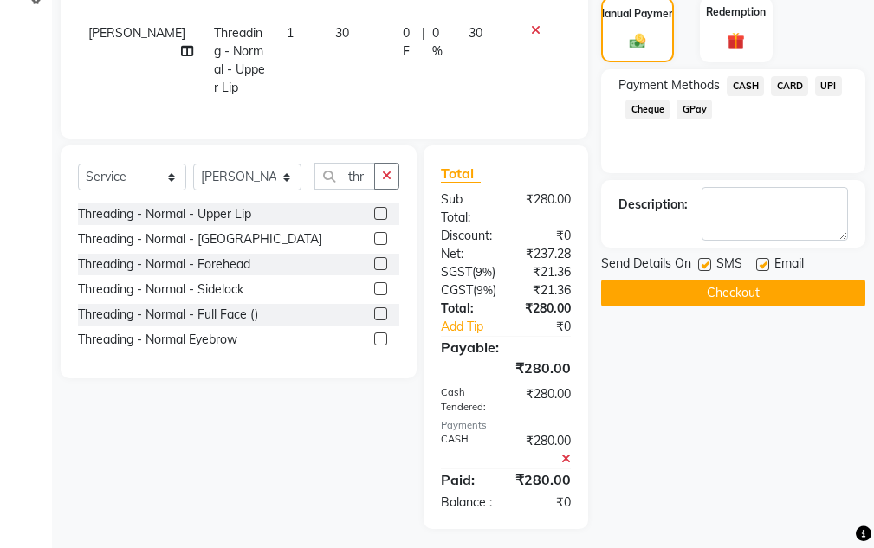
scroll to position [484, 0]
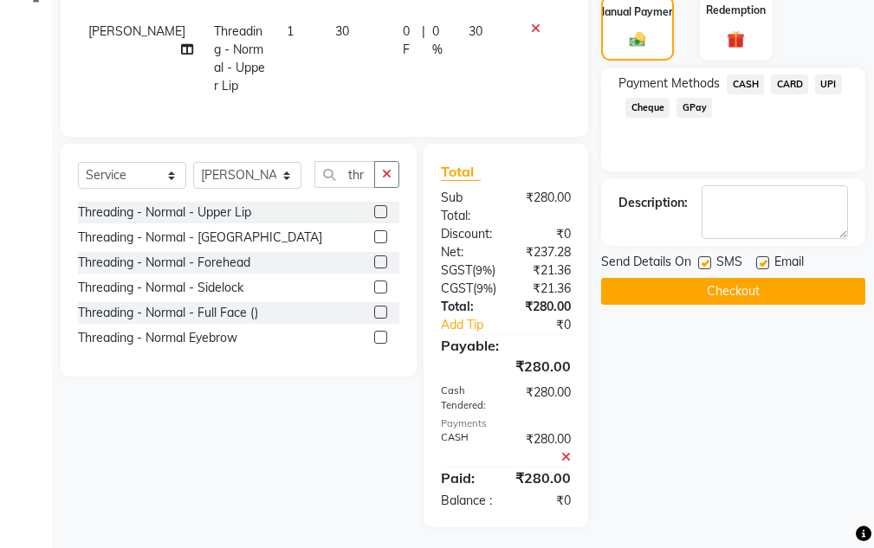
click at [763, 299] on button "Checkout" at bounding box center [733, 291] width 264 height 27
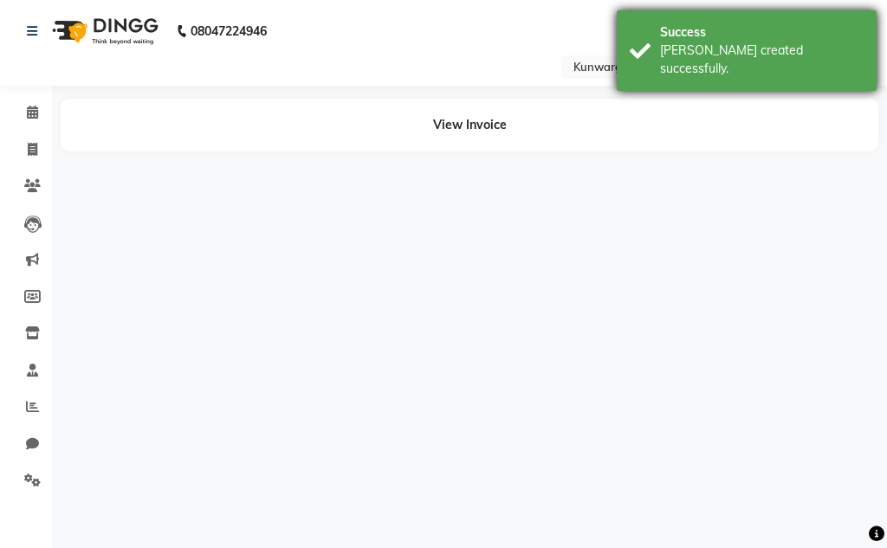
click at [742, 26] on div "Success" at bounding box center [762, 32] width 204 height 18
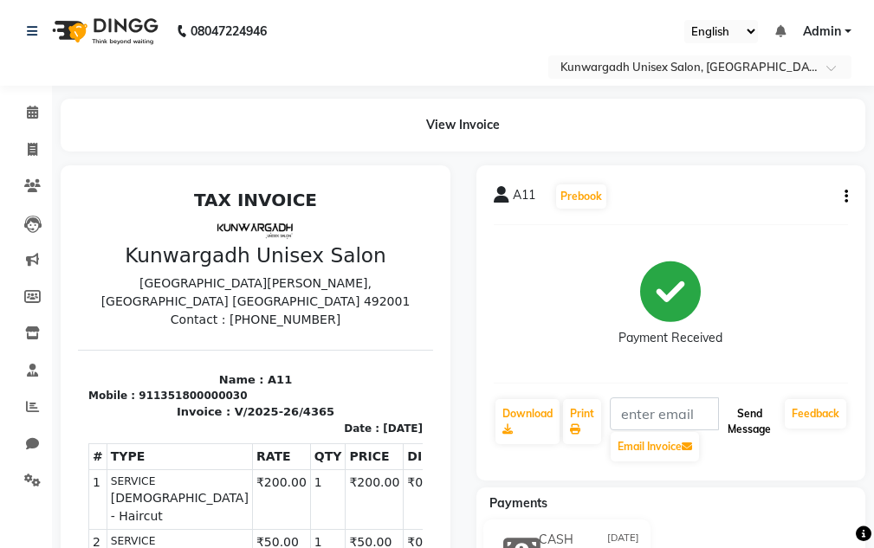
click at [763, 408] on button "Send Message" at bounding box center [749, 421] width 57 height 45
drag, startPoint x: 761, startPoint y: 411, endPoint x: 758, endPoint y: 397, distance: 15.0
click at [759, 406] on button "Send Message" at bounding box center [749, 421] width 57 height 45
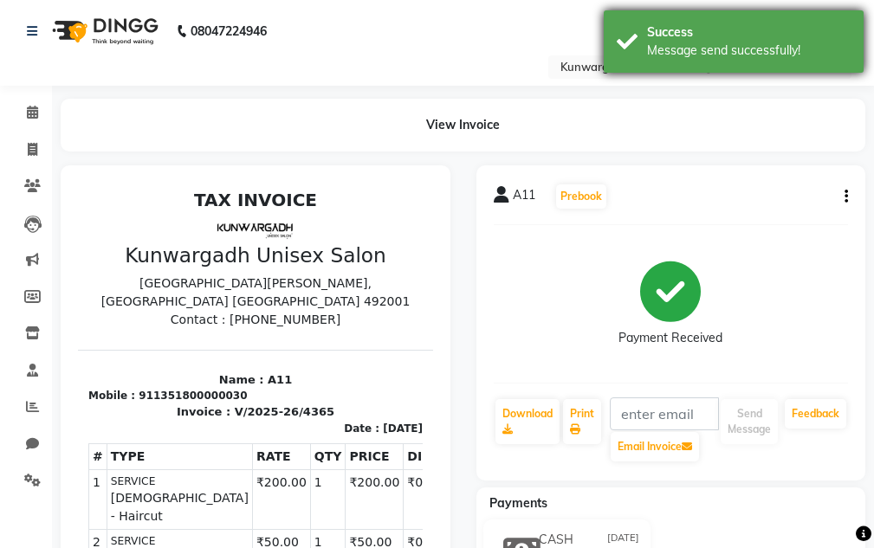
click at [772, 50] on div "Message send successfully!" at bounding box center [749, 51] width 204 height 18
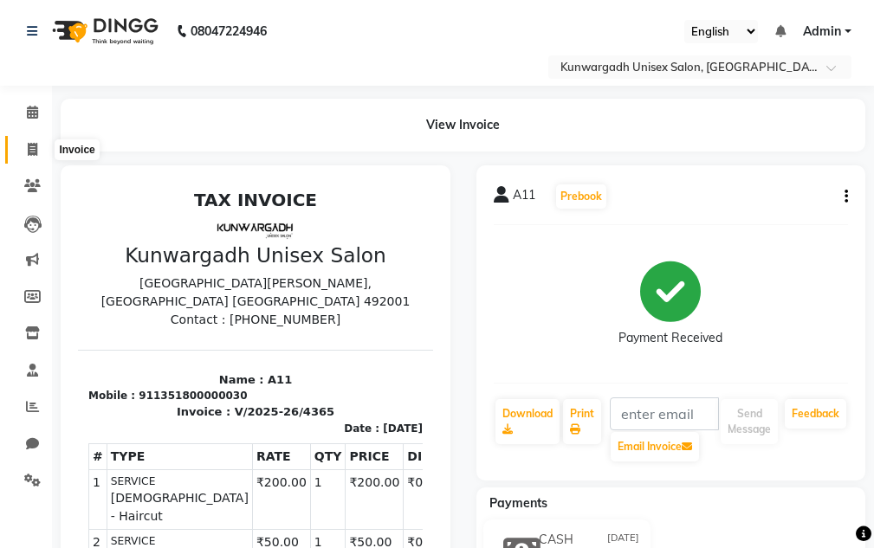
click at [33, 146] on icon at bounding box center [33, 149] width 10 height 13
select select "service"
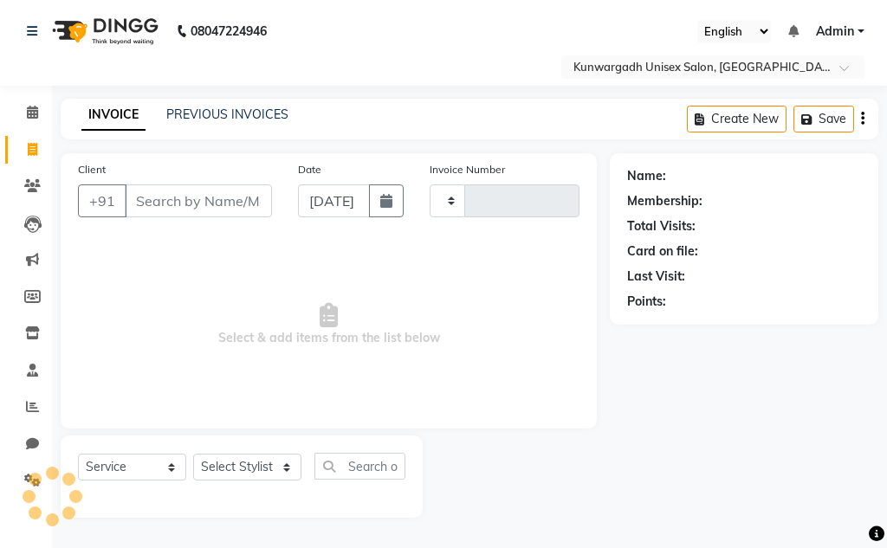
type input "4366"
select select "7931"
drag, startPoint x: 155, startPoint y: 212, endPoint x: 173, endPoint y: 199, distance: 22.4
click at [159, 211] on input "Client" at bounding box center [198, 201] width 147 height 33
type input "A"
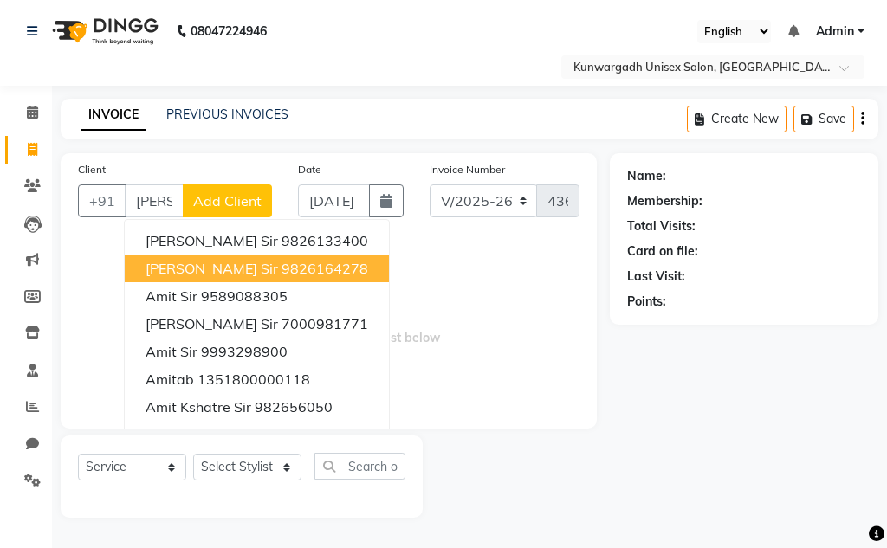
drag, startPoint x: 195, startPoint y: 267, endPoint x: 211, endPoint y: 269, distance: 15.7
click at [195, 268] on span "[PERSON_NAME] Sir" at bounding box center [212, 268] width 133 height 17
type input "9826164278"
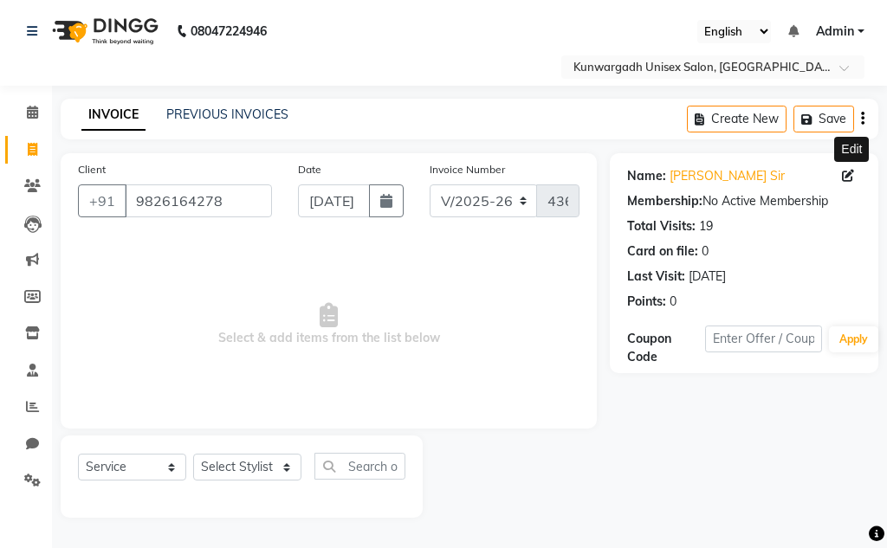
click at [855, 178] on span at bounding box center [851, 176] width 19 height 18
click at [849, 177] on icon at bounding box center [848, 176] width 12 height 12
select select "[DEMOGRAPHIC_DATA]"
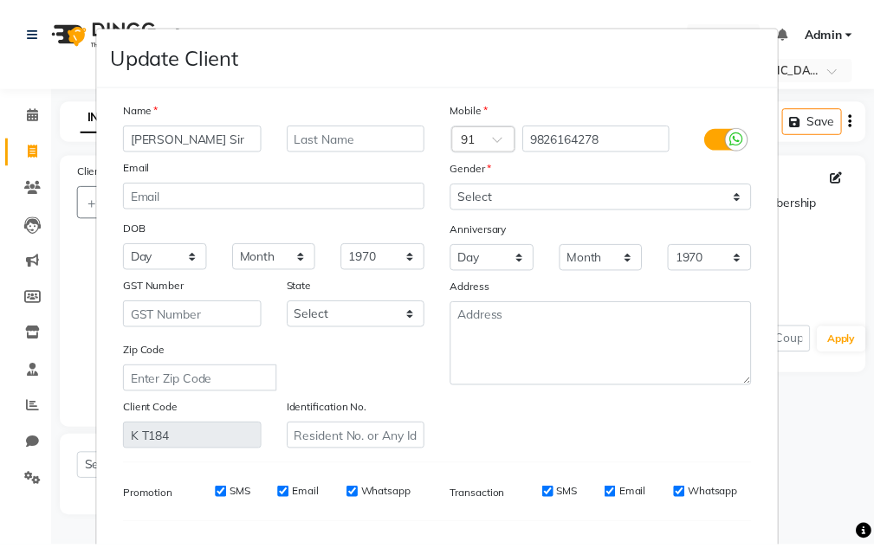
scroll to position [220, 0]
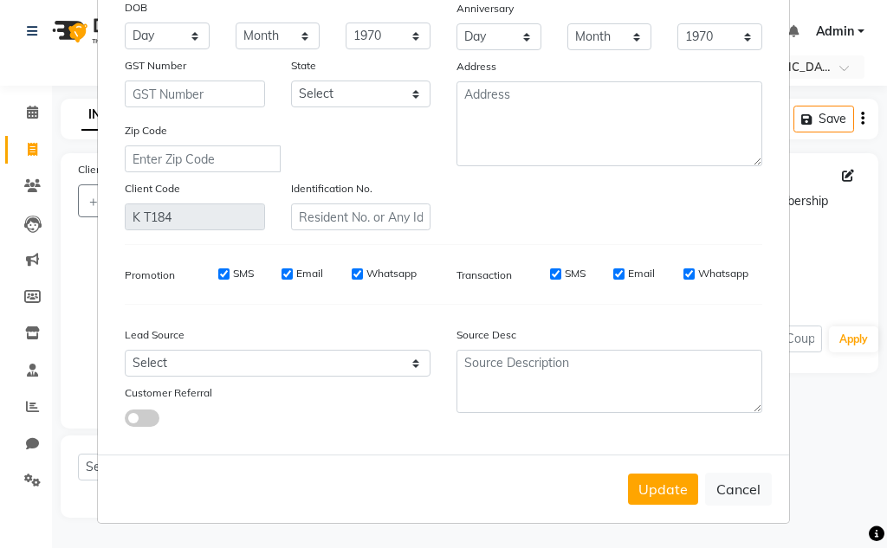
click at [824, 442] on ngb-modal-window "Update Client Name [PERSON_NAME] Sir Email DOB Day 01 02 03 04 05 06 07 08 09 1…" at bounding box center [443, 274] width 887 height 548
click at [722, 489] on button "Cancel" at bounding box center [738, 489] width 67 height 33
select select
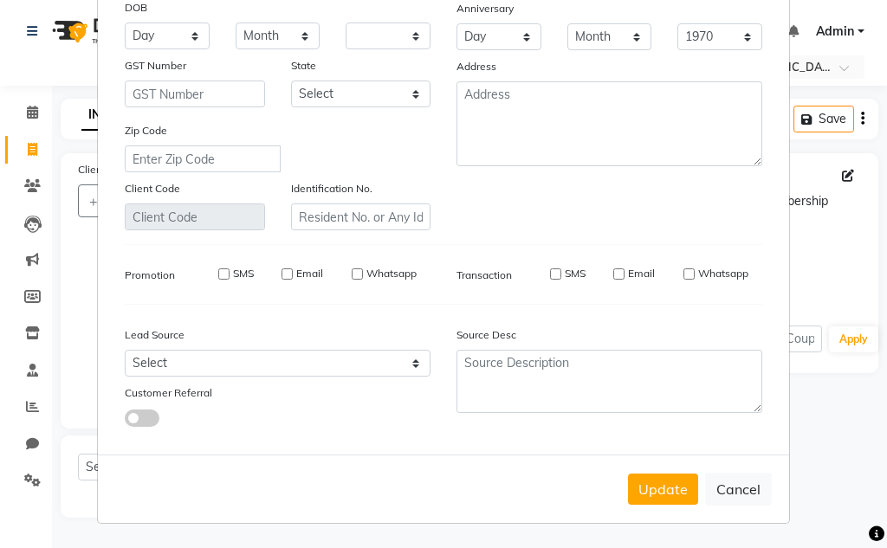
select select
checkbox input "false"
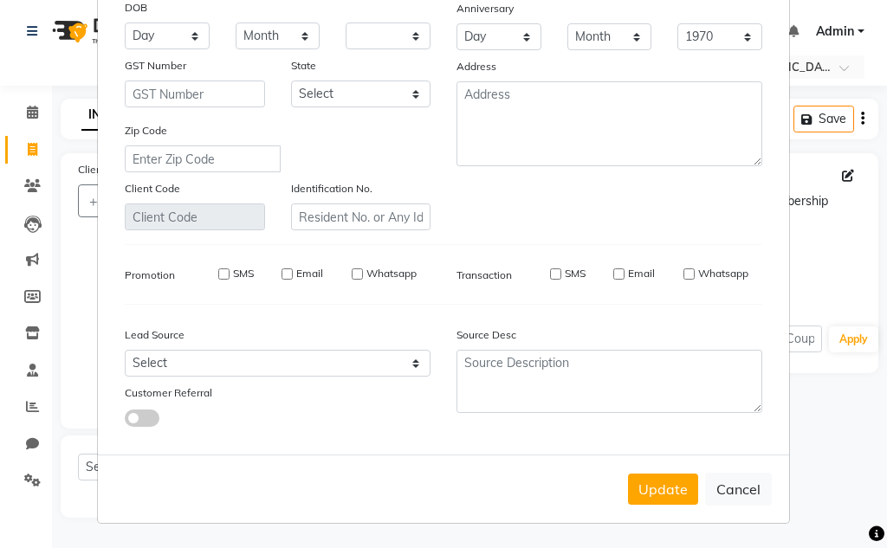
checkbox input "false"
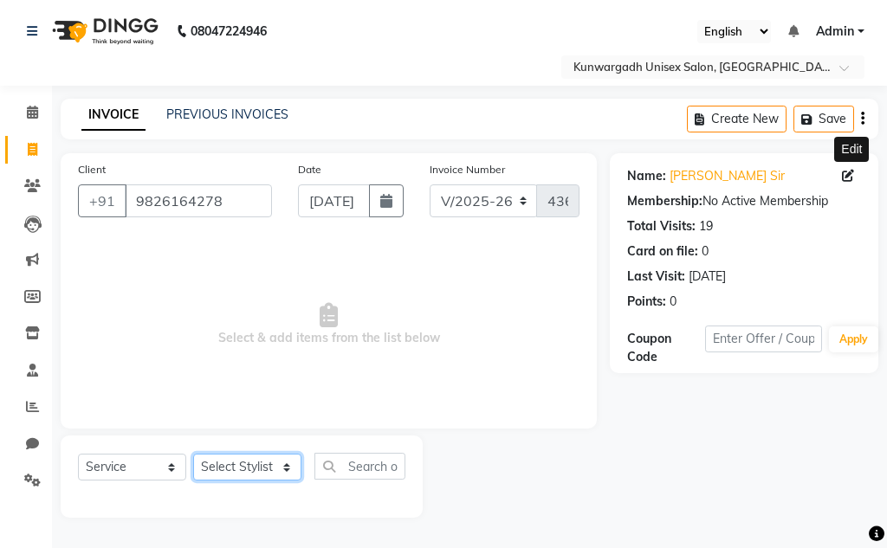
click at [238, 470] on select "Select Stylist Aarti [PERSON_NAME] Sir Chiku [PERSON_NAME] [PERSON_NAME] [PERSO…" at bounding box center [247, 467] width 108 height 27
select select "82467"
click at [193, 454] on select "Select Stylist Aarti [PERSON_NAME] Sir Chiku [PERSON_NAME] [PERSON_NAME] [PERSO…" at bounding box center [247, 467] width 108 height 27
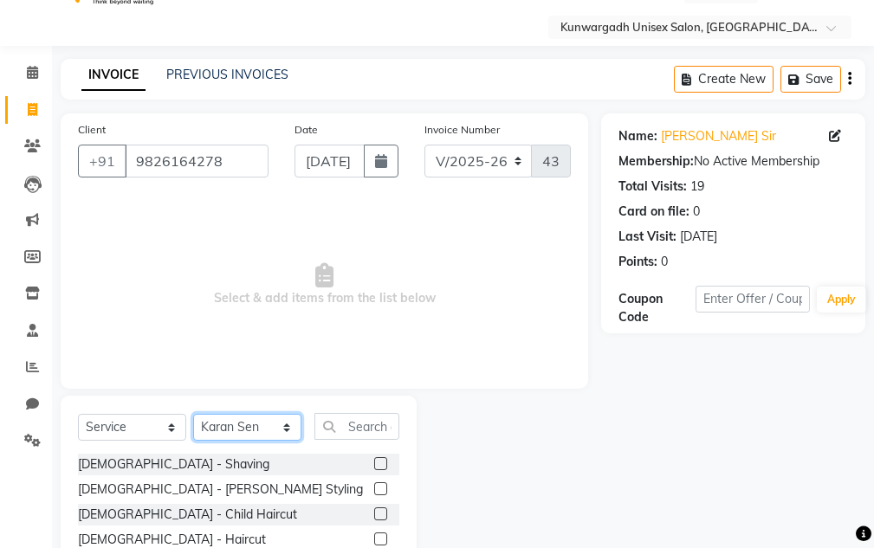
scroll to position [0, 0]
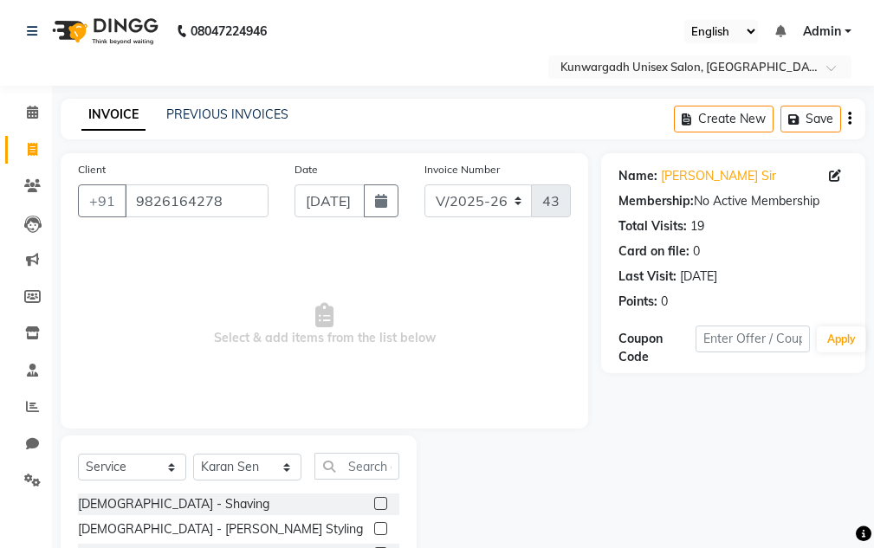
click at [373, 363] on span "Select & add items from the list below" at bounding box center [324, 324] width 493 height 173
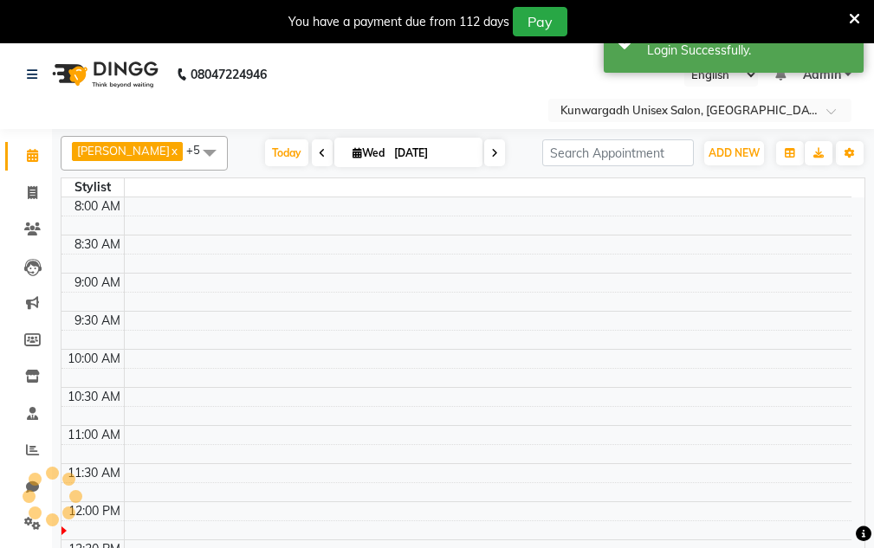
select select "en"
click at [858, 19] on icon at bounding box center [854, 19] width 11 height 16
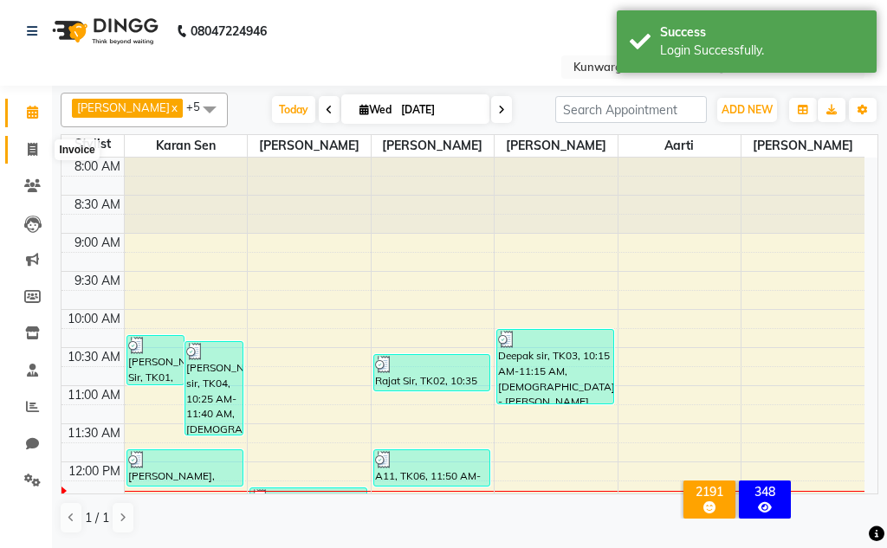
click at [37, 150] on icon at bounding box center [33, 149] width 10 height 13
select select "service"
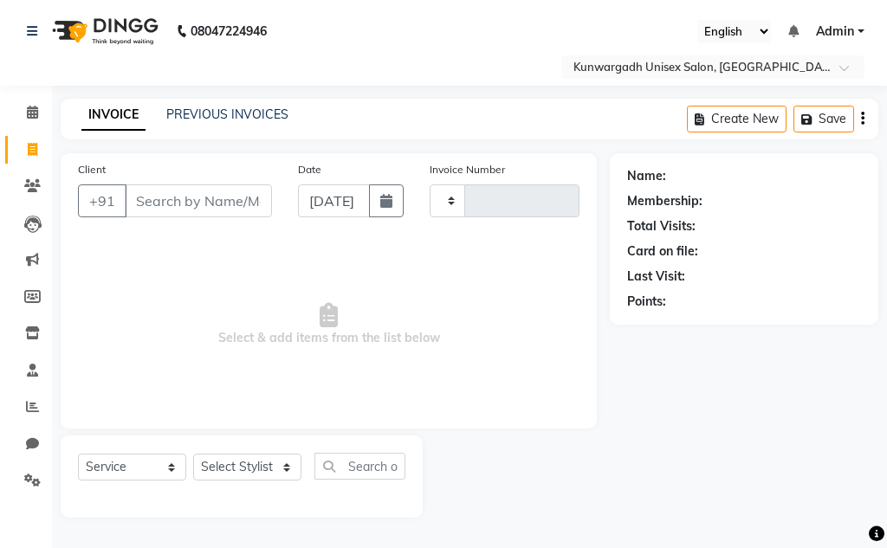
type input "4366"
select select "7931"
drag, startPoint x: 159, startPoint y: 198, endPoint x: 697, endPoint y: 53, distance: 558.1
click at [162, 200] on input "Client" at bounding box center [198, 201] width 147 height 33
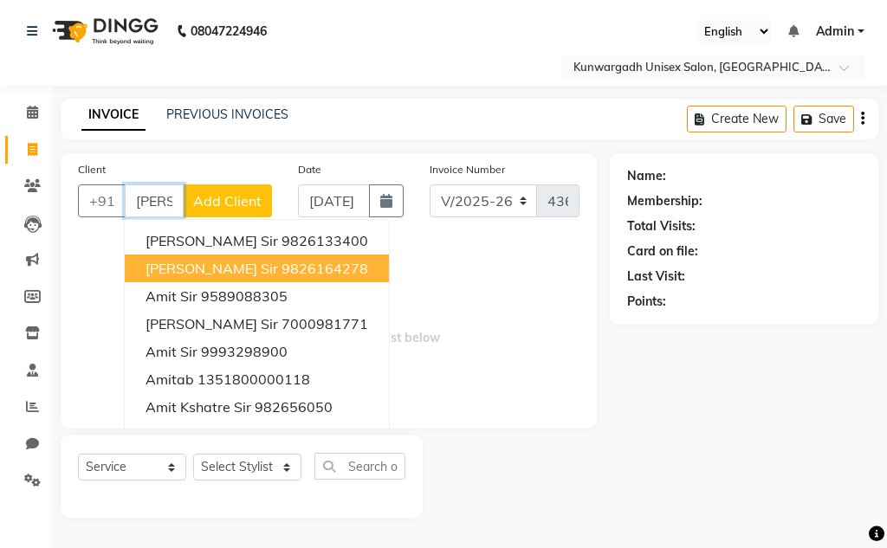
drag, startPoint x: 260, startPoint y: 277, endPoint x: 353, endPoint y: 252, distance: 96.9
click at [262, 276] on button "Amit chimnani Sir 9826164278" at bounding box center [257, 269] width 264 height 28
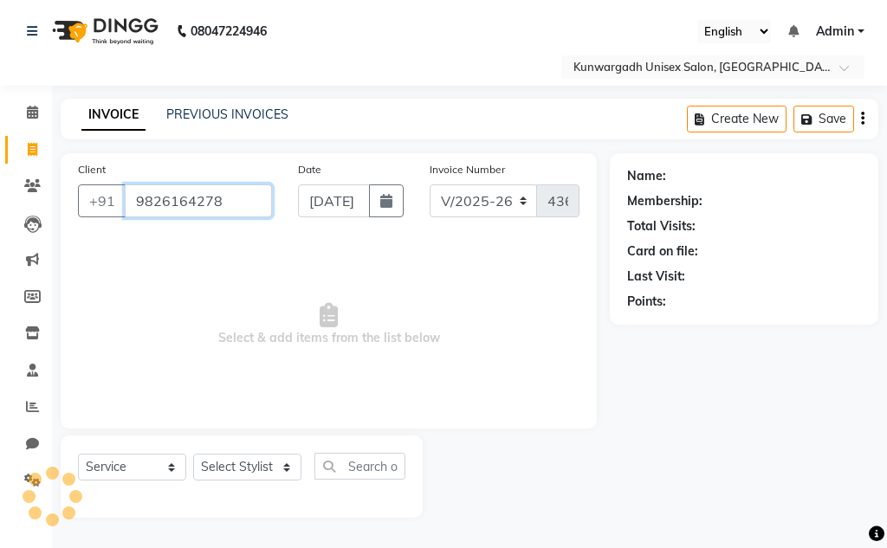
type input "9826164278"
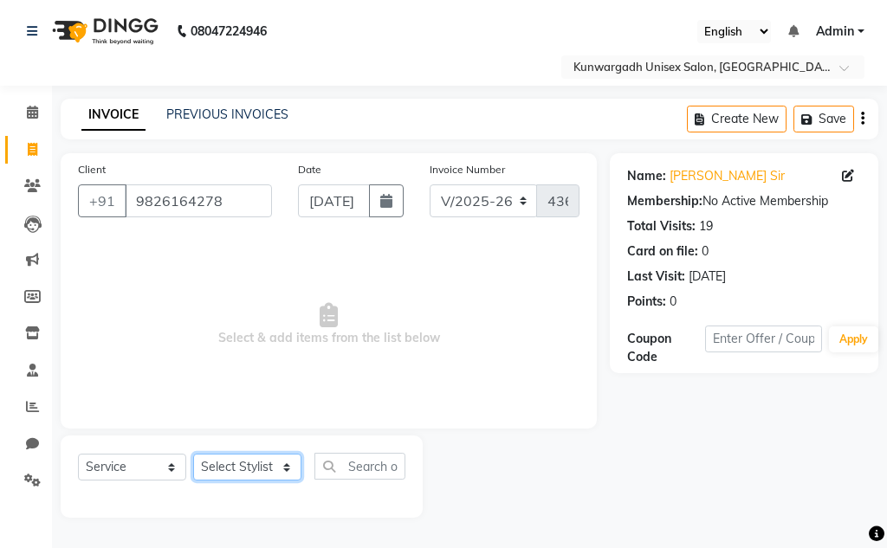
click at [262, 467] on select "Select Stylist Aarti [PERSON_NAME] Sir Chiku [PERSON_NAME] [PERSON_NAME] [PERSO…" at bounding box center [247, 467] width 108 height 27
select select "85604"
click at [193, 454] on select "Select Stylist Aarti [PERSON_NAME] Sir Chiku [PERSON_NAME] [PERSON_NAME] [PERSO…" at bounding box center [247, 467] width 108 height 27
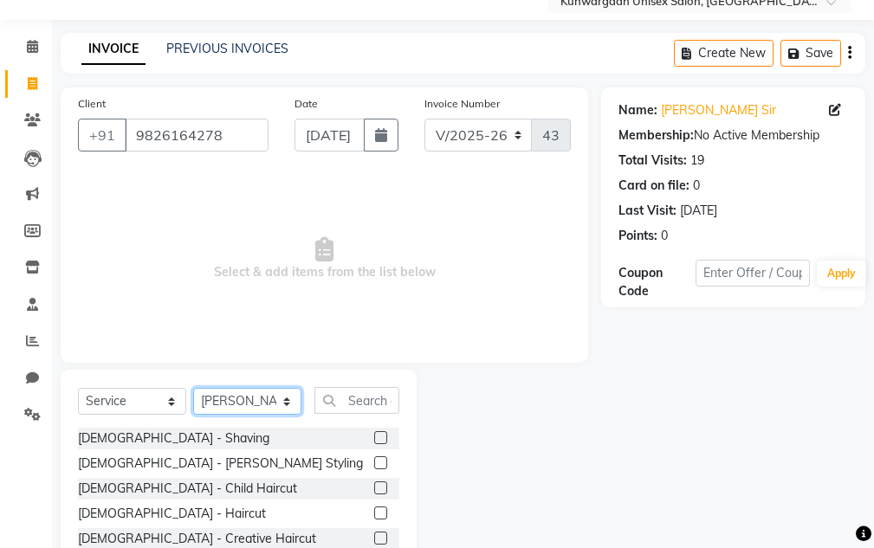
scroll to position [169, 0]
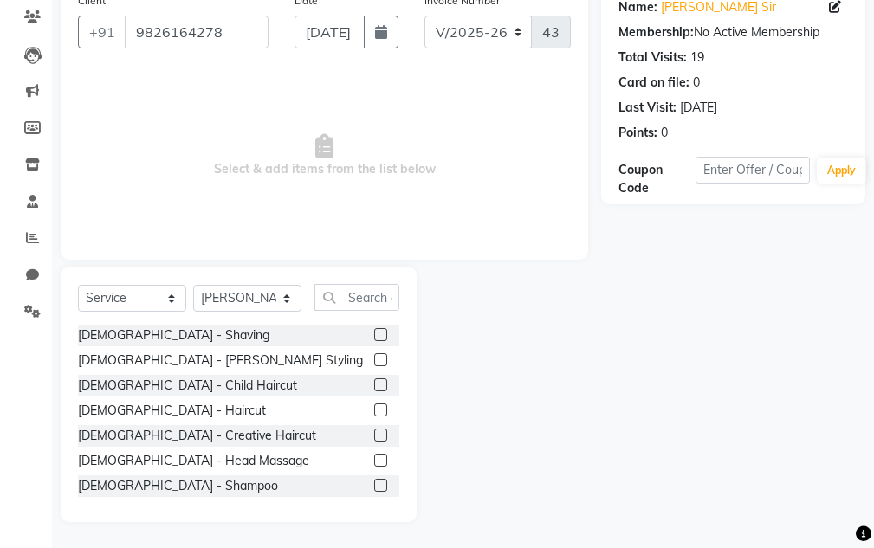
click at [374, 338] on label at bounding box center [380, 334] width 13 height 13
click at [374, 338] on input "checkbox" at bounding box center [379, 335] width 11 height 11
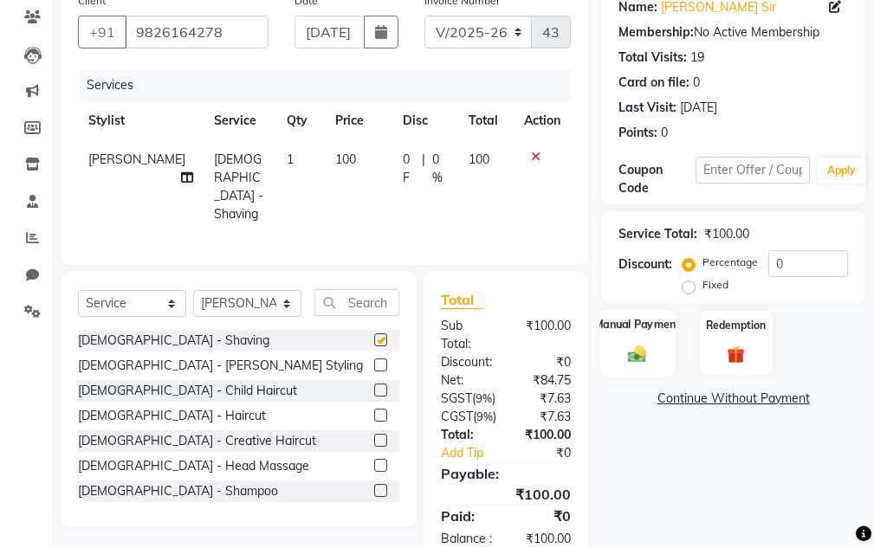
checkbox input "false"
drag, startPoint x: 625, startPoint y: 340, endPoint x: 718, endPoint y: 378, distance: 100.2
click at [626, 340] on div "Manual Payment" at bounding box center [637, 343] width 73 height 65
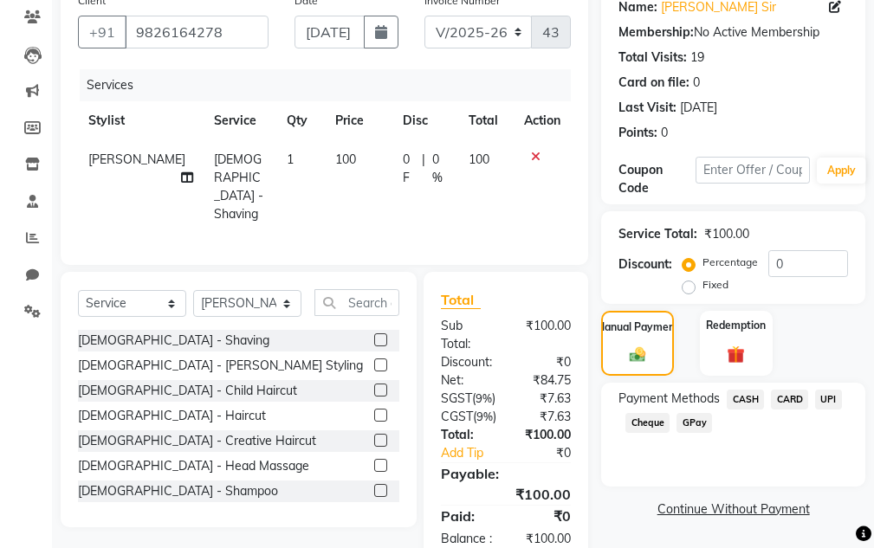
click at [750, 400] on span "CASH" at bounding box center [745, 400] width 37 height 20
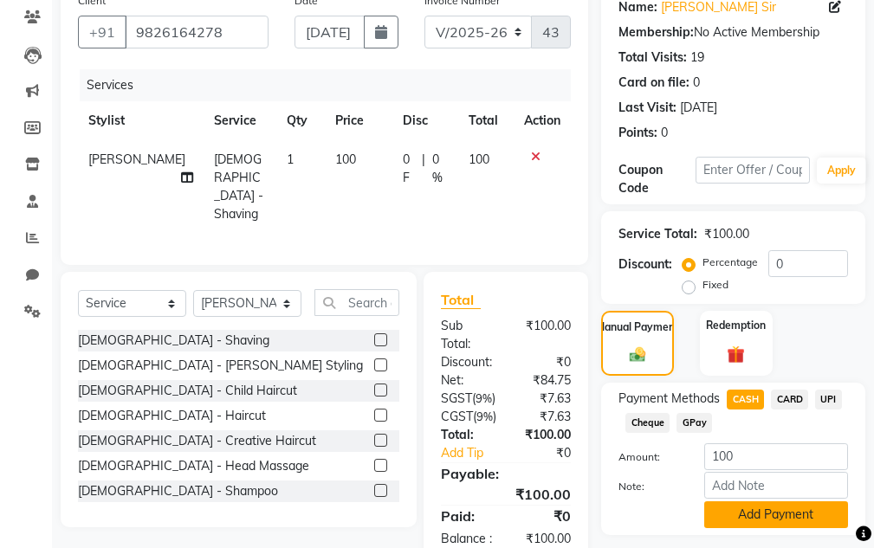
click at [769, 510] on button "Add Payment" at bounding box center [776, 515] width 144 height 27
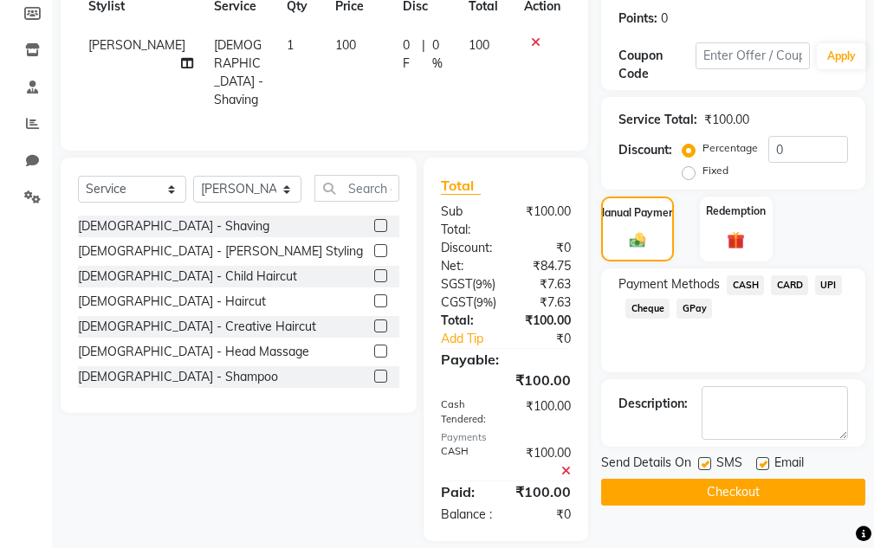
scroll to position [352, 0]
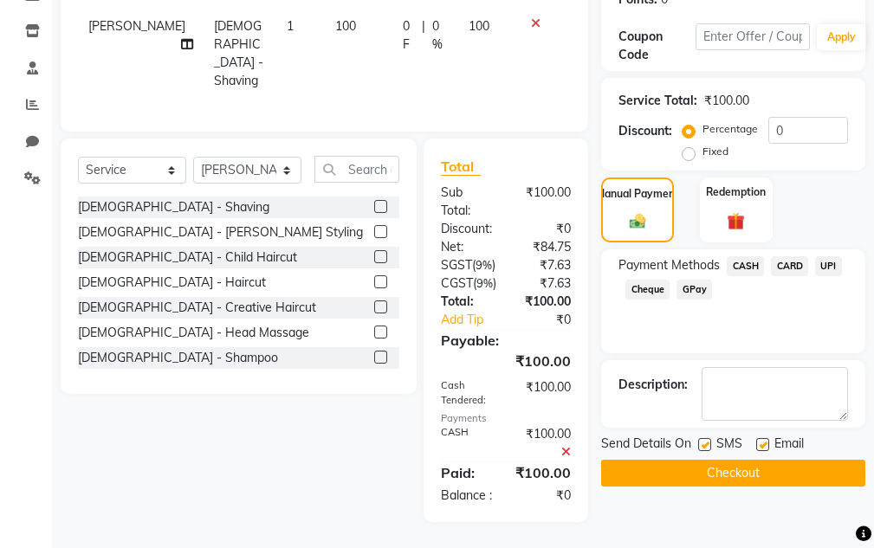
click at [765, 460] on button "Checkout" at bounding box center [733, 473] width 264 height 27
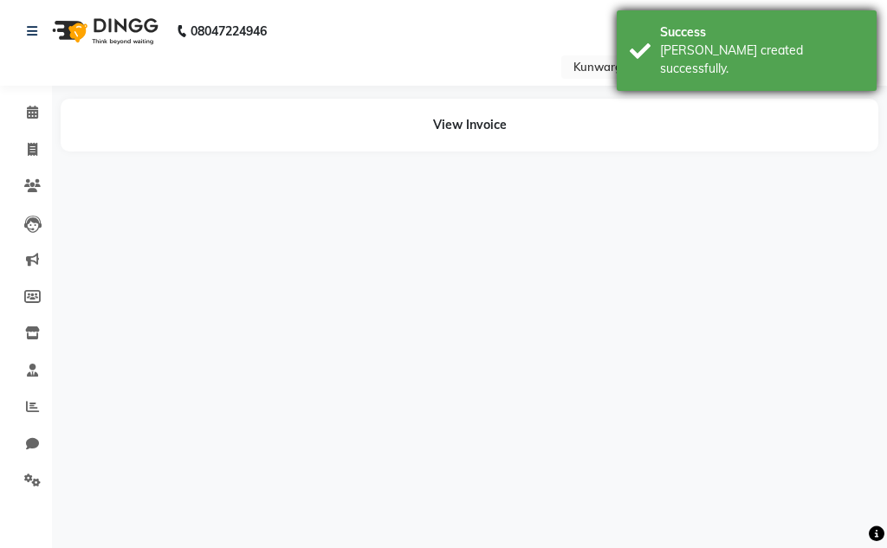
click at [670, 54] on div "[PERSON_NAME] created successfully." at bounding box center [762, 60] width 204 height 36
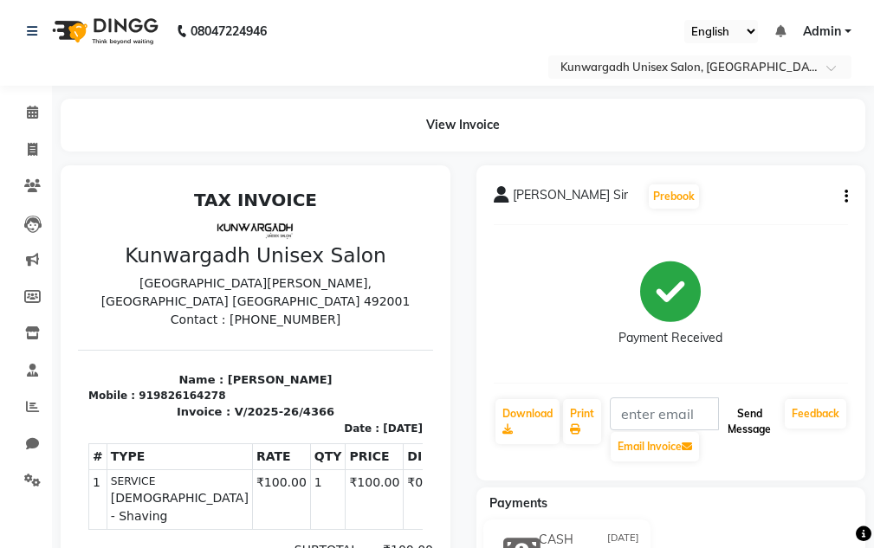
click at [725, 414] on button "Send Message" at bounding box center [749, 421] width 57 height 45
click at [731, 419] on button "Send Message" at bounding box center [749, 421] width 57 height 45
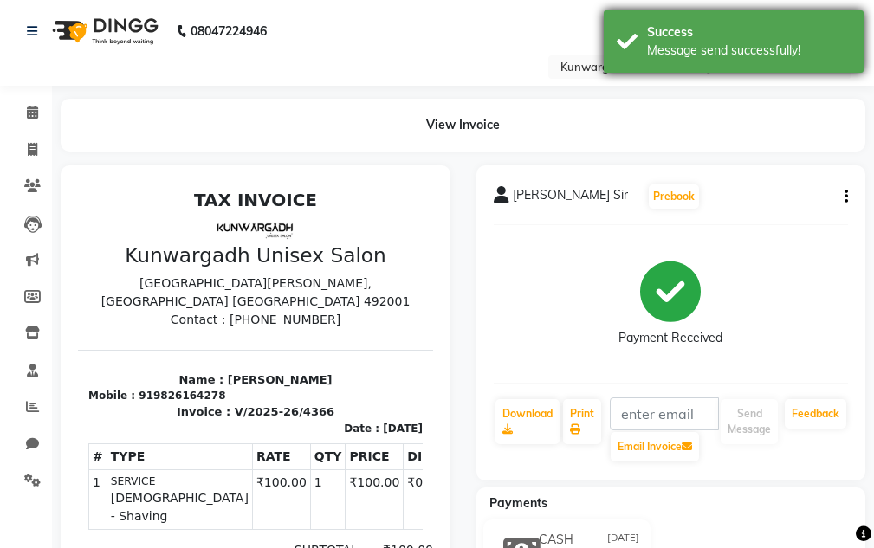
drag, startPoint x: 724, startPoint y: 40, endPoint x: 674, endPoint y: 36, distance: 50.4
click at [703, 37] on div "Success" at bounding box center [749, 32] width 204 height 18
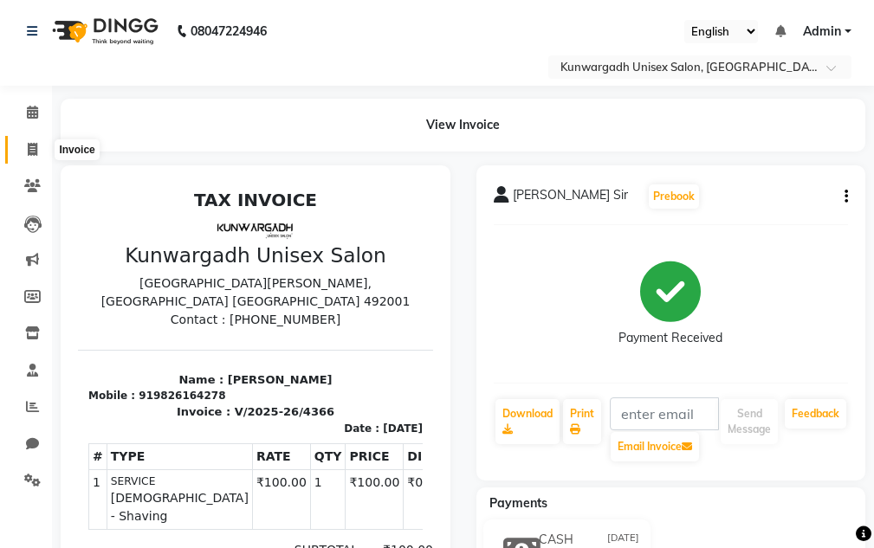
click at [30, 143] on icon at bounding box center [33, 149] width 10 height 13
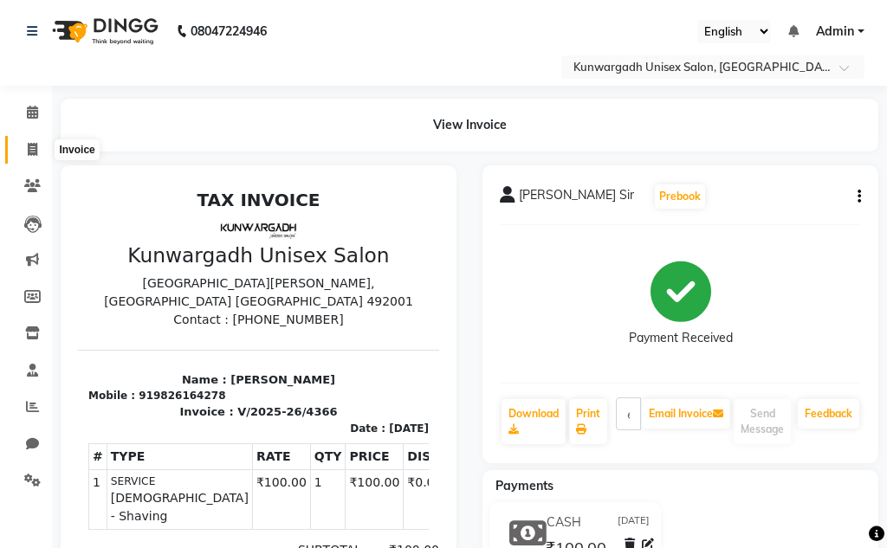
select select "service"
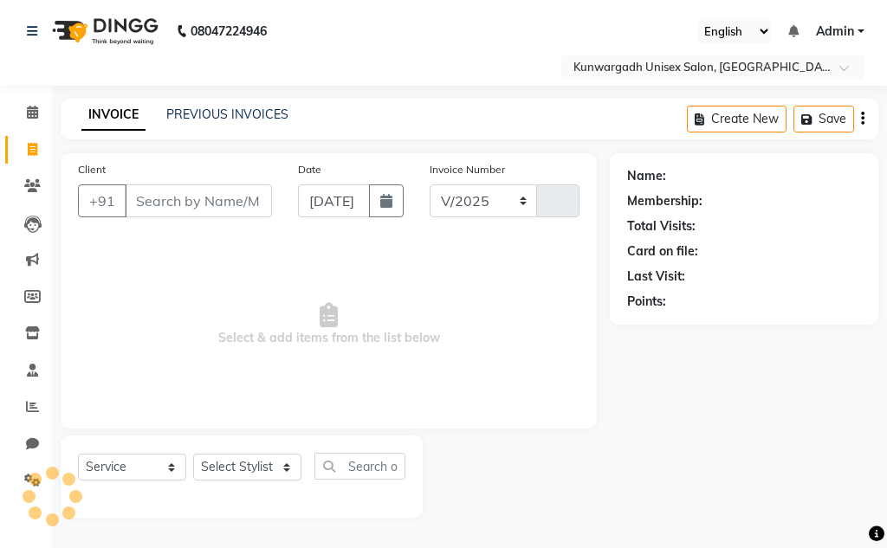
select select "7931"
type input "4367"
click at [147, 199] on input "Client" at bounding box center [198, 201] width 147 height 33
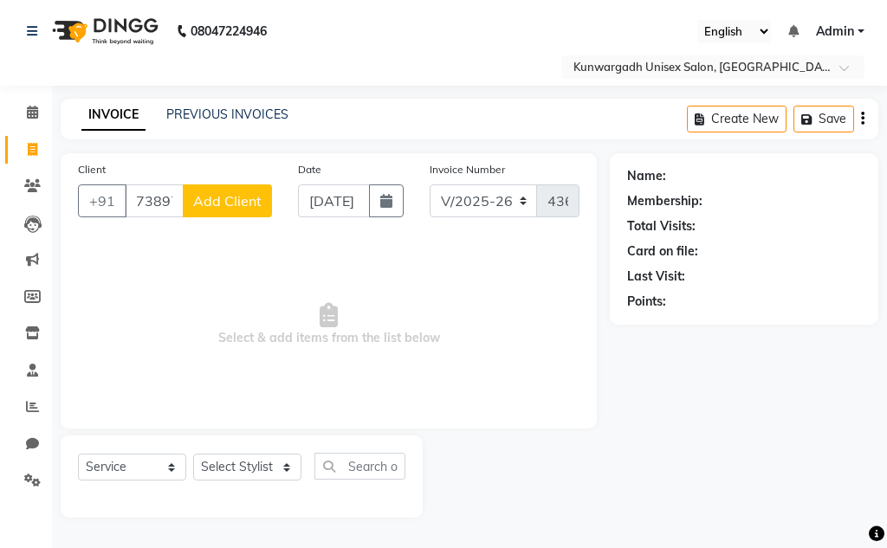
type input "7389734342"
click at [216, 219] on div "Client +91 7389734342 Add Client" at bounding box center [175, 195] width 220 height 71
click at [211, 205] on span "Add Client" at bounding box center [227, 200] width 68 height 17
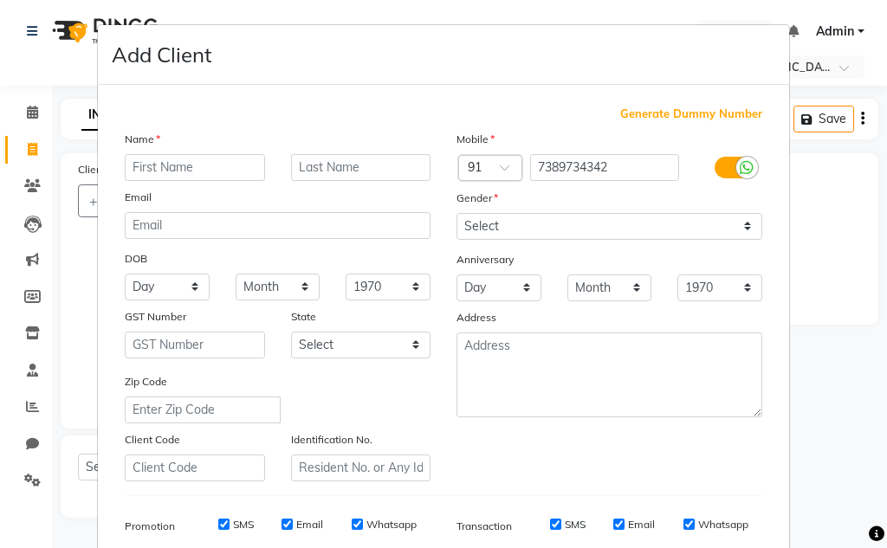
drag, startPoint x: 132, startPoint y: 170, endPoint x: 346, endPoint y: 88, distance: 228.9
click at [133, 170] on input "text" at bounding box center [195, 167] width 140 height 27
click at [203, 165] on input "Dharmaidar aujha" at bounding box center [195, 167] width 140 height 27
click at [200, 167] on input "Dharmaidar ujha" at bounding box center [195, 167] width 140 height 27
click at [202, 166] on input "Dharmaidar ujha" at bounding box center [195, 167] width 140 height 27
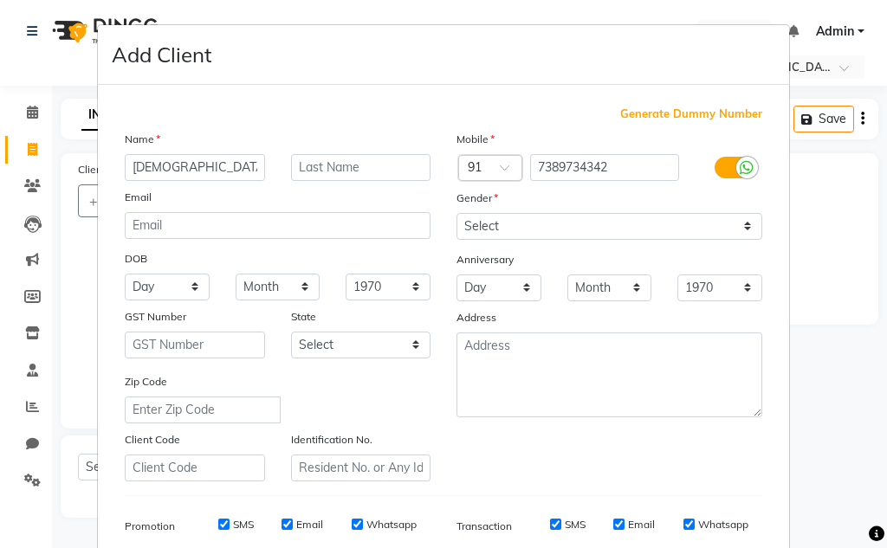
click at [236, 159] on input "Dharmaidar Ojha" at bounding box center [195, 167] width 140 height 27
type input "Dharmaidar Ojha sir"
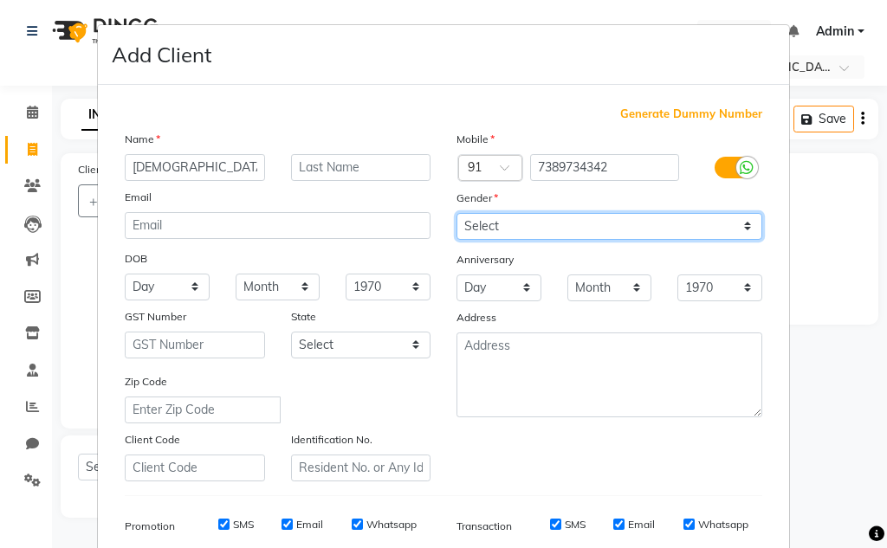
click at [511, 228] on select "Select [DEMOGRAPHIC_DATA] [DEMOGRAPHIC_DATA] Other Prefer Not To Say" at bounding box center [610, 226] width 306 height 27
select select "[DEMOGRAPHIC_DATA]"
click at [457, 213] on select "Select [DEMOGRAPHIC_DATA] [DEMOGRAPHIC_DATA] Other Prefer Not To Say" at bounding box center [610, 226] width 306 height 27
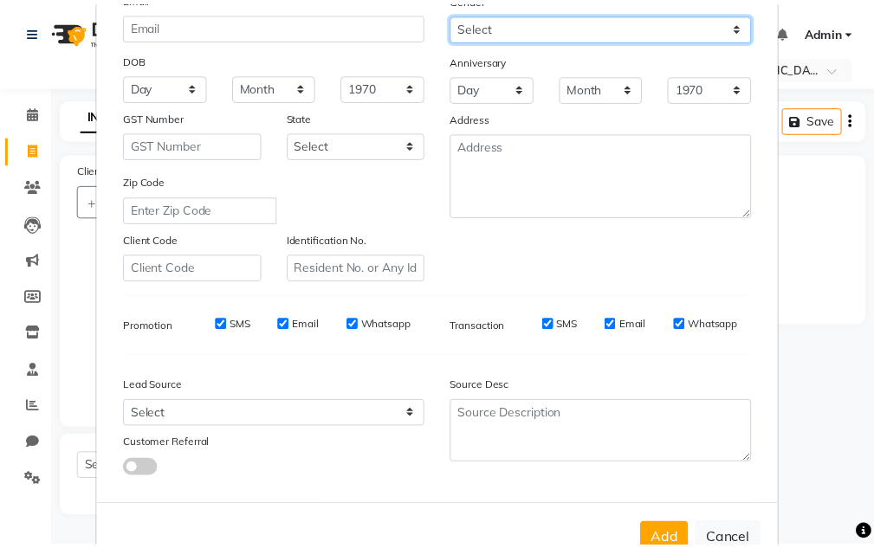
scroll to position [251, 0]
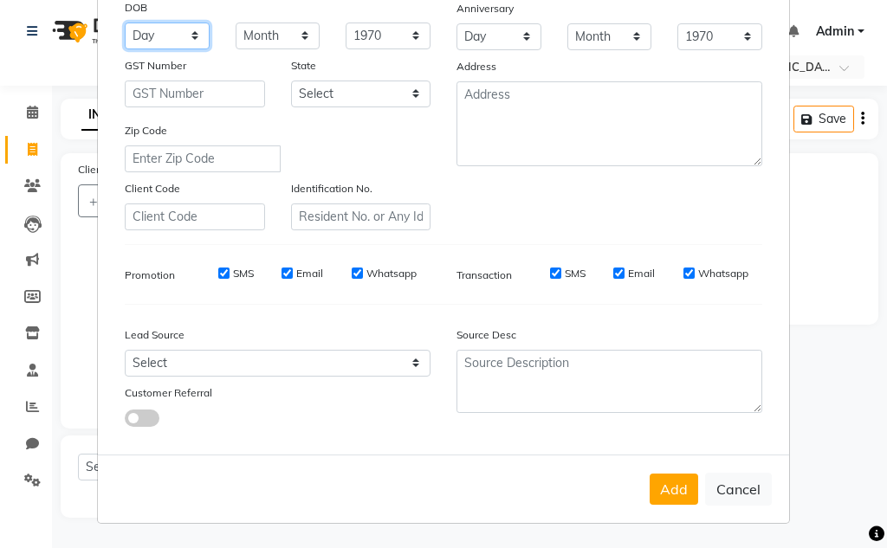
click at [180, 32] on select "Day 01 02 03 04 05 06 07 08 09 10 11 12 13 14 15 16 17 18 19 20 21 22 23 24 25 …" at bounding box center [167, 36] width 85 height 27
select select "23"
click at [125, 23] on select "Day 01 02 03 04 05 06 07 08 09 10 11 12 13 14 15 16 17 18 19 20 21 22 23 24 25 …" at bounding box center [167, 36] width 85 height 27
click at [270, 35] on select "Month January February March April May June July August September October Novem…" at bounding box center [278, 36] width 85 height 27
select select "03"
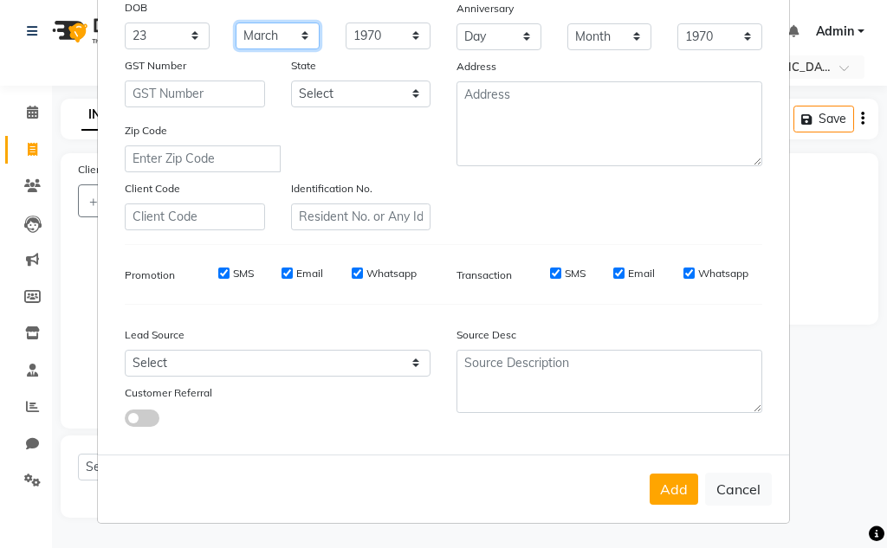
click at [236, 23] on select "Month January February March April May June July August September October Novem…" at bounding box center [278, 36] width 85 height 27
click at [372, 36] on select "1940 1941 1942 1943 1944 1945 1946 1947 1948 1949 1950 1951 1952 1953 1954 1955…" at bounding box center [388, 36] width 85 height 27
select select "1992"
click at [346, 23] on select "1940 1941 1942 1943 1944 1945 1946 1947 1948 1949 1950 1951 1952 1953 1954 1955…" at bounding box center [388, 36] width 85 height 27
click at [658, 494] on button "Add" at bounding box center [674, 489] width 49 height 31
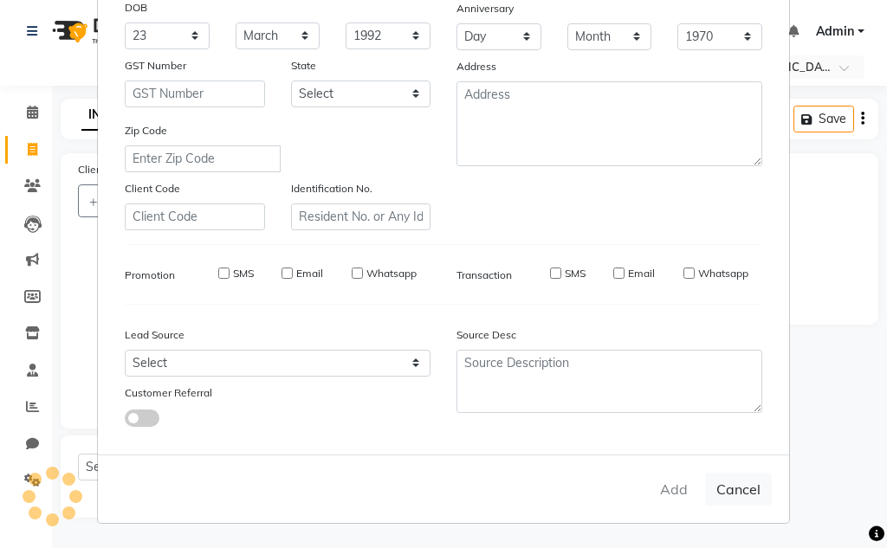
select select
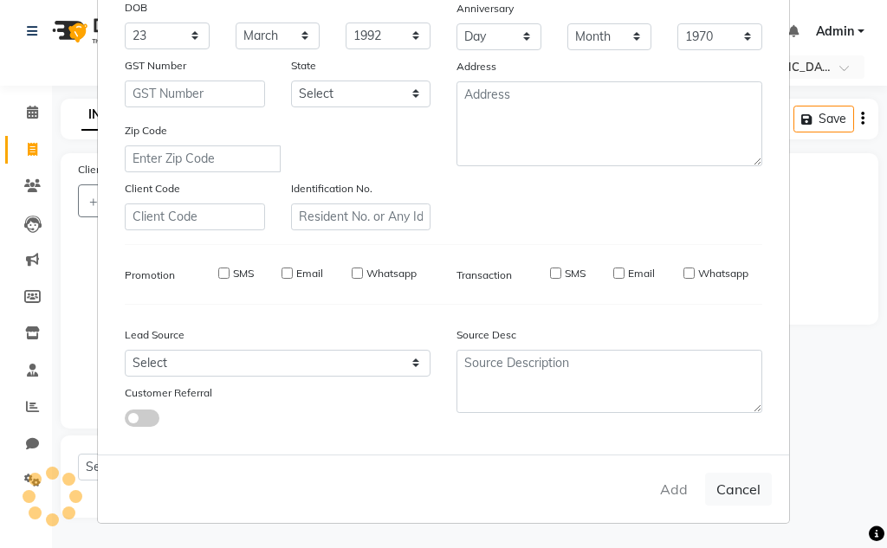
select select
checkbox input "false"
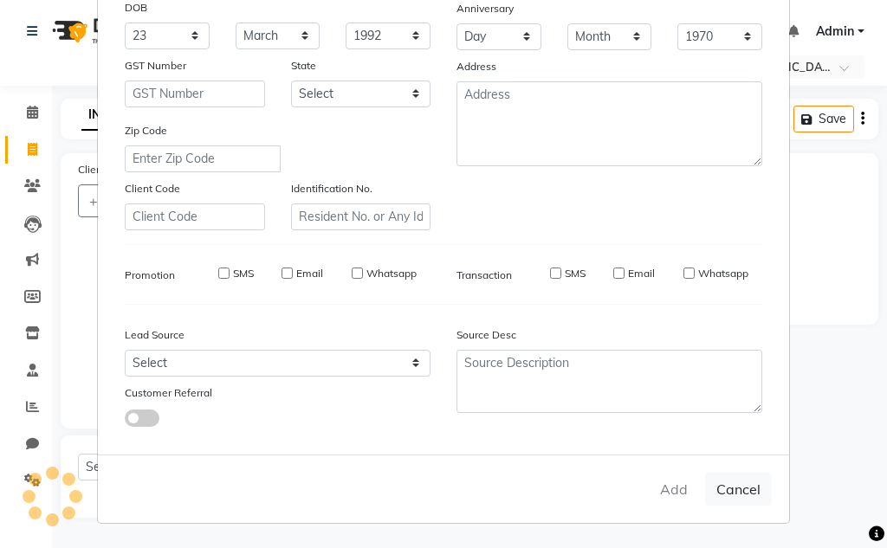
checkbox input "false"
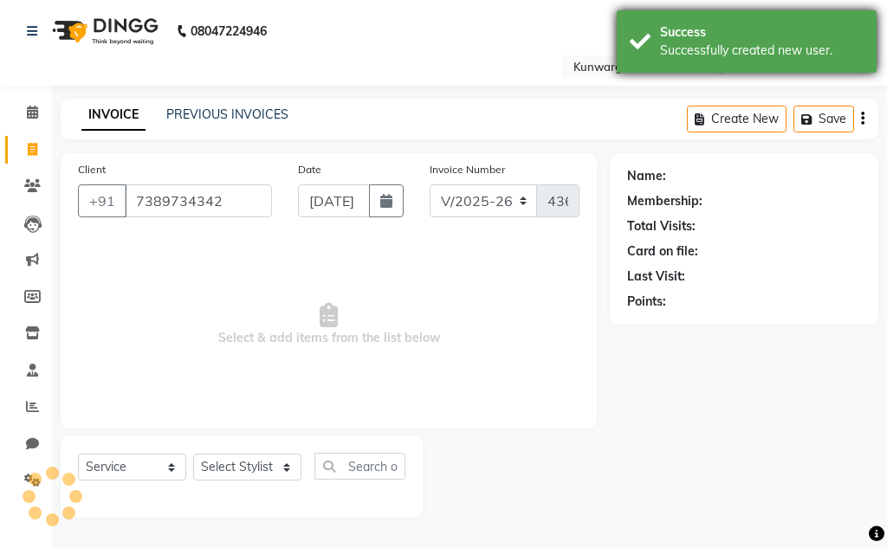
click at [680, 45] on div "Successfully created new user." at bounding box center [762, 51] width 204 height 18
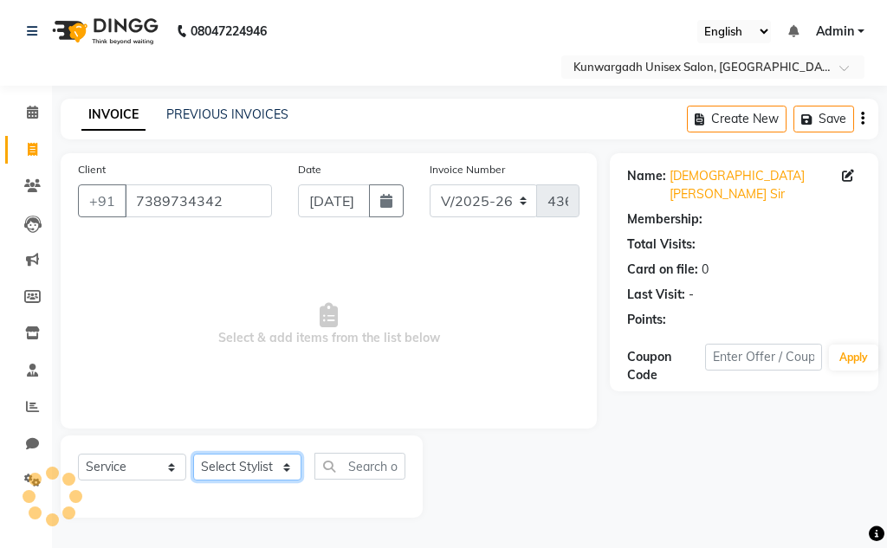
click at [270, 463] on select "Select Stylist Aarti [PERSON_NAME] Sir Chiku [PERSON_NAME] [PERSON_NAME] [PERSO…" at bounding box center [247, 467] width 108 height 27
select select "85604"
click at [193, 454] on select "Select Stylist Aarti [PERSON_NAME] Sir Chiku [PERSON_NAME] [PERSON_NAME] [PERSO…" at bounding box center [247, 467] width 108 height 27
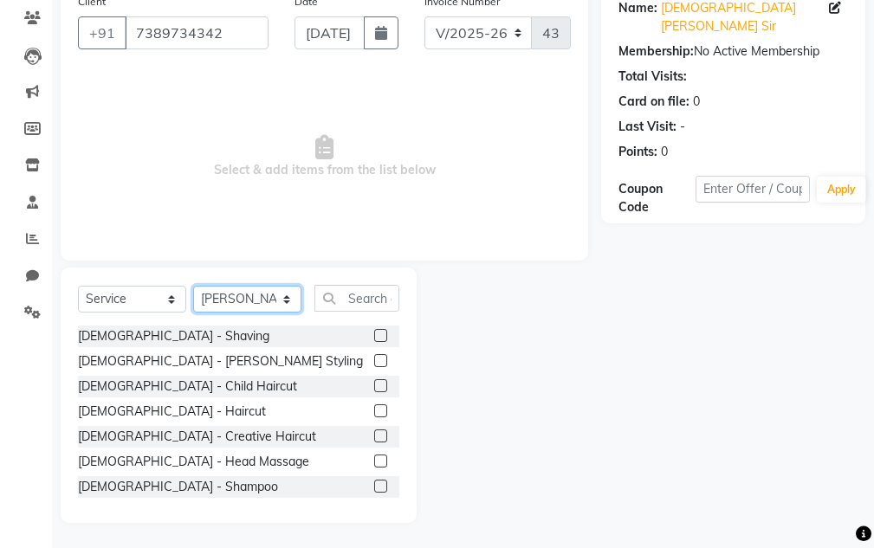
scroll to position [169, 0]
click at [374, 331] on label at bounding box center [380, 334] width 13 height 13
click at [374, 331] on input "checkbox" at bounding box center [379, 335] width 11 height 11
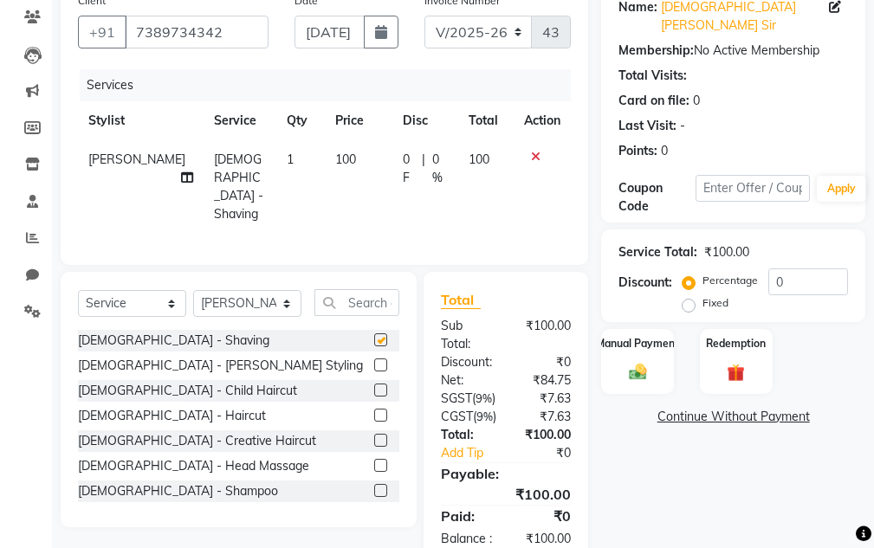
checkbox input "false"
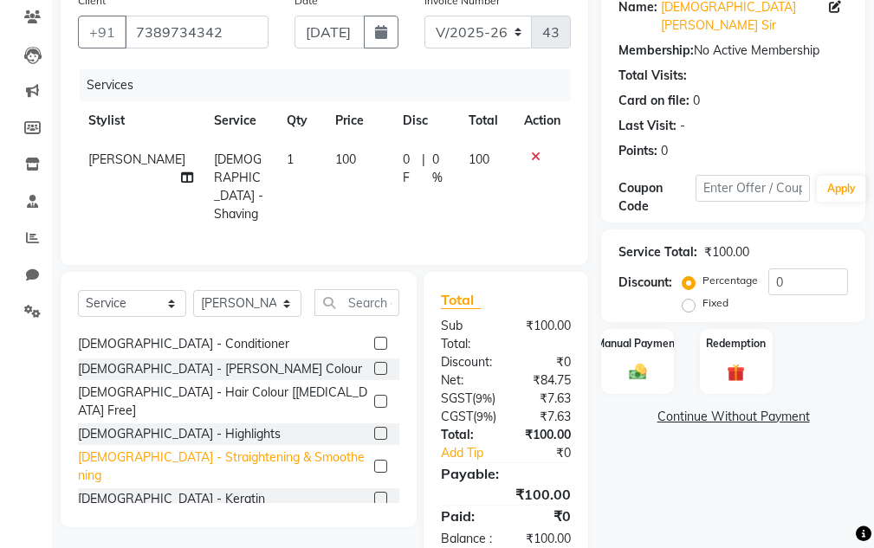
scroll to position [173, 0]
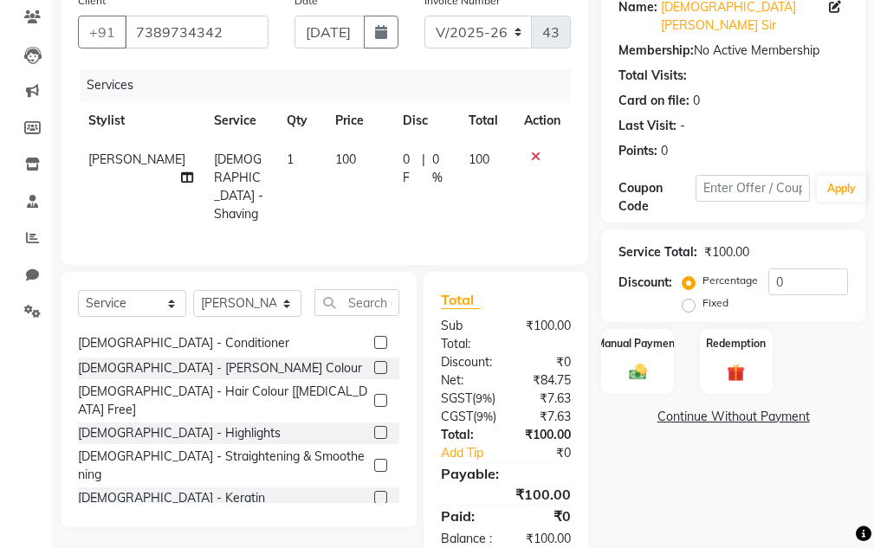
click at [374, 394] on label at bounding box center [380, 400] width 13 height 13
click at [374, 396] on input "checkbox" at bounding box center [379, 401] width 11 height 11
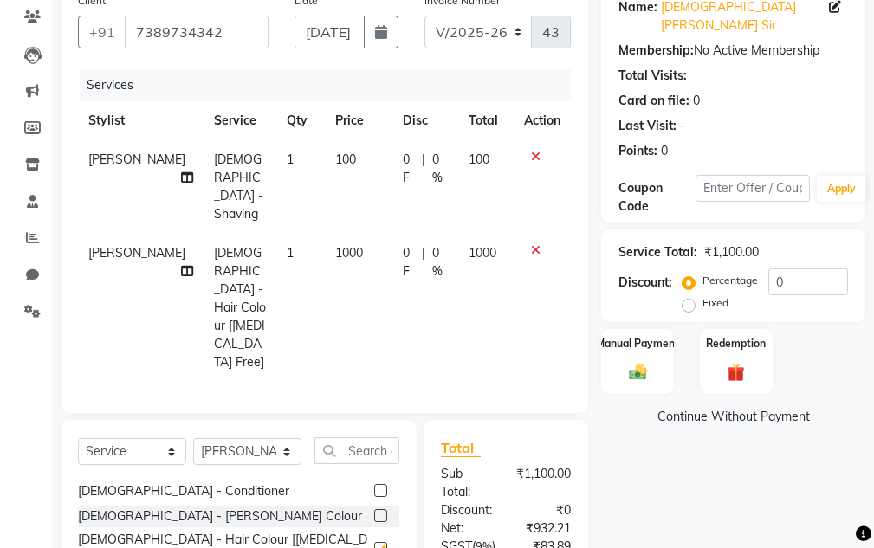
checkbox input "false"
drag, startPoint x: 628, startPoint y: 356, endPoint x: 718, endPoint y: 365, distance: 90.5
click at [631, 362] on img at bounding box center [637, 372] width 29 height 21
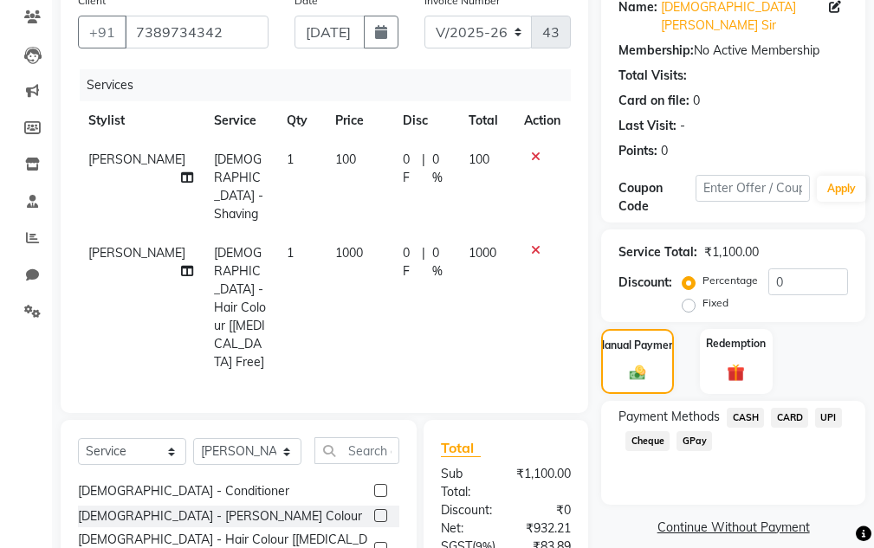
click at [826, 408] on span "UPI" at bounding box center [828, 418] width 27 height 20
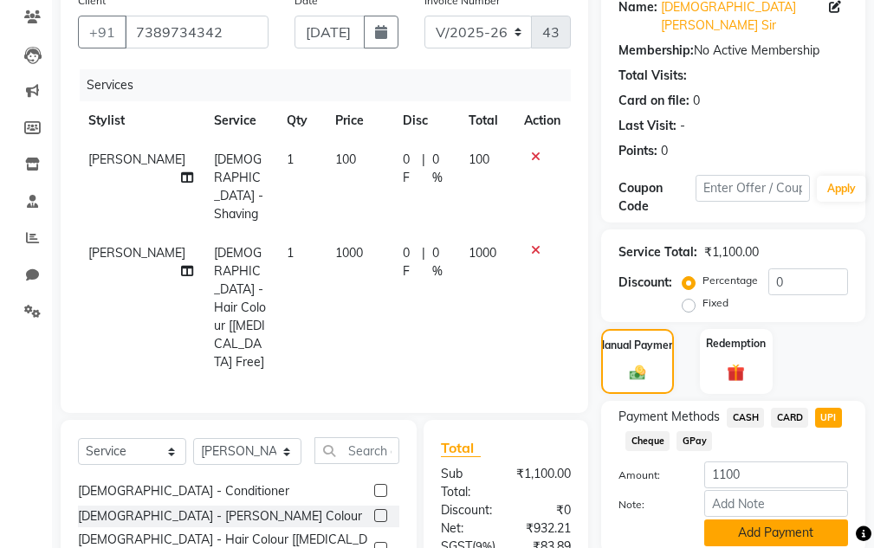
click at [816, 520] on button "Add Payment" at bounding box center [776, 533] width 144 height 27
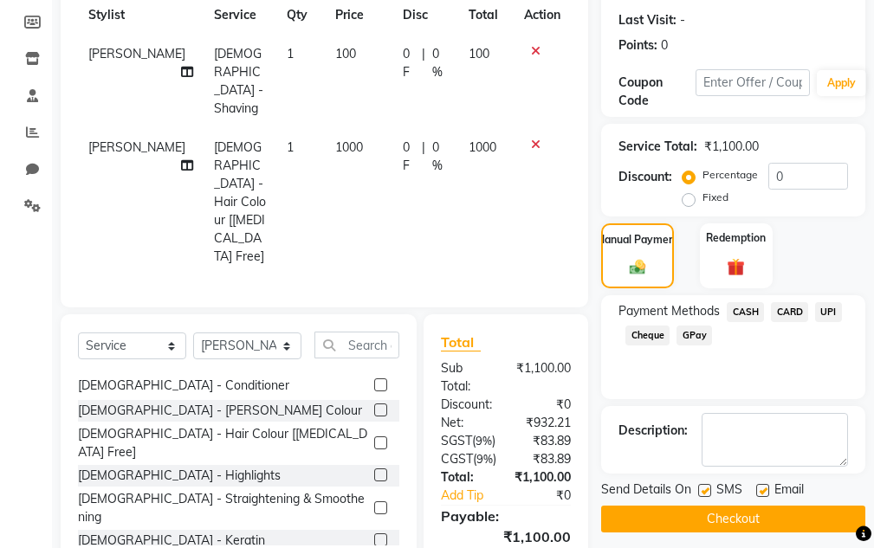
scroll to position [392, 0]
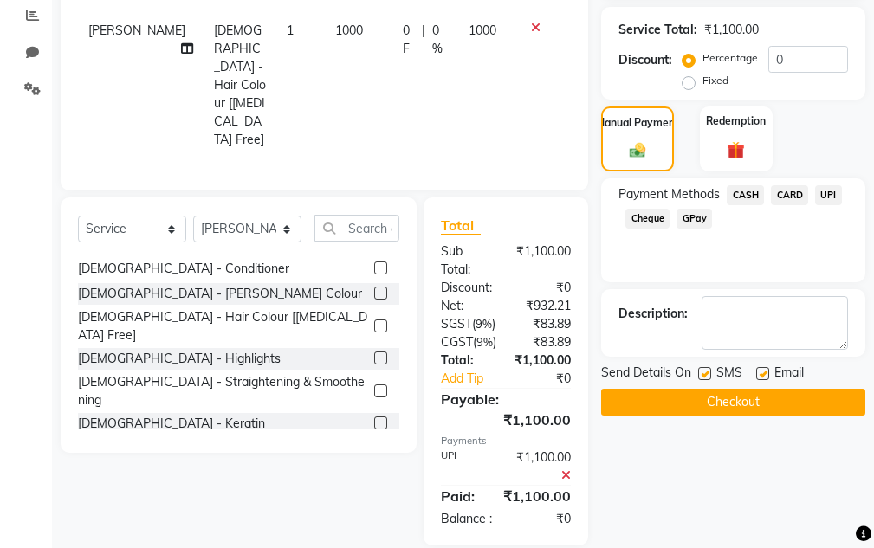
click at [733, 389] on button "Checkout" at bounding box center [733, 402] width 264 height 27
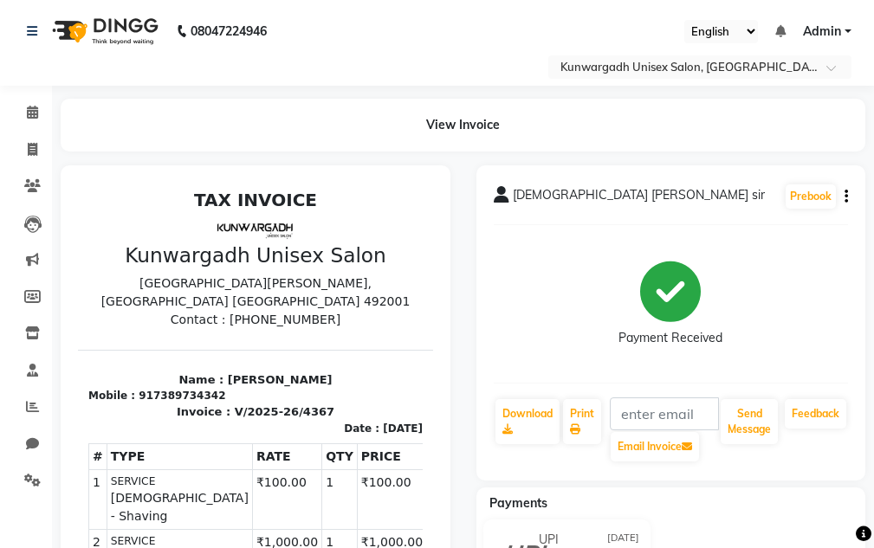
scroll to position [325, 0]
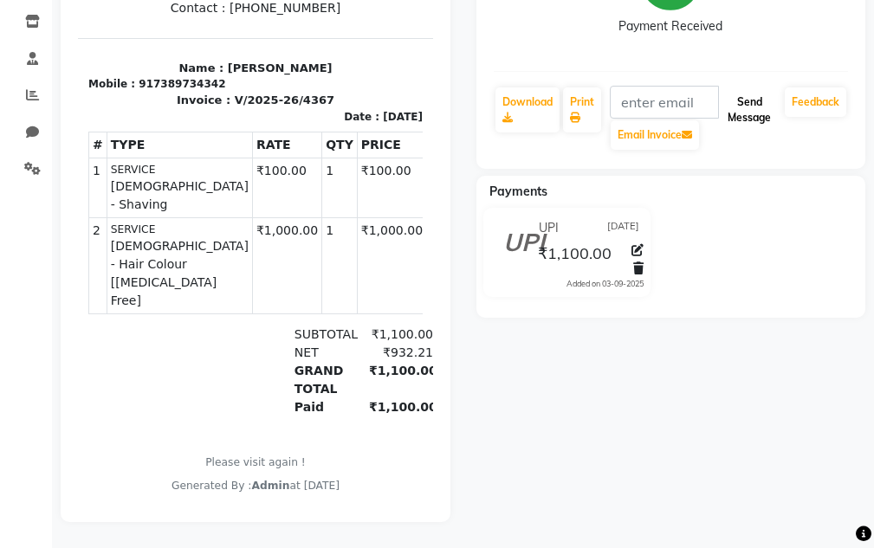
click at [751, 97] on button "Send Message" at bounding box center [749, 109] width 57 height 45
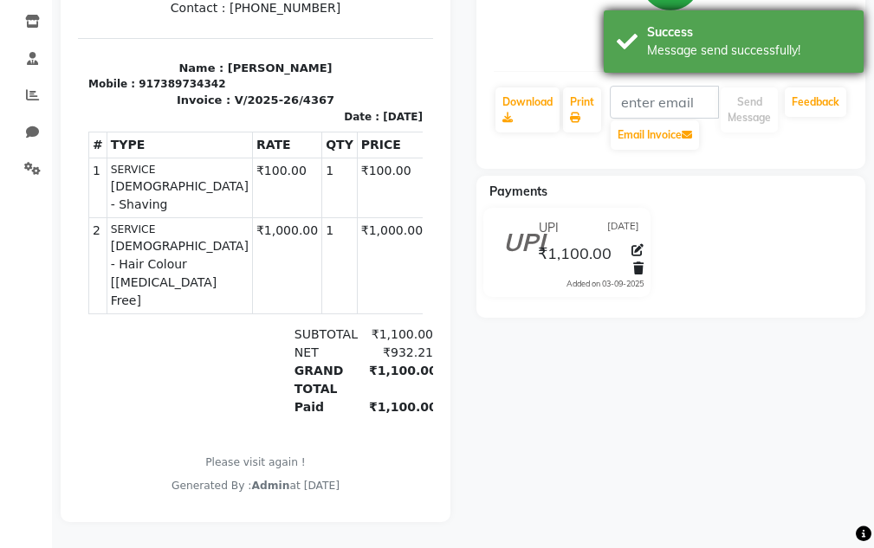
click at [762, 44] on div "Message send successfully!" at bounding box center [749, 51] width 204 height 18
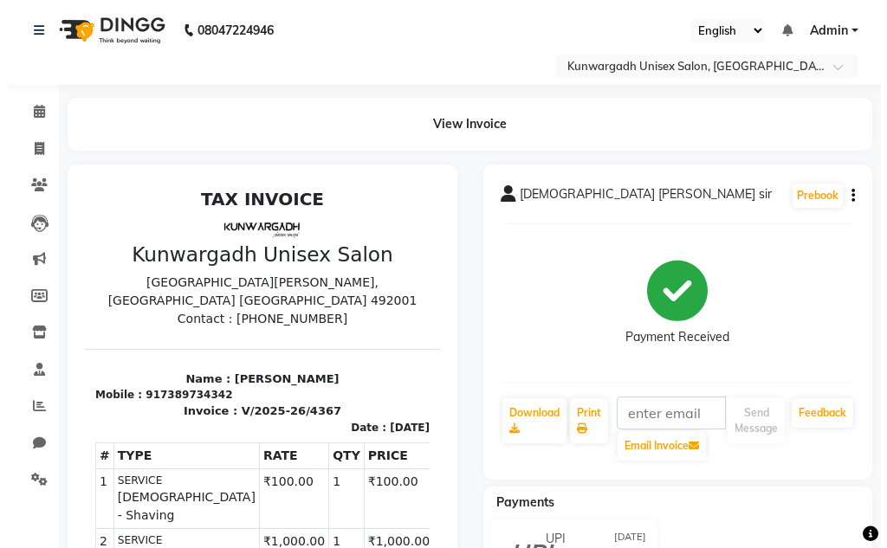
scroll to position [0, 0]
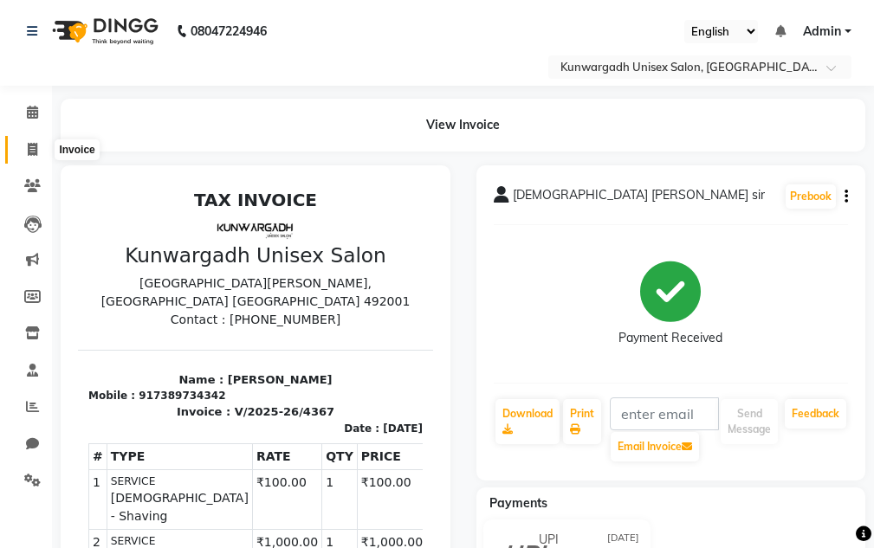
click at [32, 144] on icon at bounding box center [33, 149] width 10 height 13
select select "service"
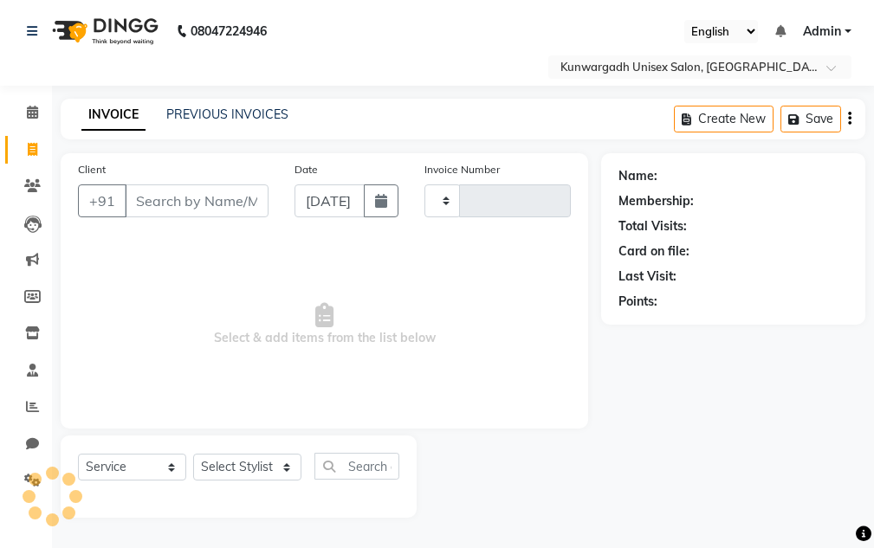
type input "4368"
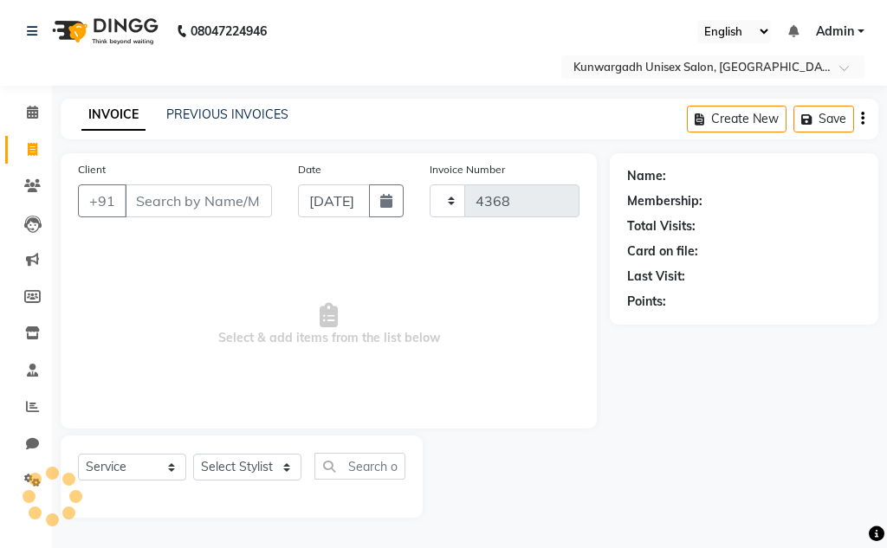
select select "7931"
